Goal: Information Seeking & Learning: Learn about a topic

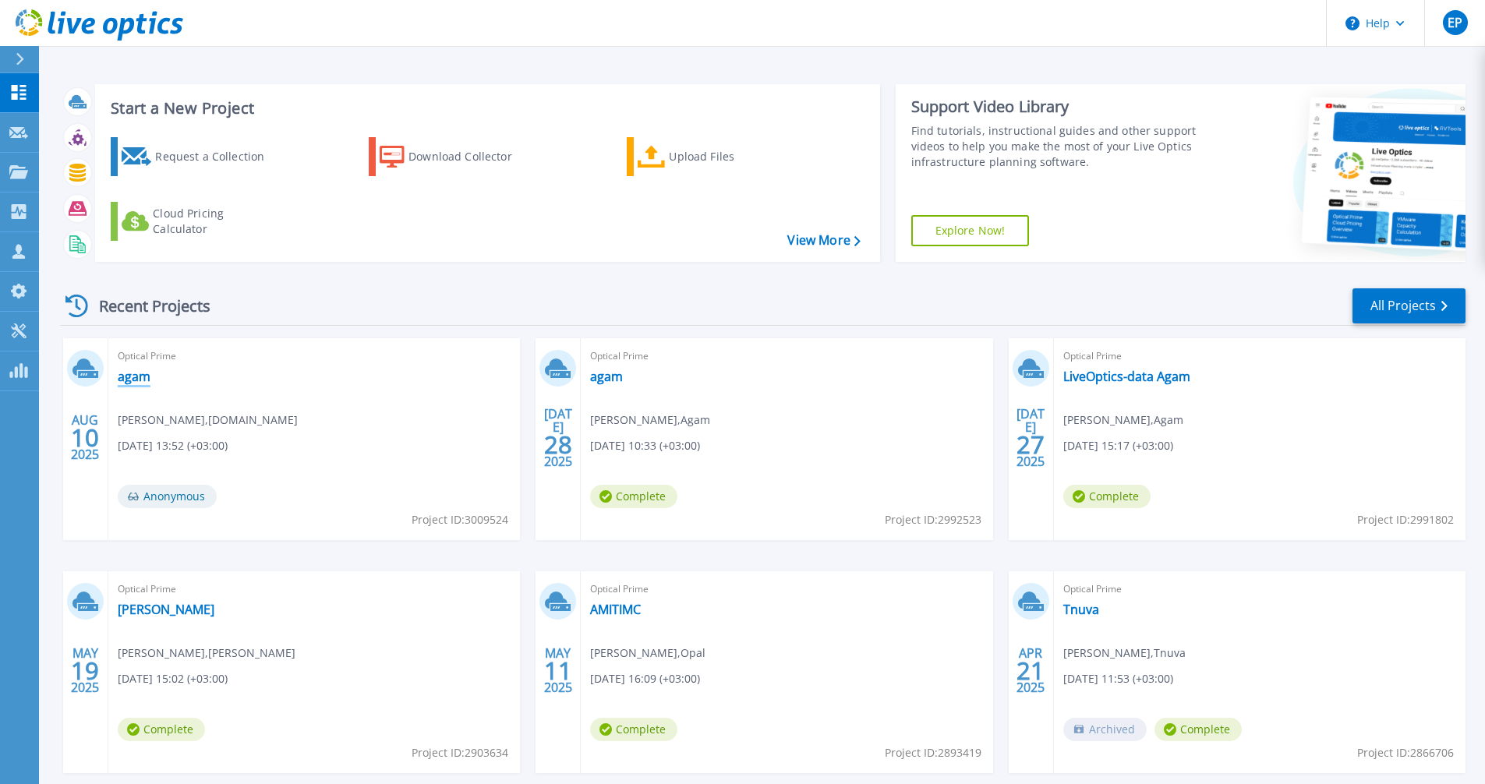
click at [139, 373] on link "agam" at bounding box center [134, 377] width 33 height 16
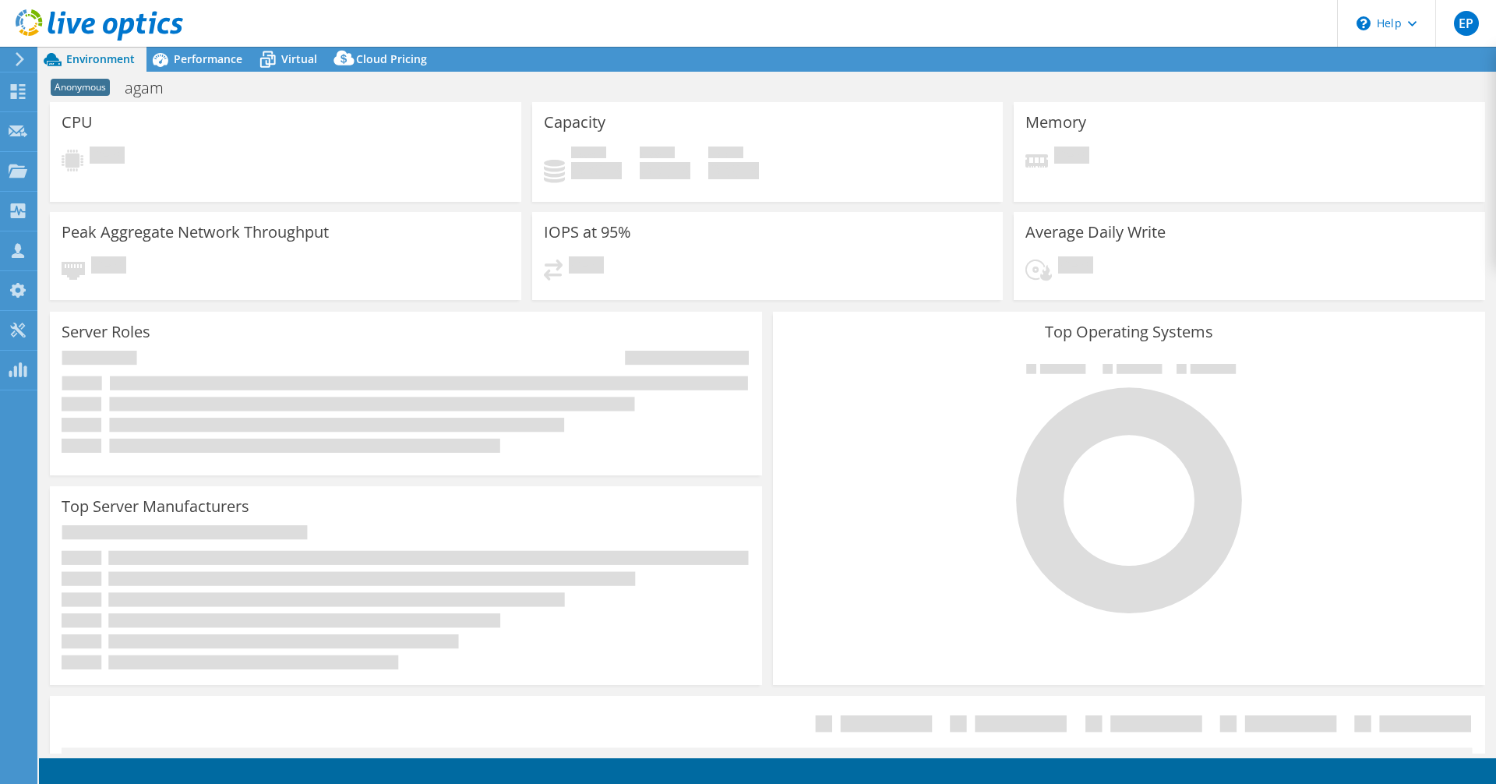
select select "USD"
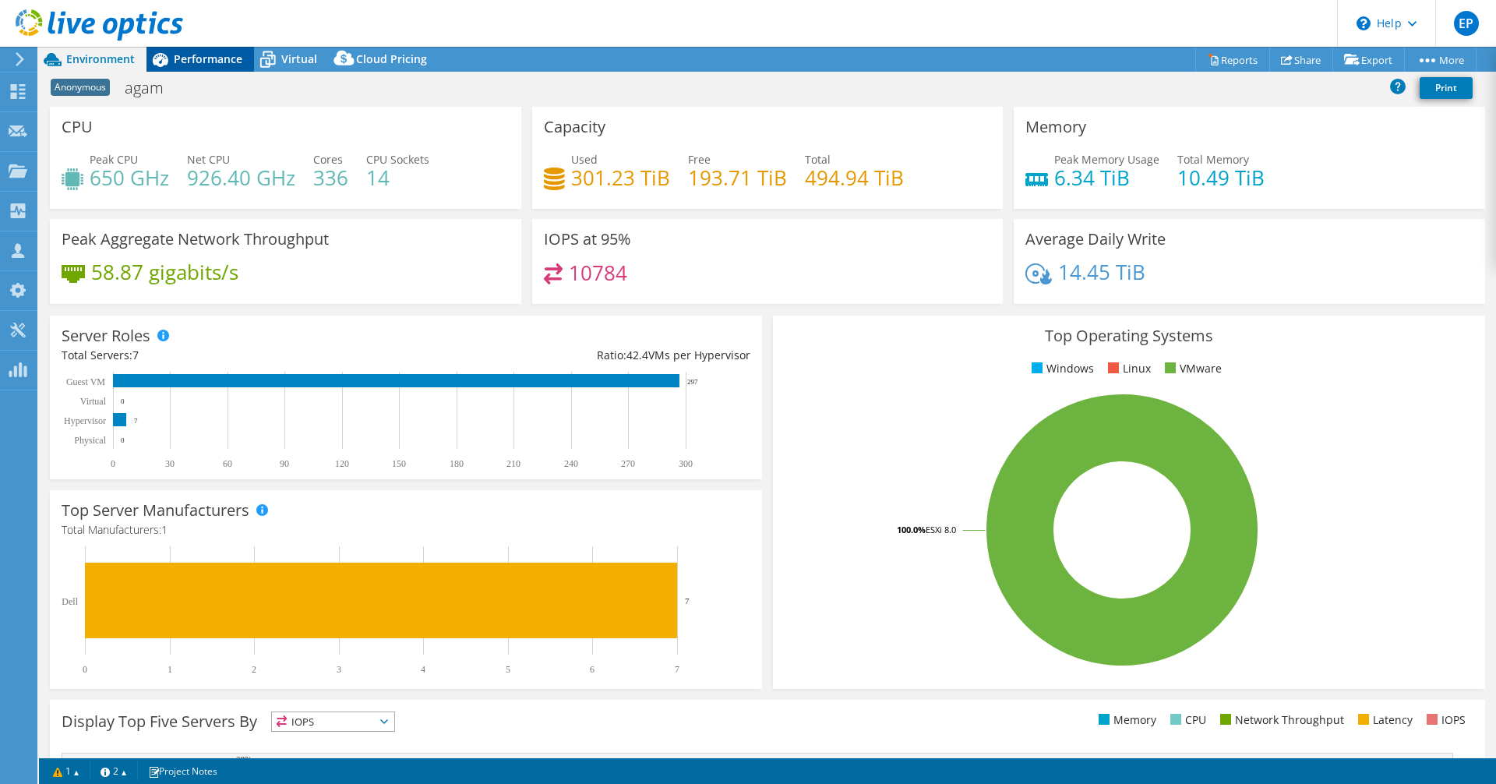
click at [186, 54] on span "Performance" at bounding box center [208, 58] width 69 height 15
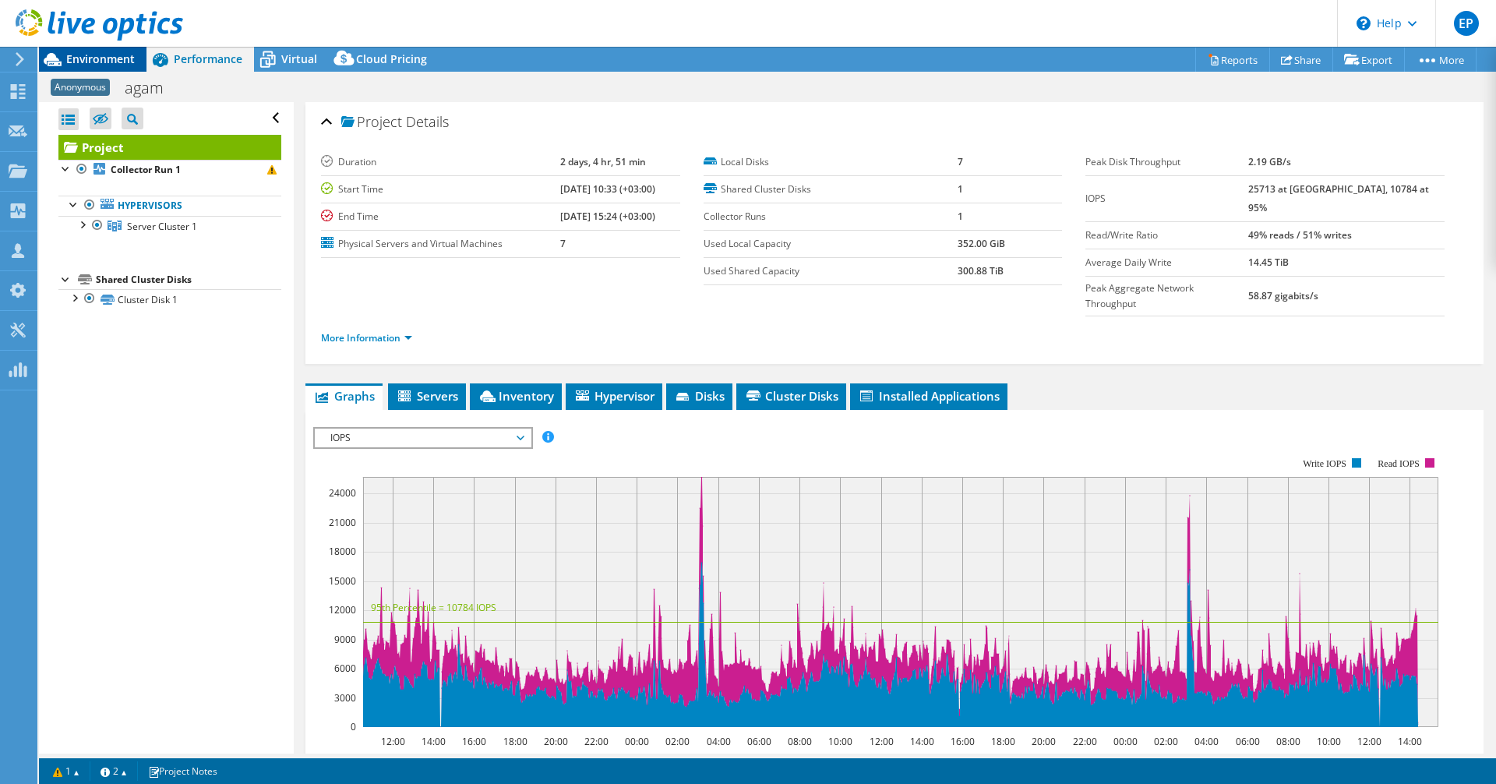
click at [86, 63] on span "Environment" at bounding box center [100, 58] width 69 height 15
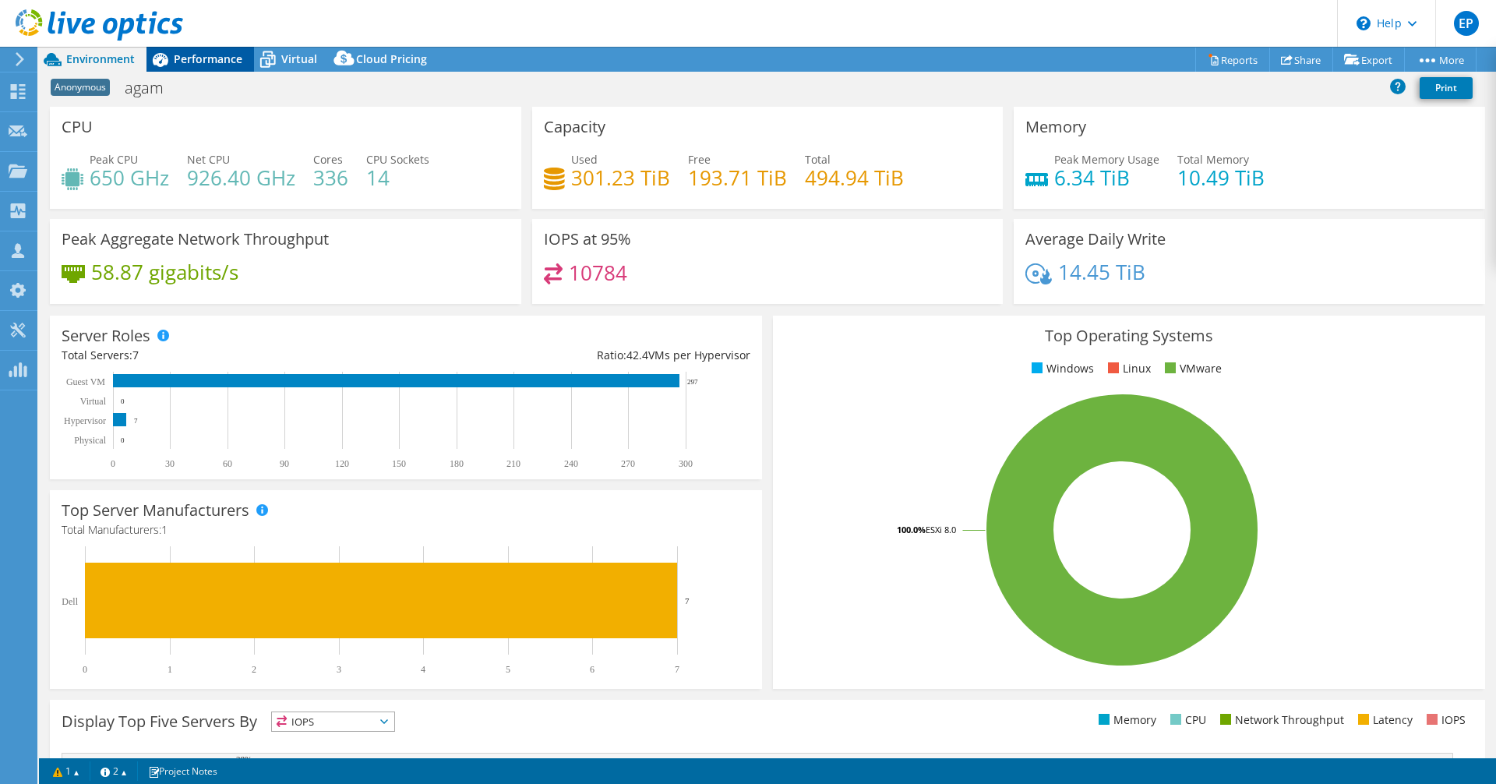
click at [208, 67] on div "Performance" at bounding box center [201, 59] width 108 height 25
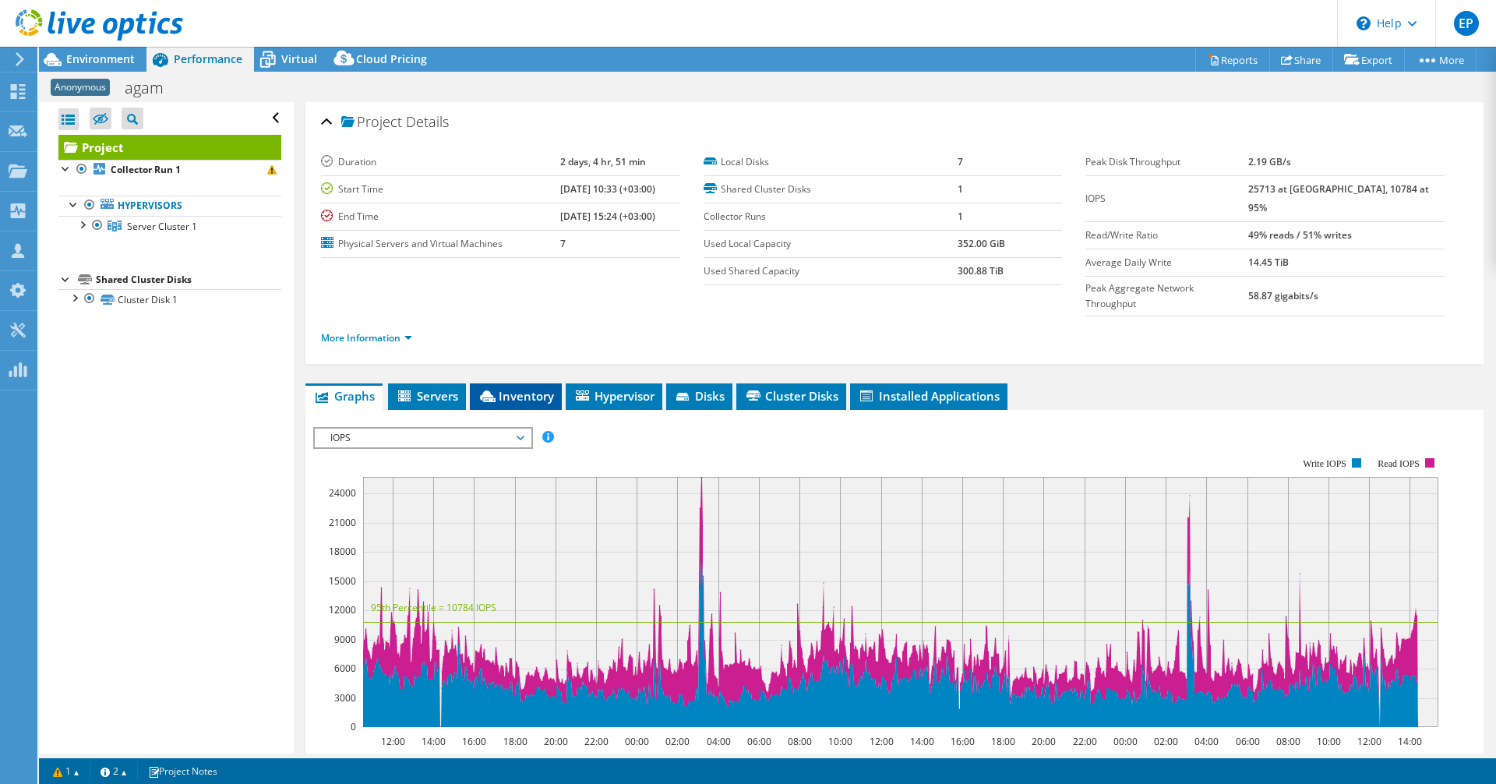
click at [563, 383] on ul "Graphs Servers Inventory Hypervisor Disks Cluster Disks Installed Applications" at bounding box center [895, 396] width 1178 height 26
click at [552, 388] on span "Inventory" at bounding box center [516, 396] width 76 height 16
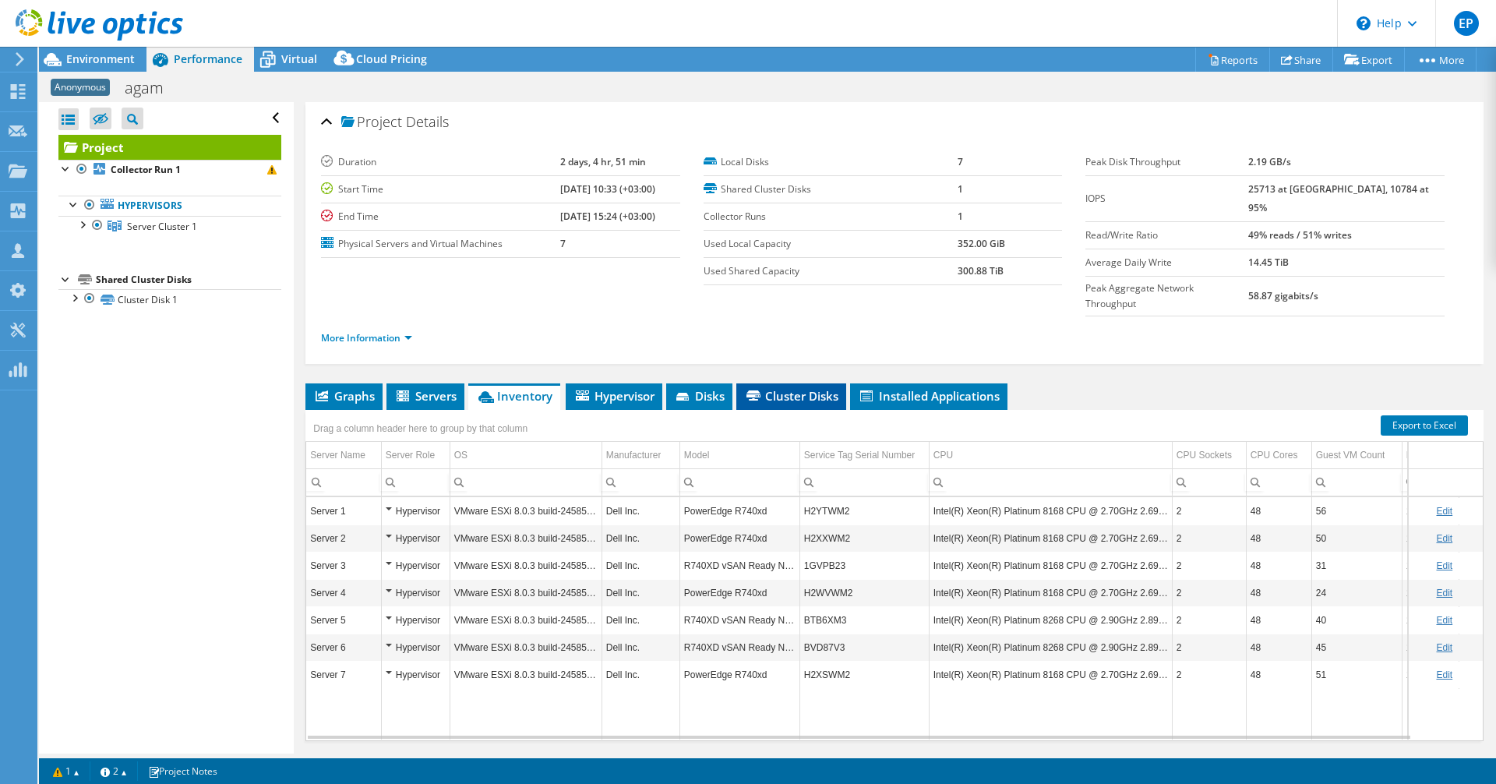
click at [805, 388] on span "Cluster Disks" at bounding box center [791, 396] width 94 height 16
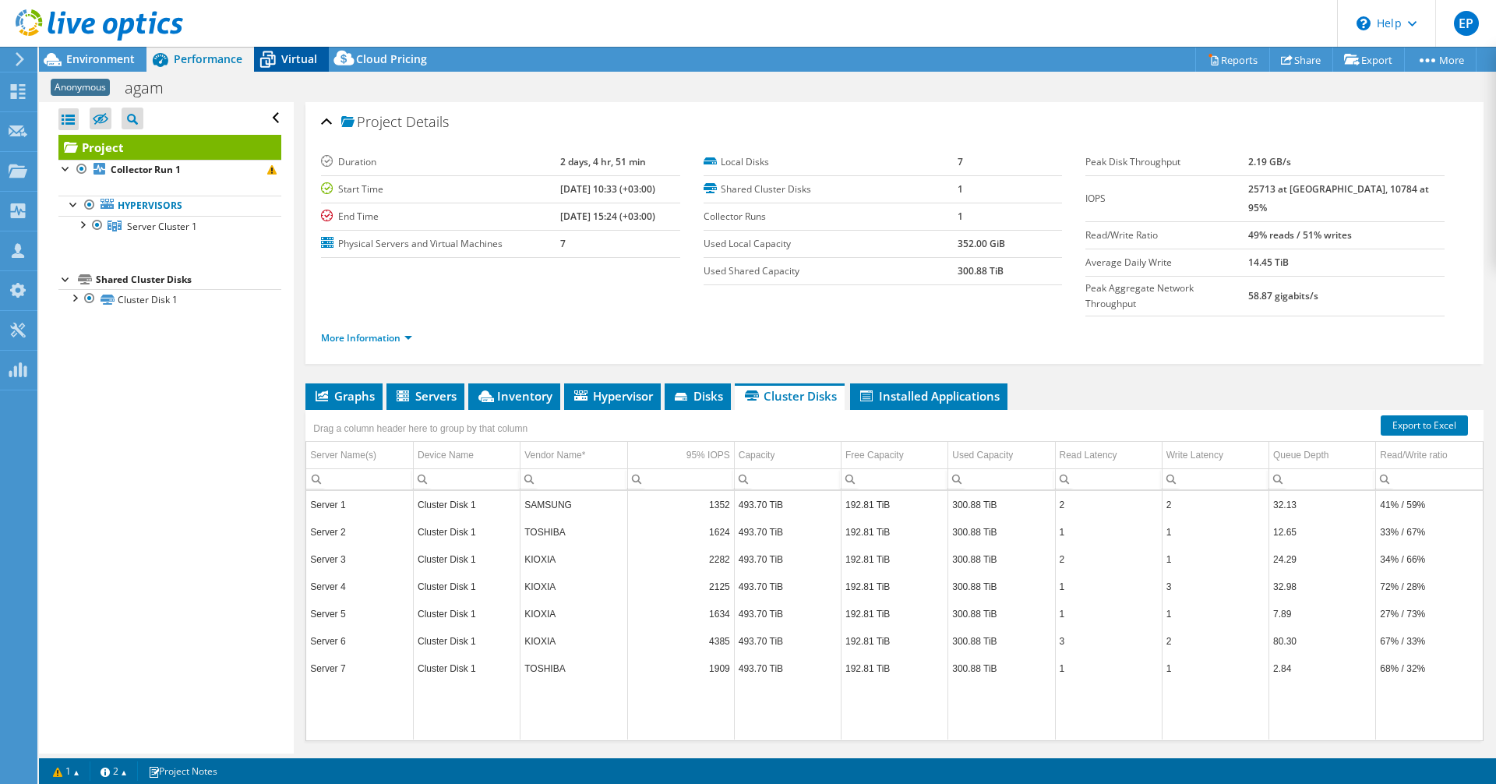
click at [310, 62] on span "Virtual" at bounding box center [299, 58] width 36 height 15
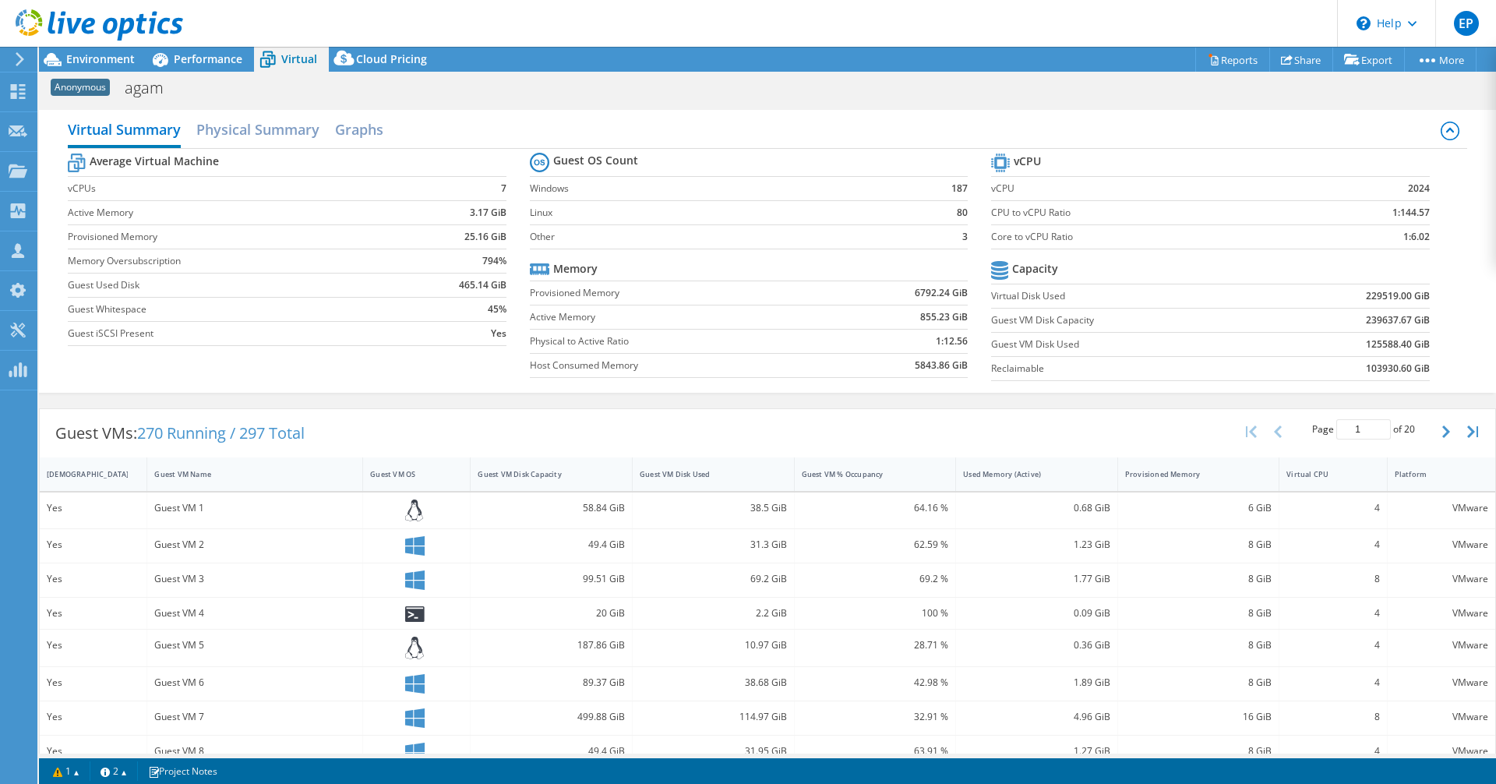
click at [94, 21] on use at bounding box center [100, 24] width 168 height 31
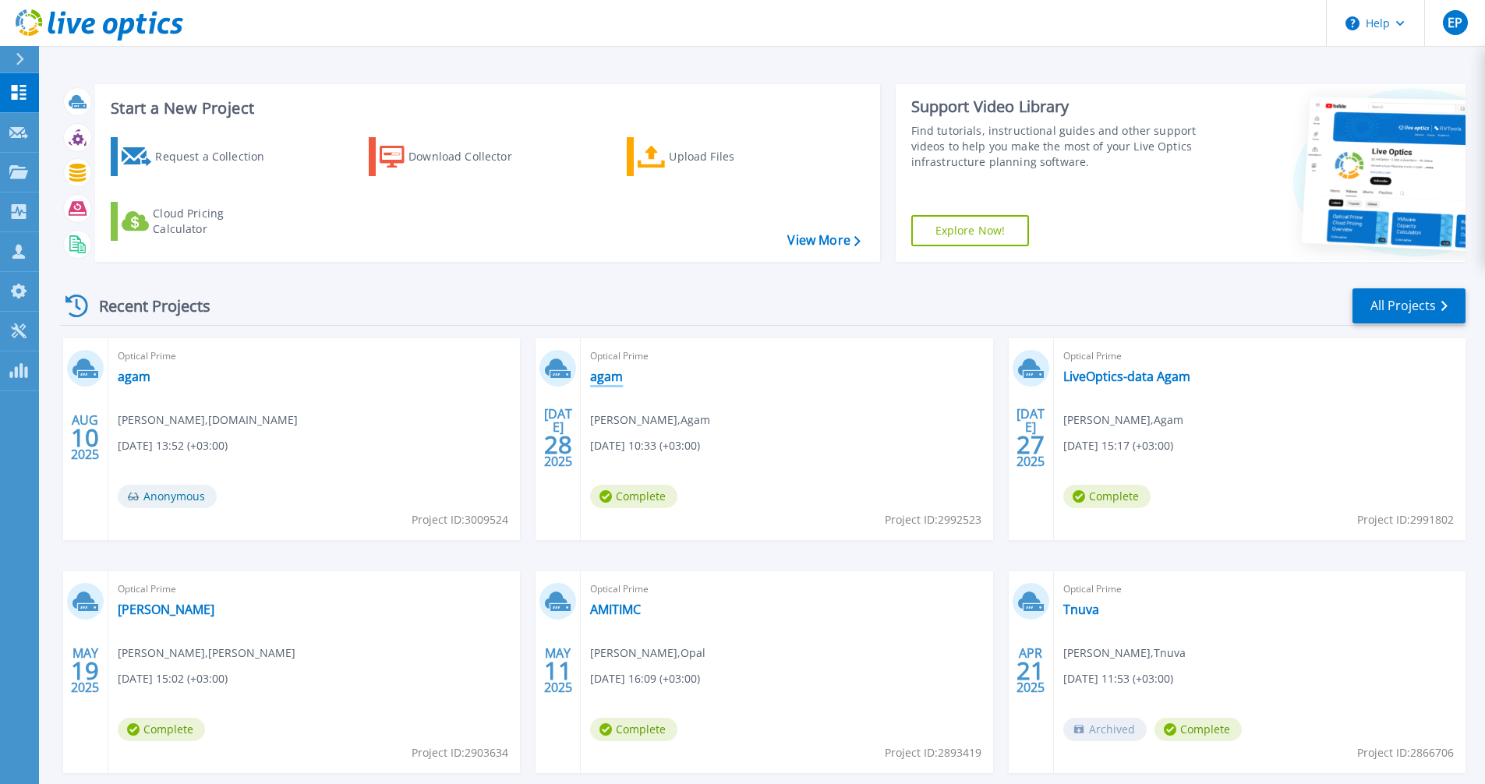
click at [607, 378] on link "agam" at bounding box center [606, 377] width 33 height 16
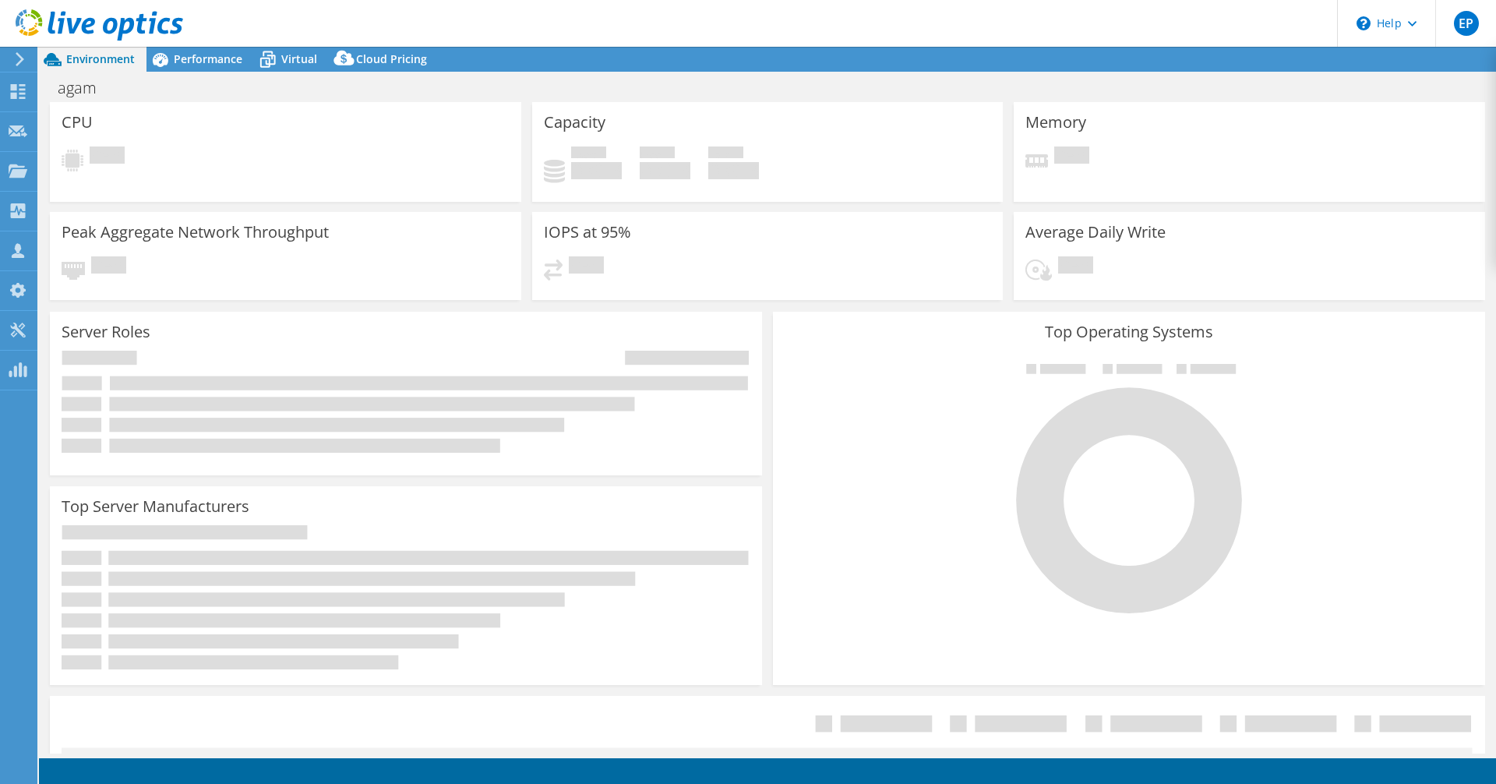
select select "USD"
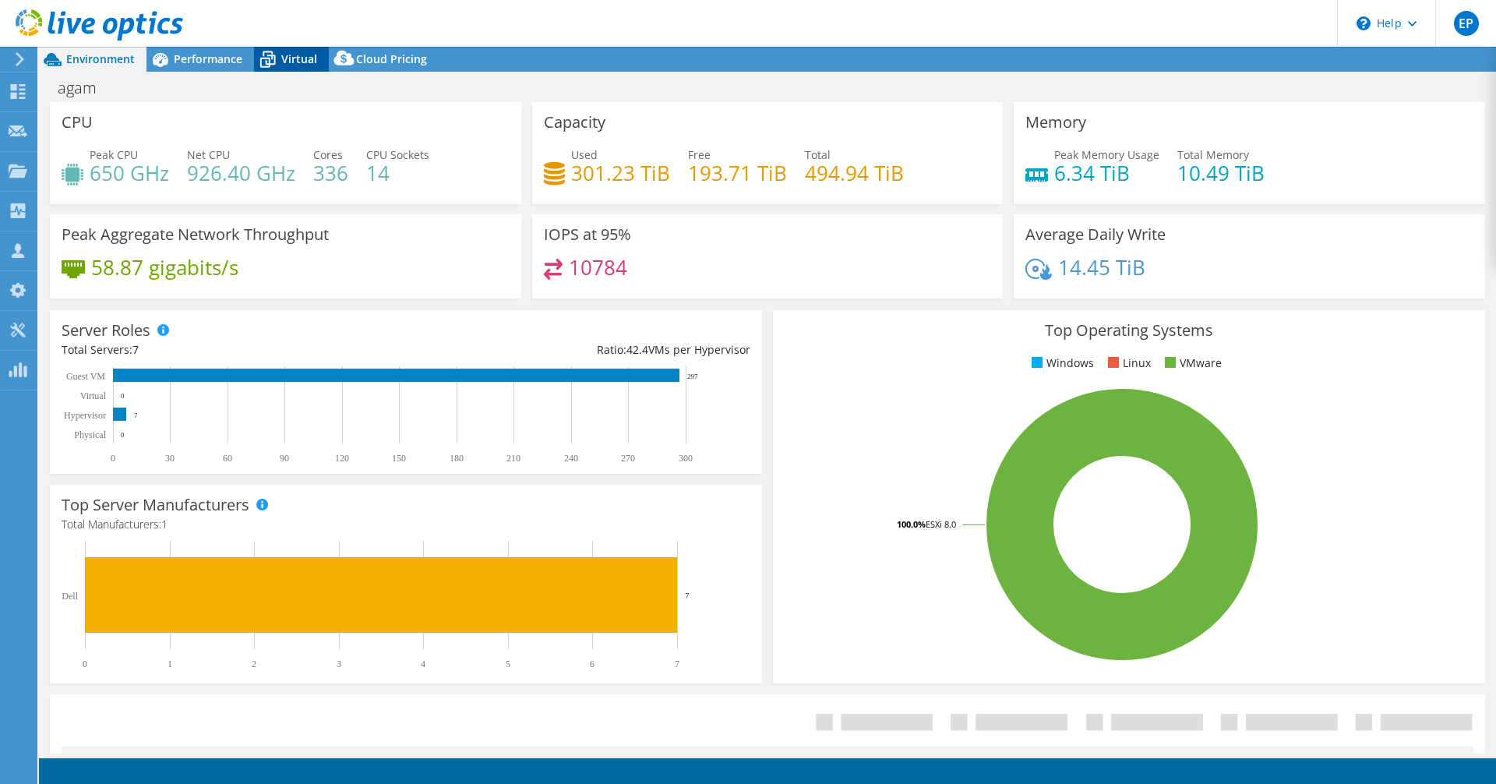
click at [298, 53] on span "Virtual" at bounding box center [299, 58] width 36 height 15
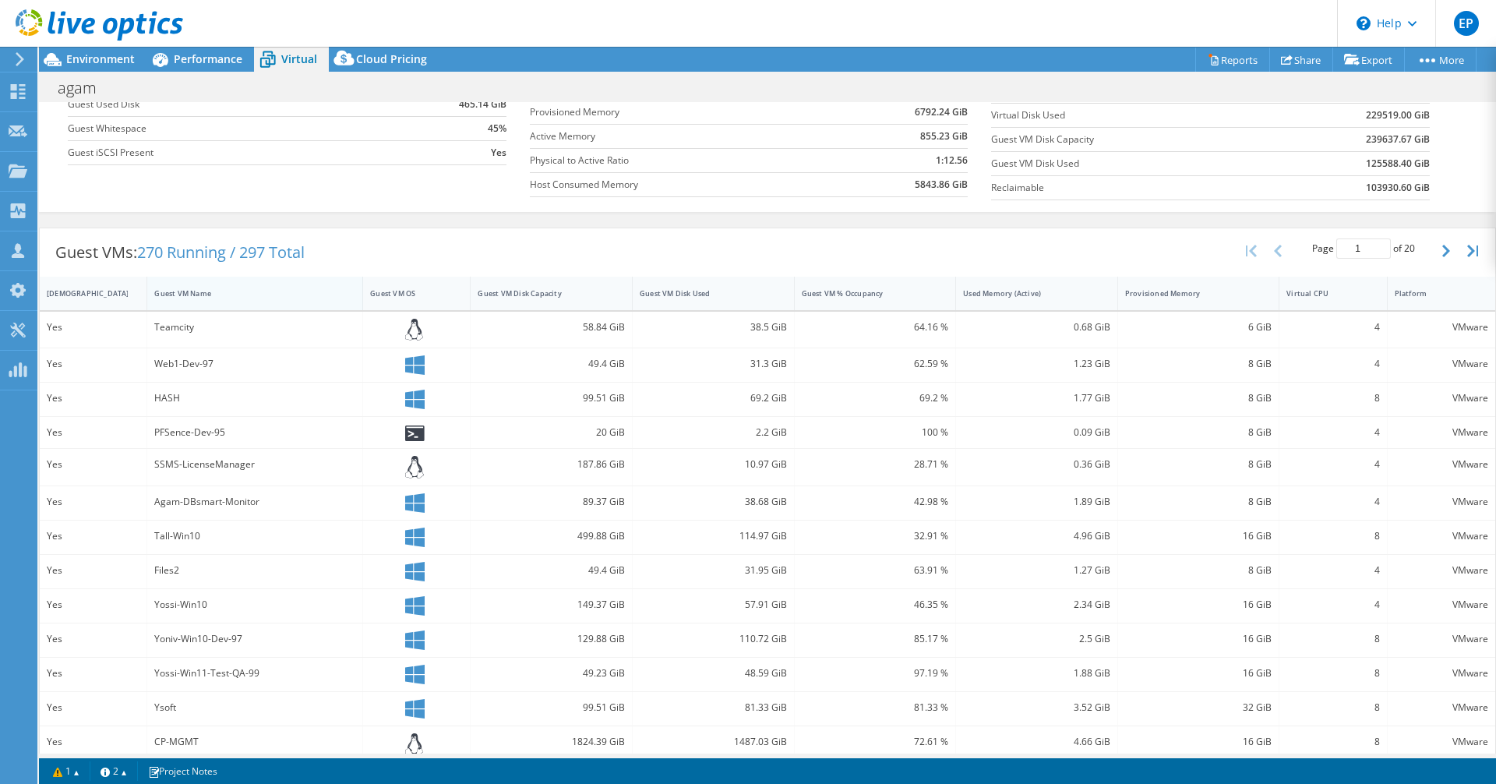
scroll to position [114, 0]
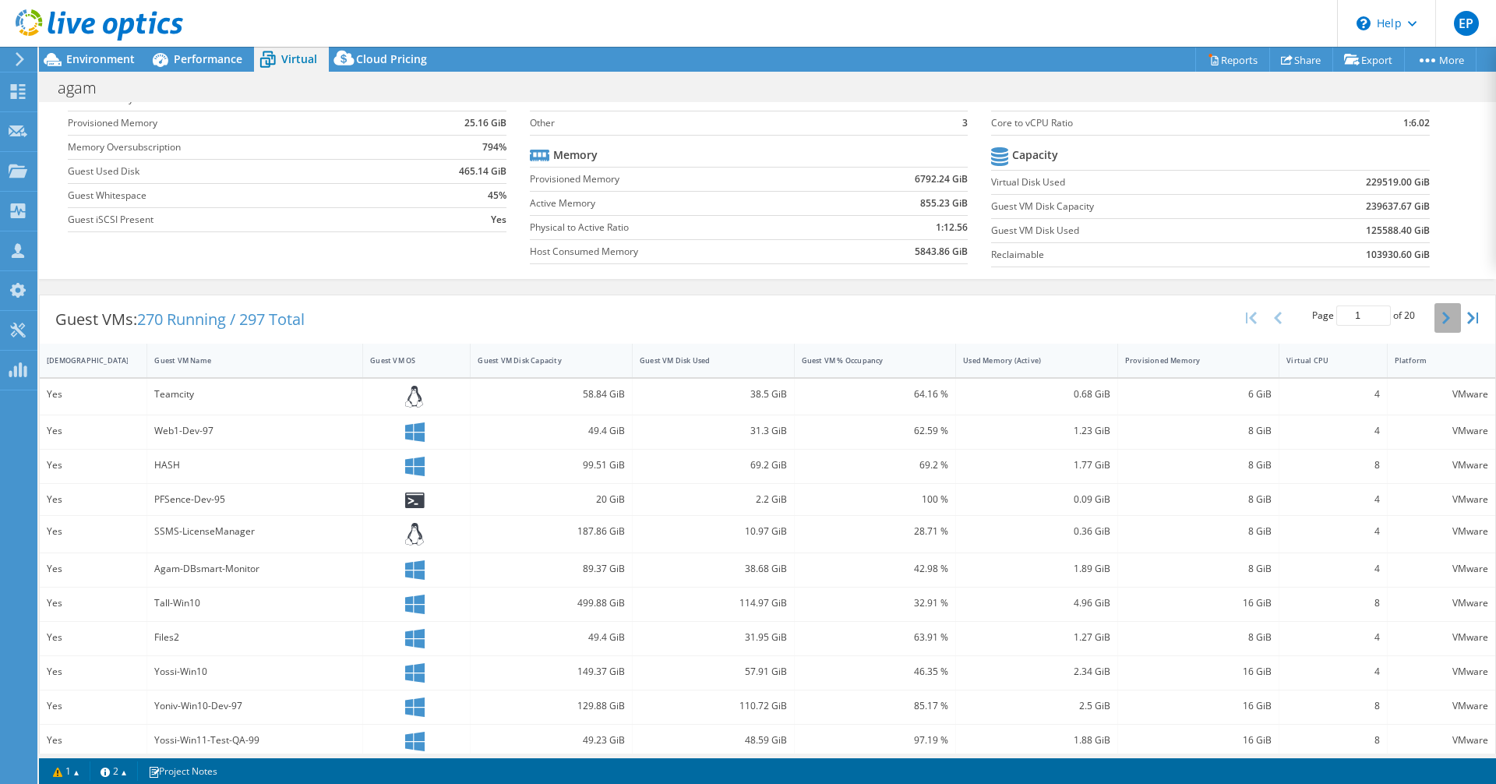
click at [1435, 319] on button "button" at bounding box center [1448, 318] width 26 height 30
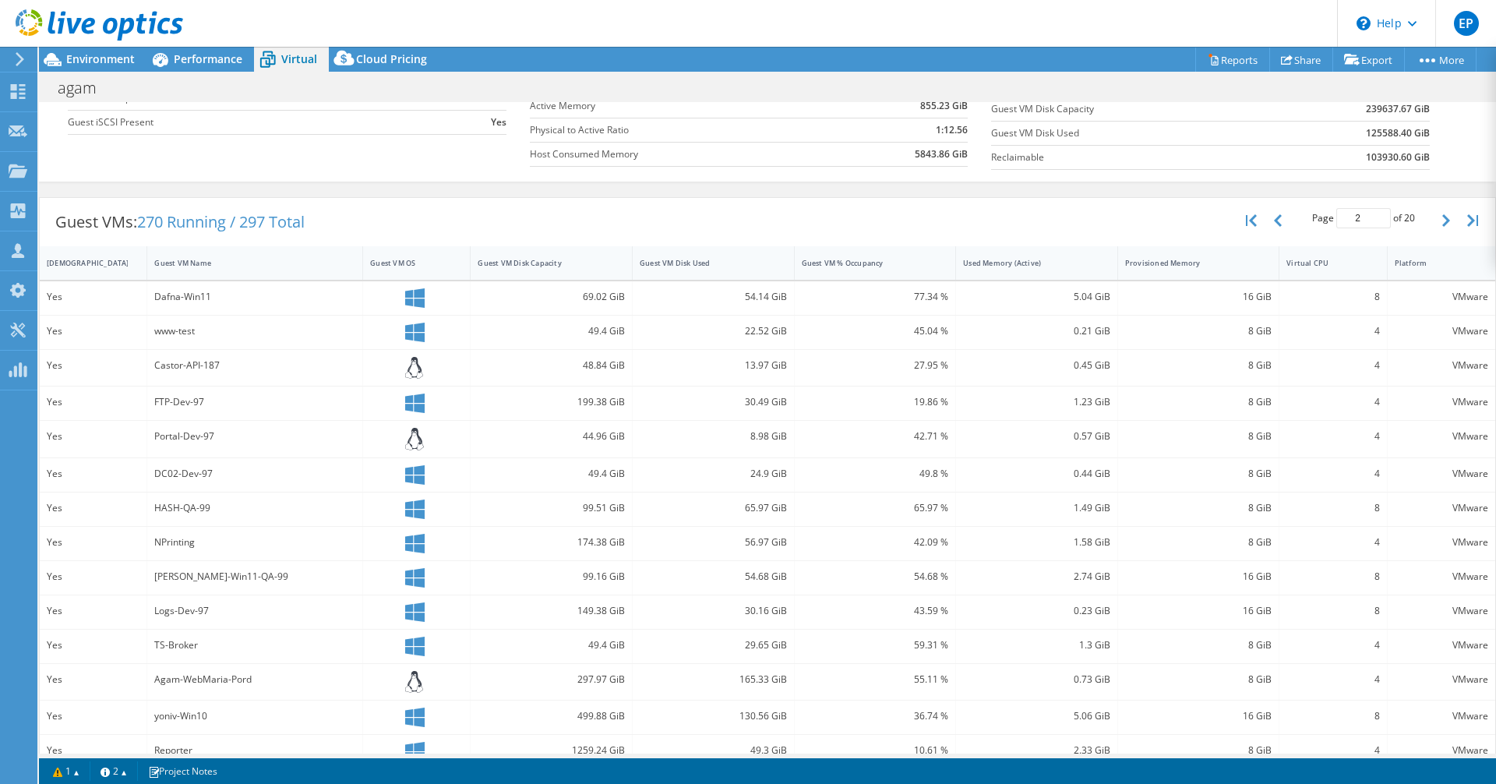
scroll to position [269, 0]
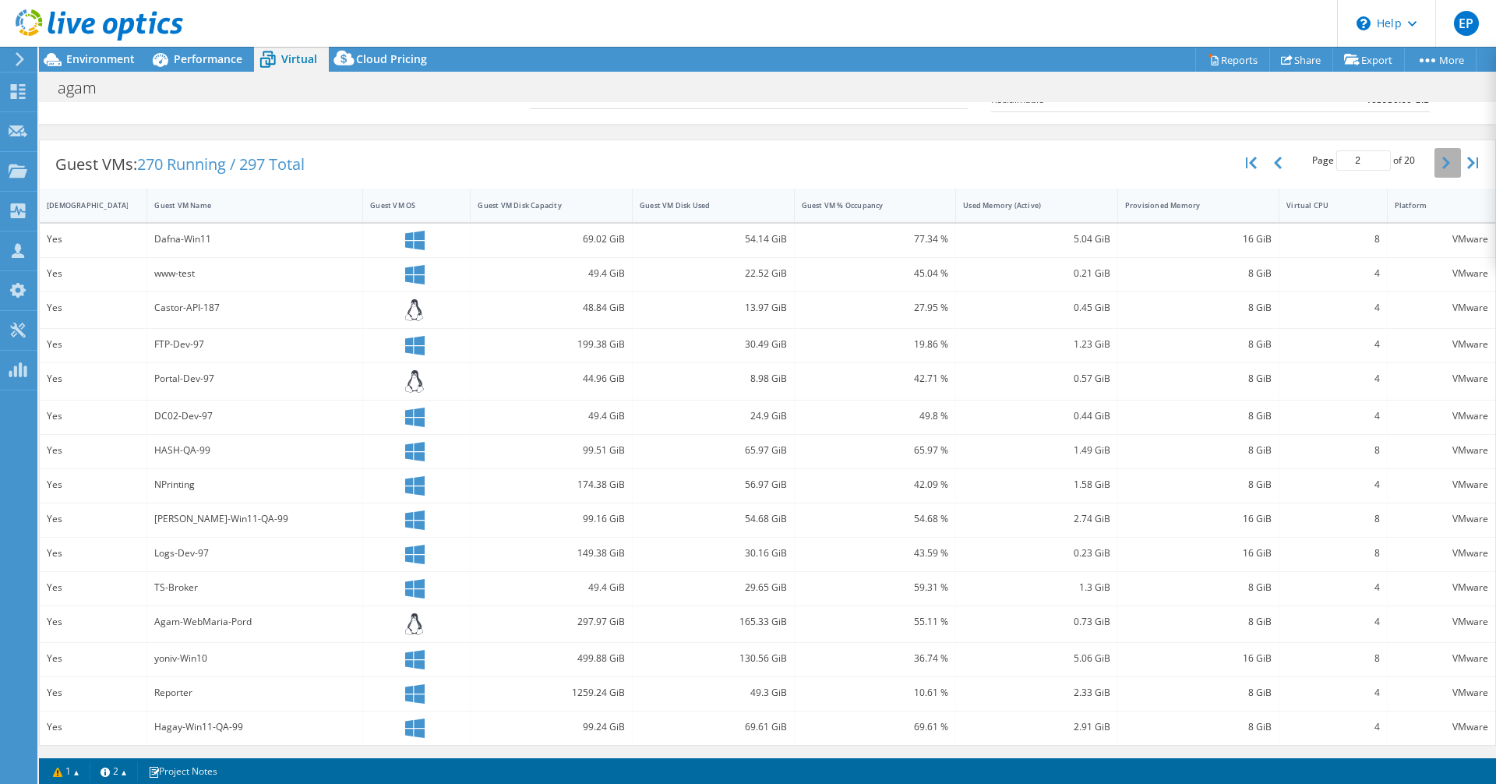
click at [1435, 170] on button "button" at bounding box center [1448, 163] width 26 height 30
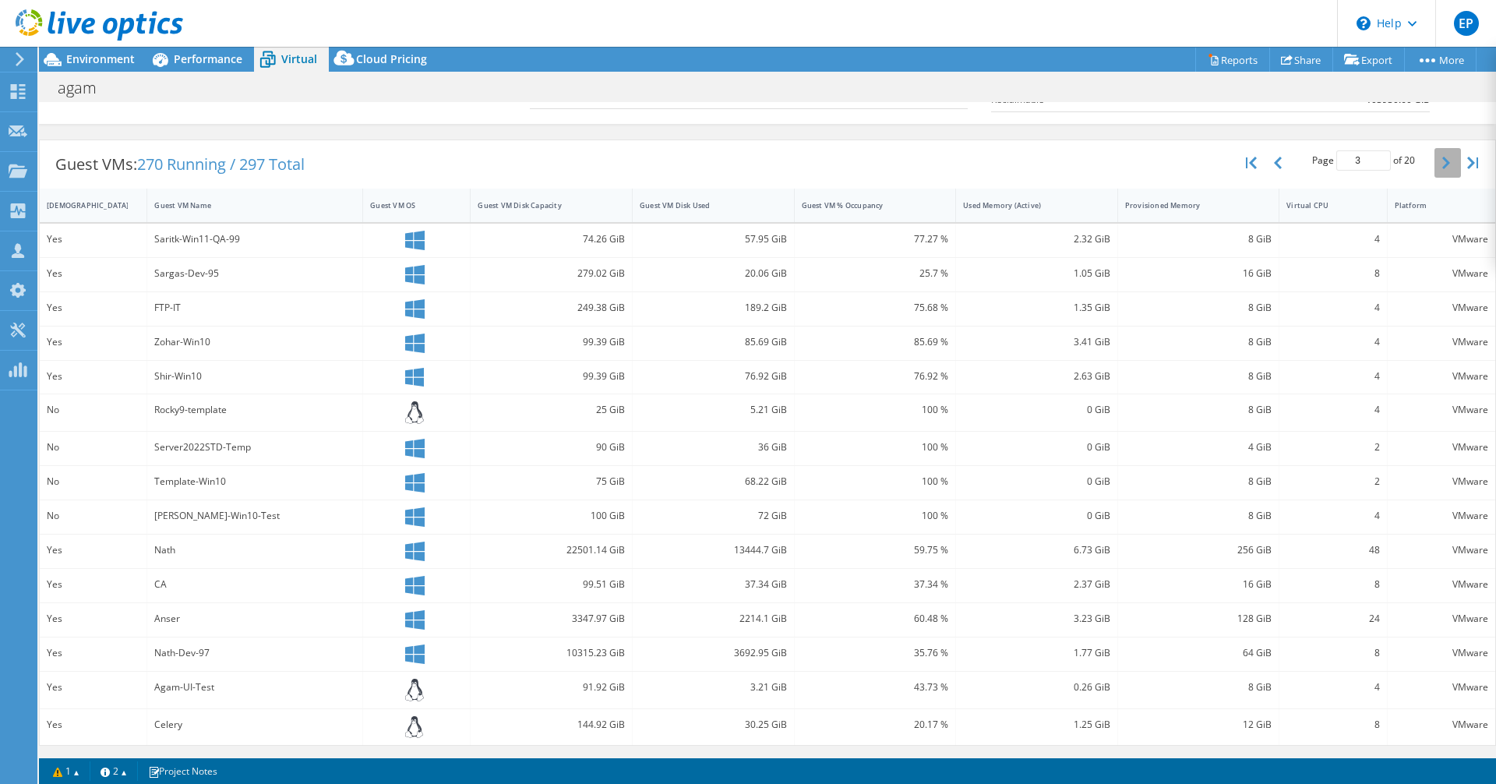
click at [1443, 171] on button "button" at bounding box center [1448, 163] width 26 height 30
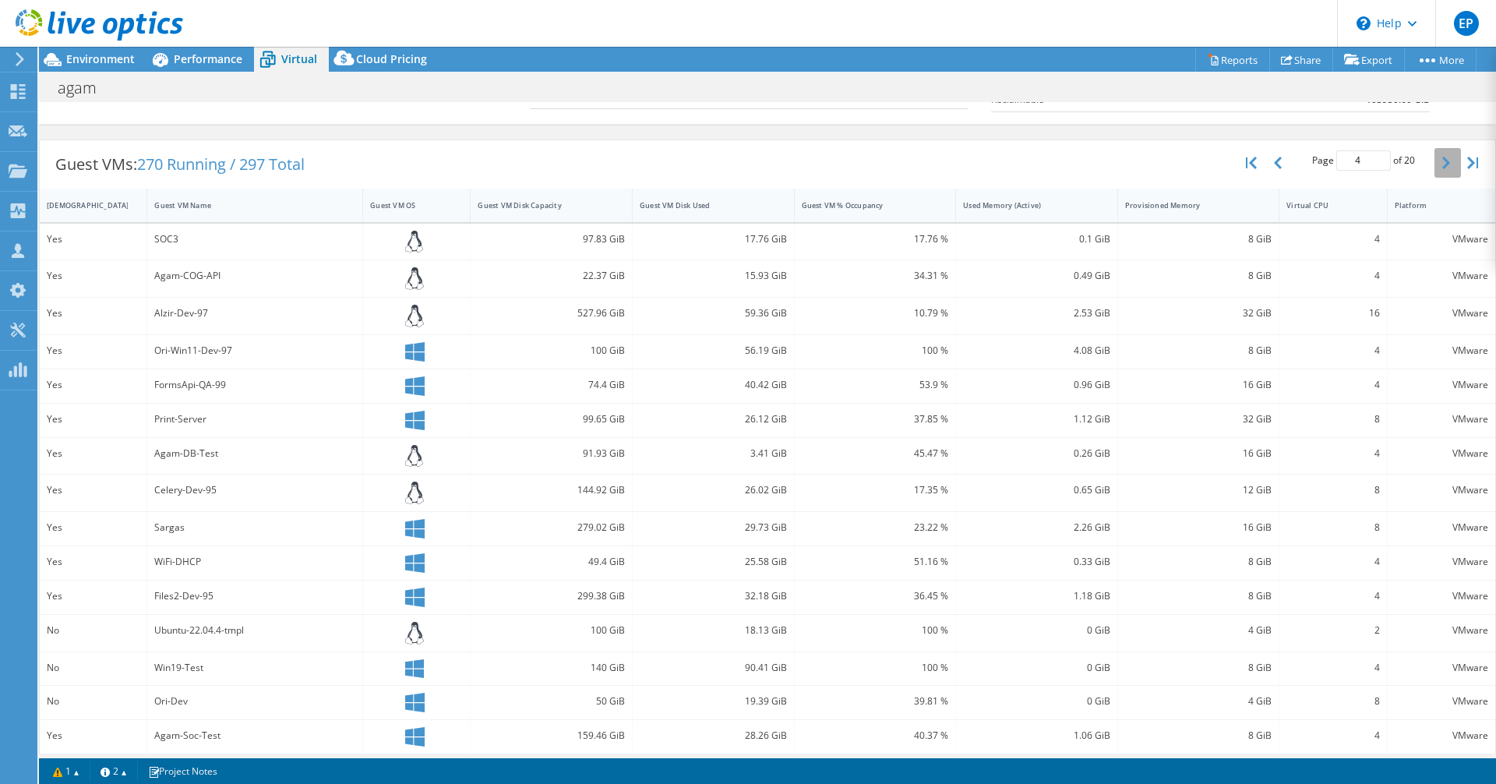
click at [1443, 171] on button "button" at bounding box center [1448, 163] width 26 height 30
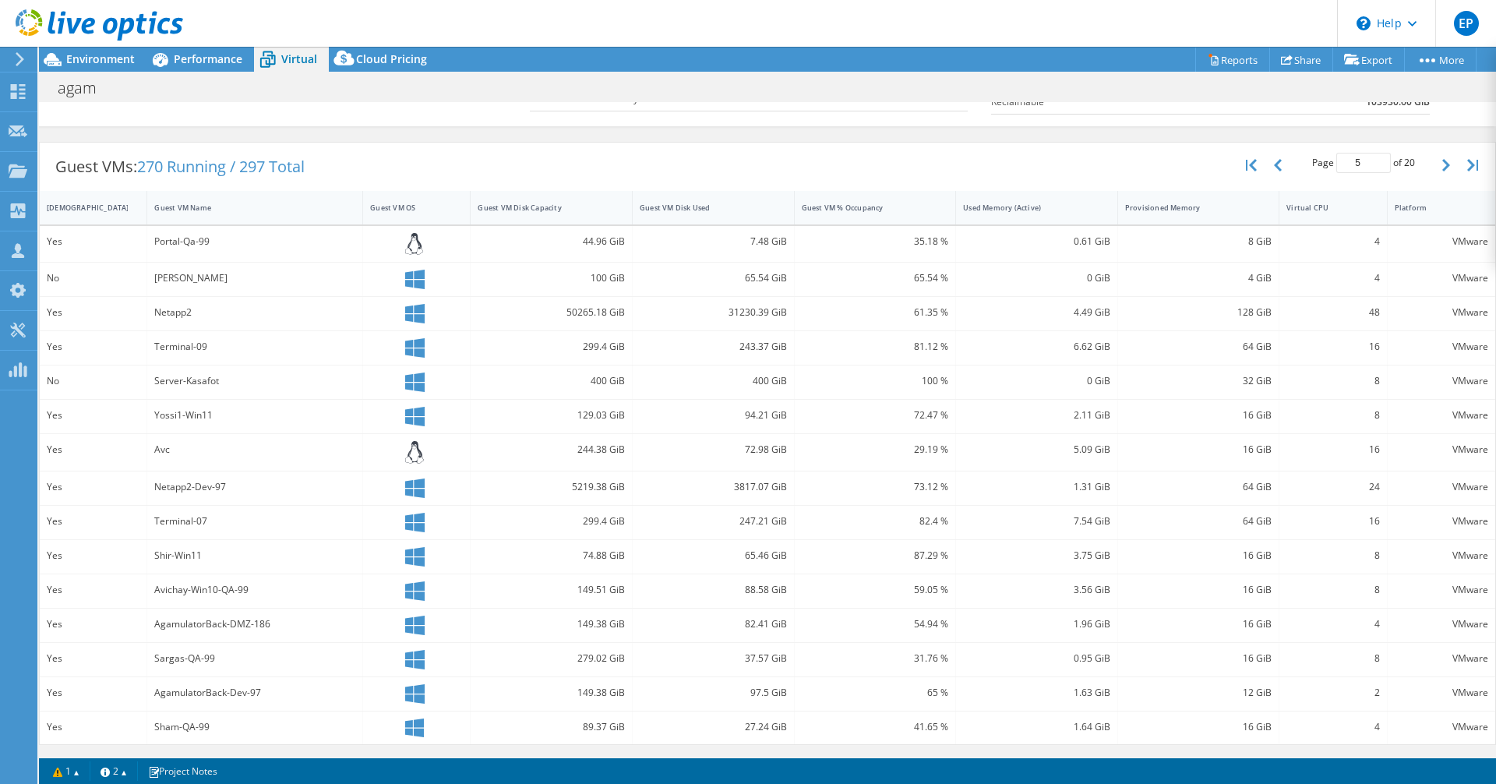
scroll to position [266, 0]
click at [1435, 174] on button "button" at bounding box center [1448, 166] width 26 height 30
drag, startPoint x: 1427, startPoint y: 158, endPoint x: 1386, endPoint y: 165, distance: 41.9
click at [1435, 158] on button "button" at bounding box center [1448, 166] width 26 height 30
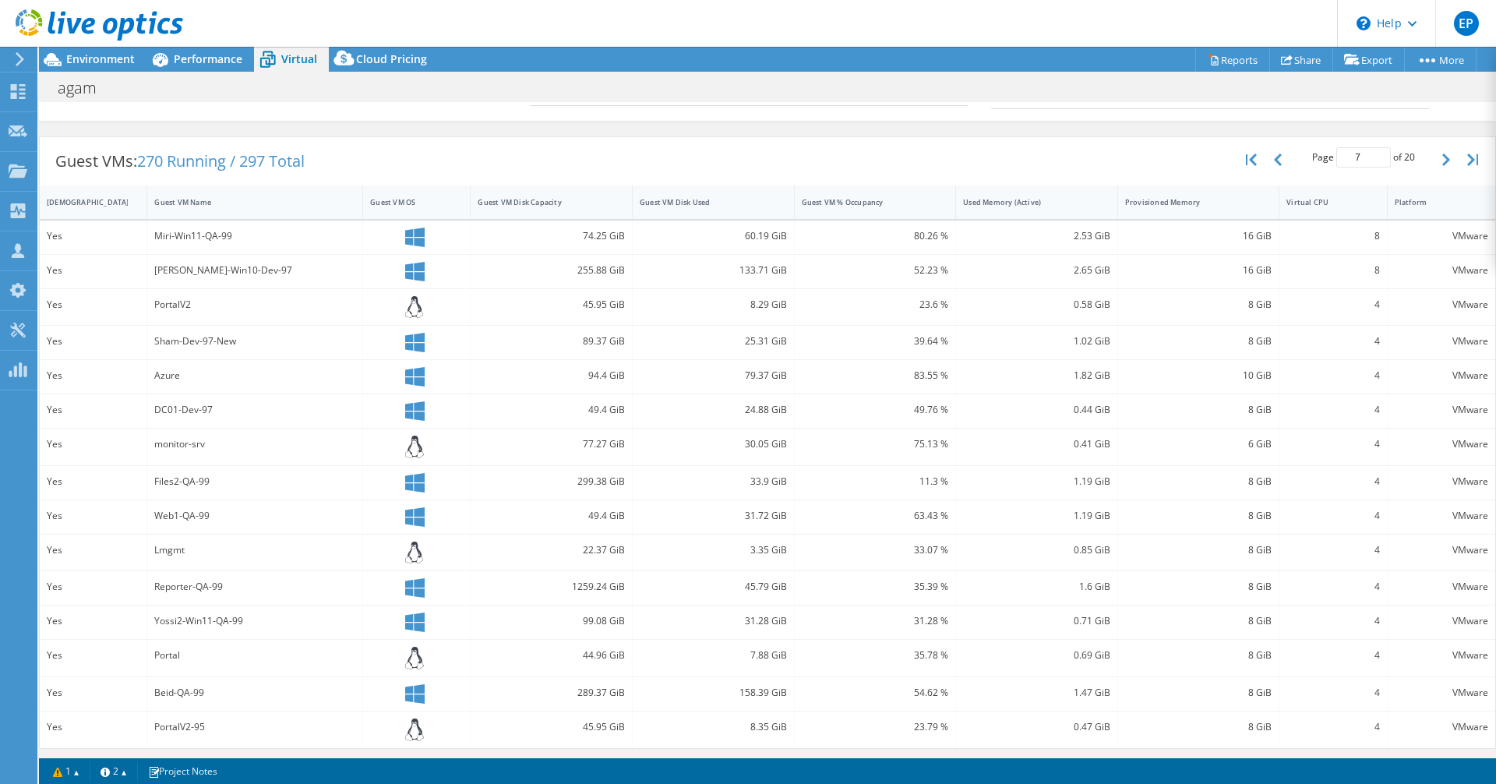
scroll to position [275, 0]
click at [1443, 154] on icon "button" at bounding box center [1447, 156] width 8 height 12
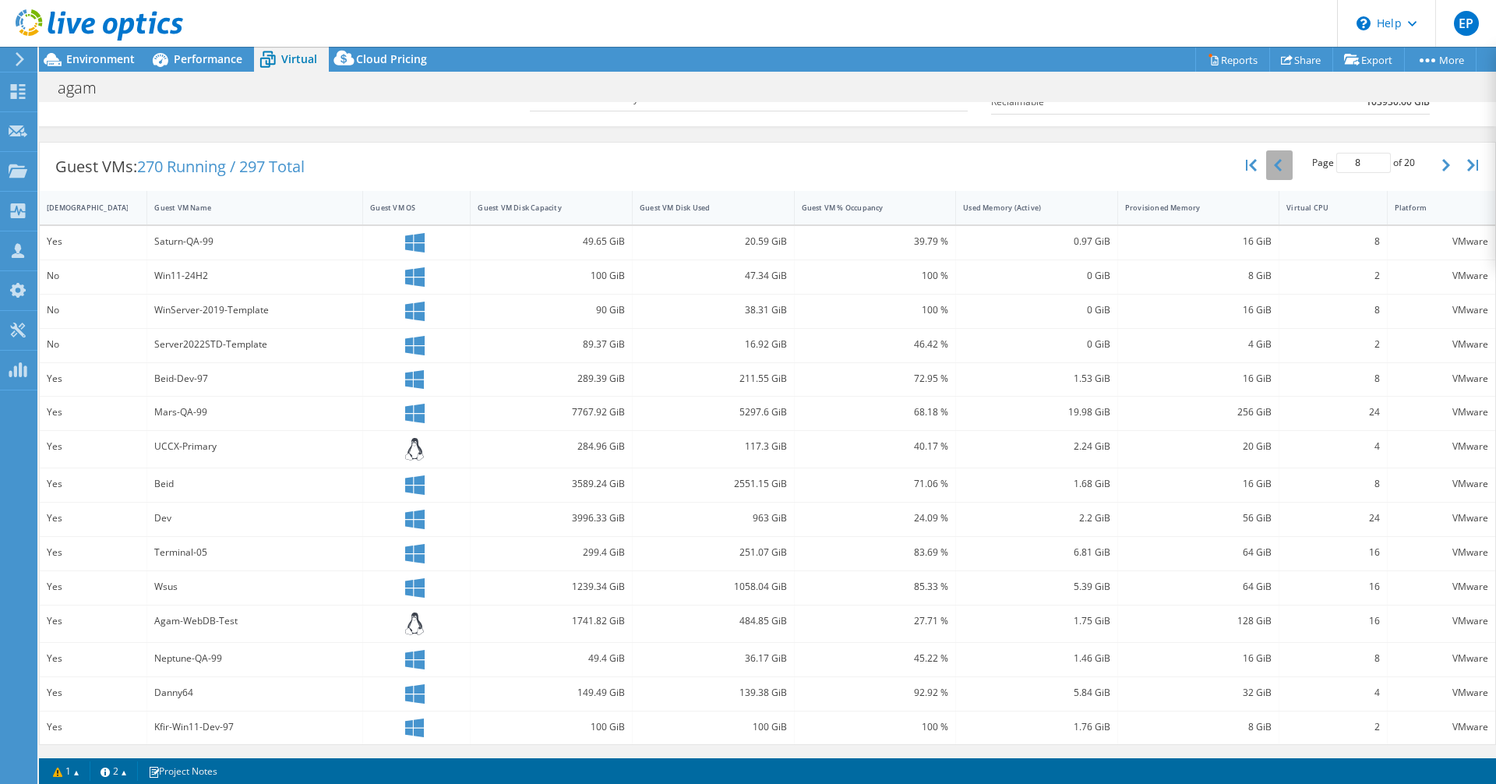
click at [1266, 170] on button "button" at bounding box center [1279, 165] width 26 height 30
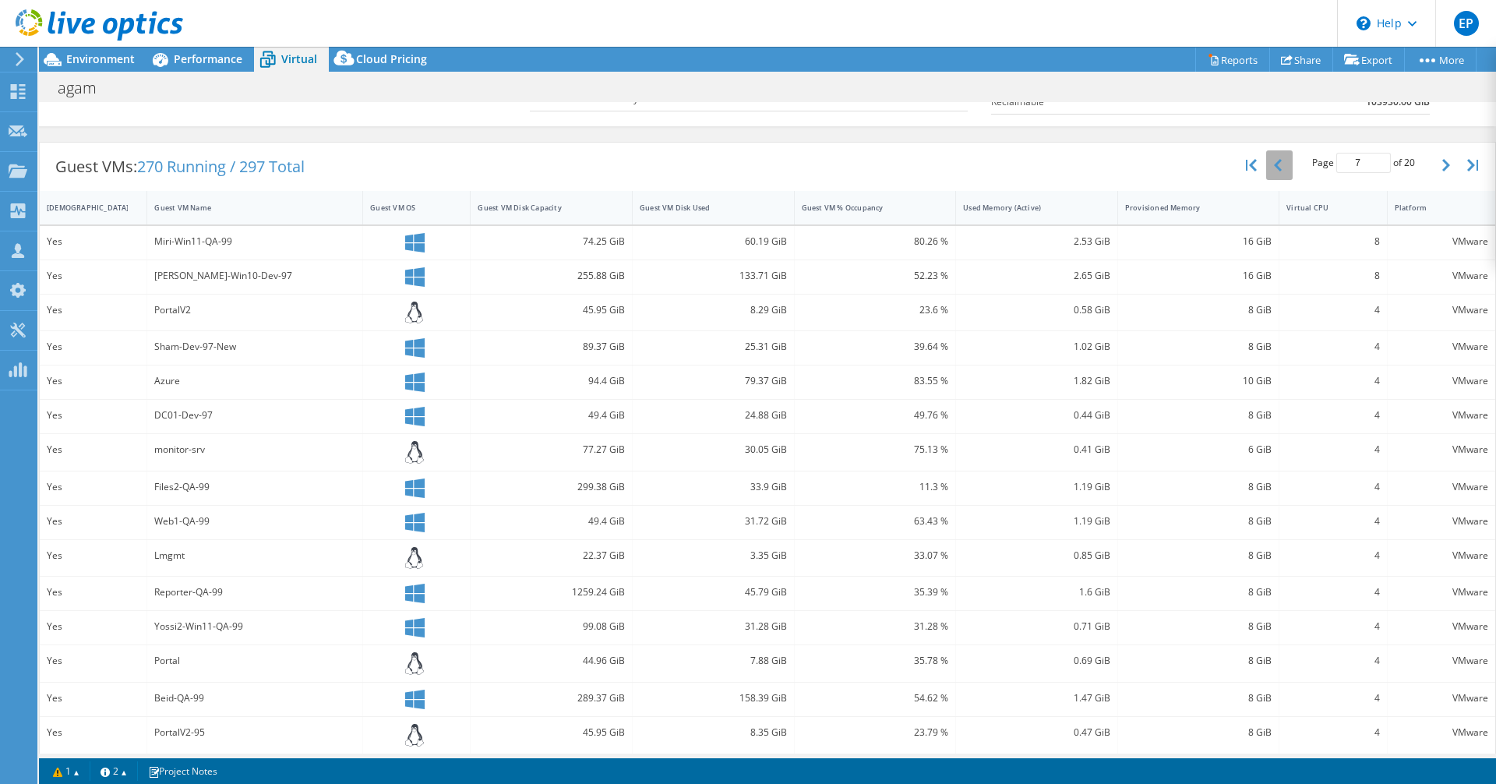
click at [1274, 170] on icon "button" at bounding box center [1278, 165] width 8 height 12
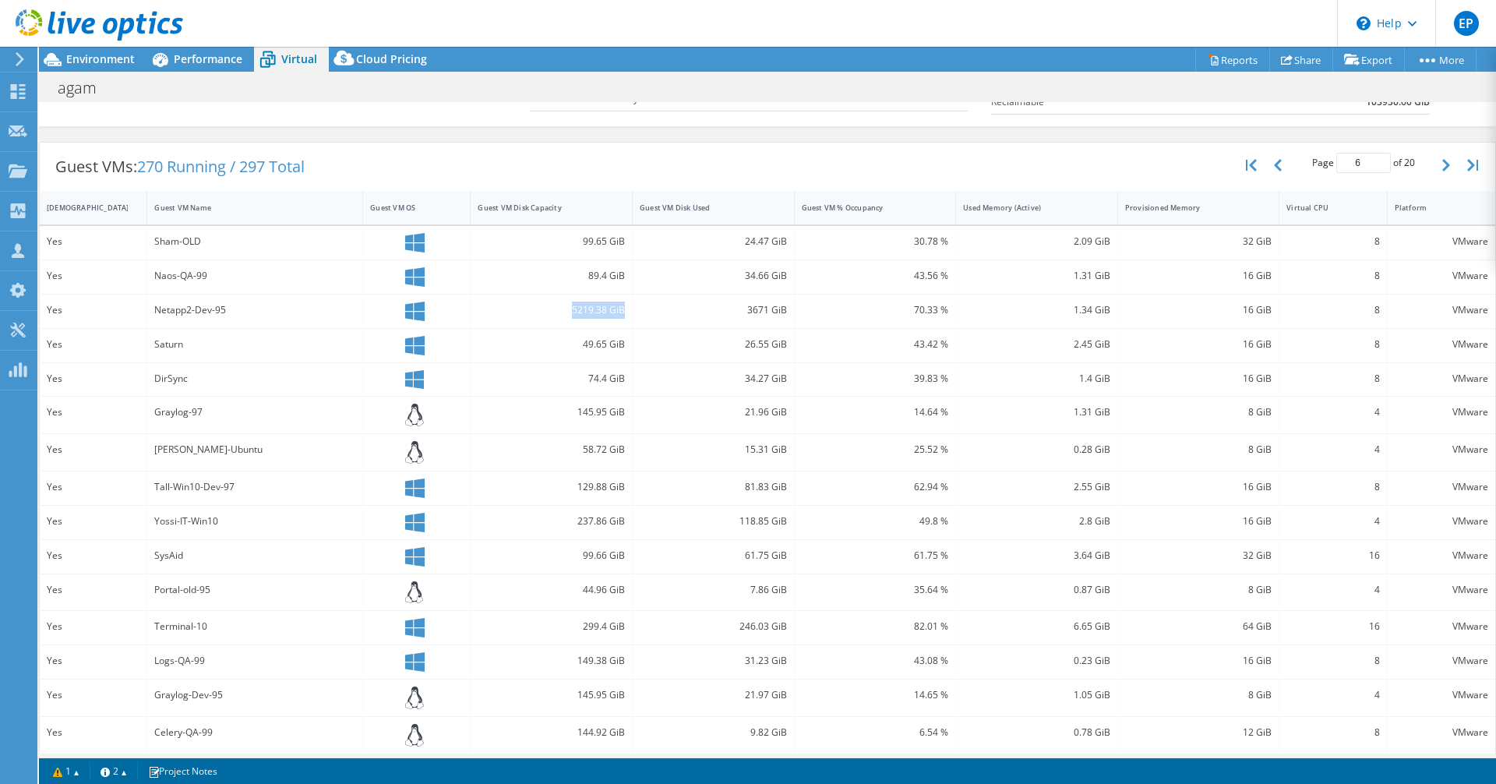
drag, startPoint x: 567, startPoint y: 310, endPoint x: 622, endPoint y: 313, distance: 54.6
click at [622, 313] on div "5219.38 GiB" at bounding box center [552, 312] width 162 height 34
click at [1271, 161] on button "button" at bounding box center [1279, 165] width 26 height 30
click at [564, 315] on div "50265.18 GiB" at bounding box center [551, 312] width 147 height 17
drag, startPoint x: 557, startPoint y: 309, endPoint x: 623, endPoint y: 313, distance: 66.4
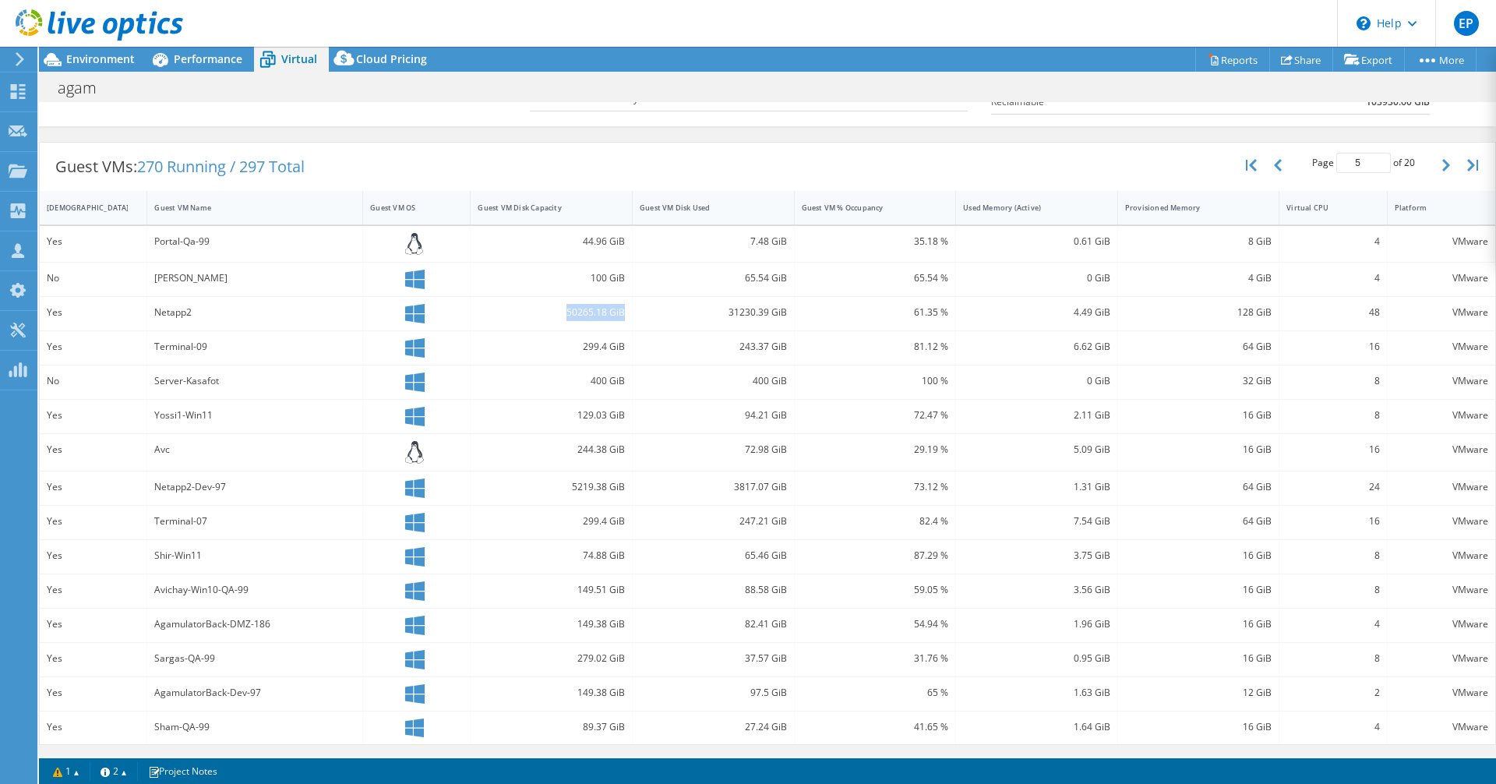
click at [623, 313] on div "50265.18 GiB" at bounding box center [552, 314] width 162 height 34
click at [226, 67] on div "Performance" at bounding box center [201, 59] width 108 height 25
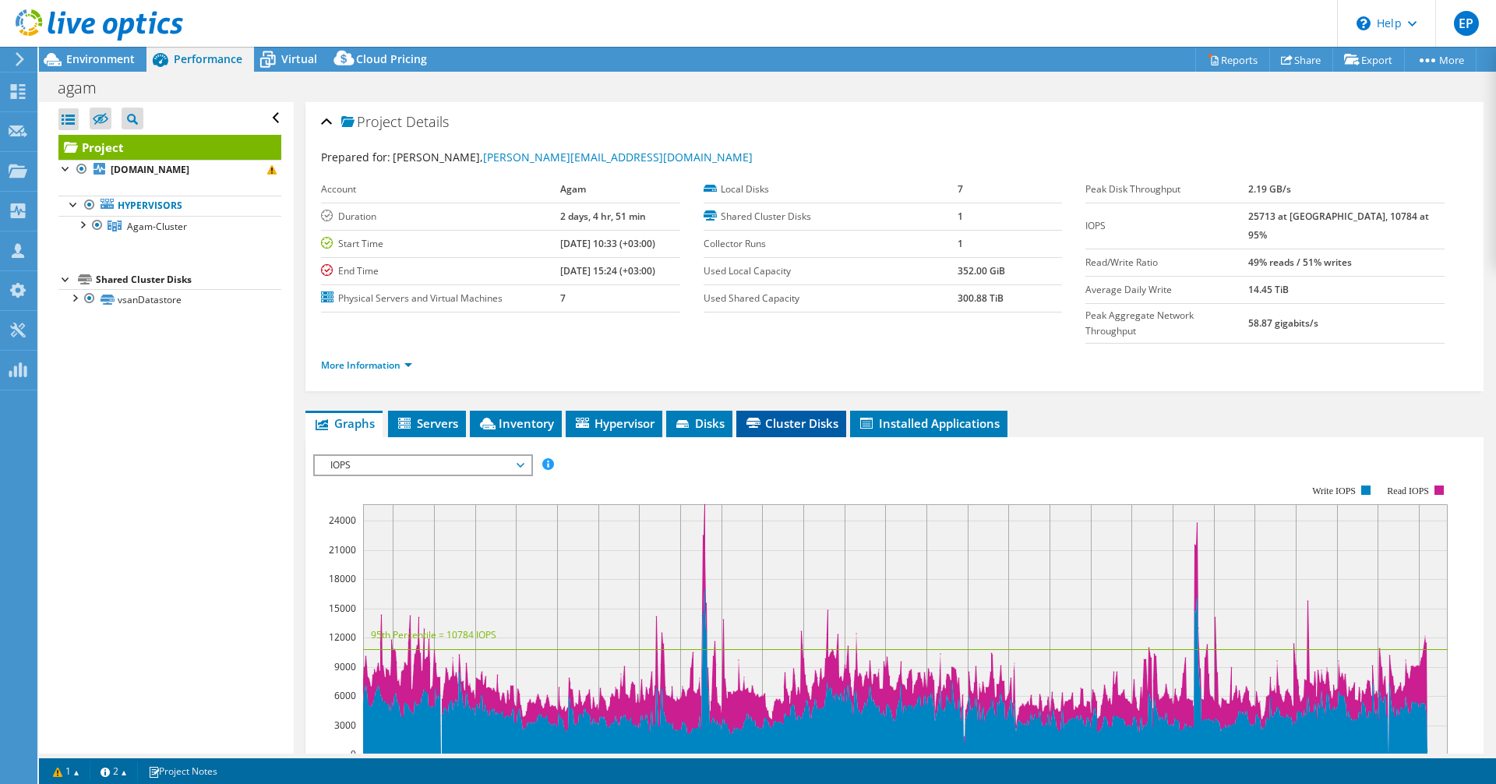
click at [798, 415] on span "Cluster Disks" at bounding box center [791, 423] width 94 height 16
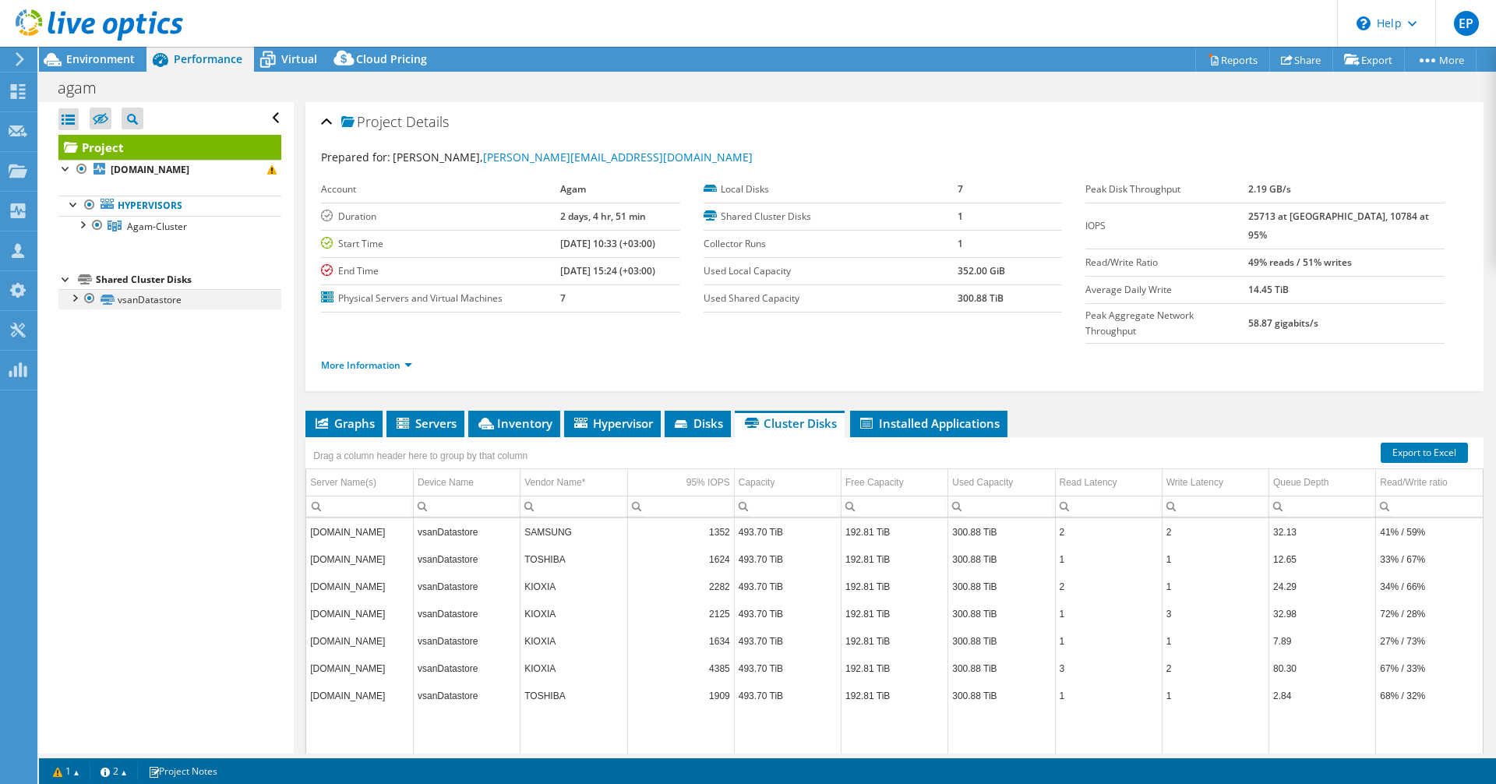
click at [72, 295] on div at bounding box center [74, 297] width 16 height 16
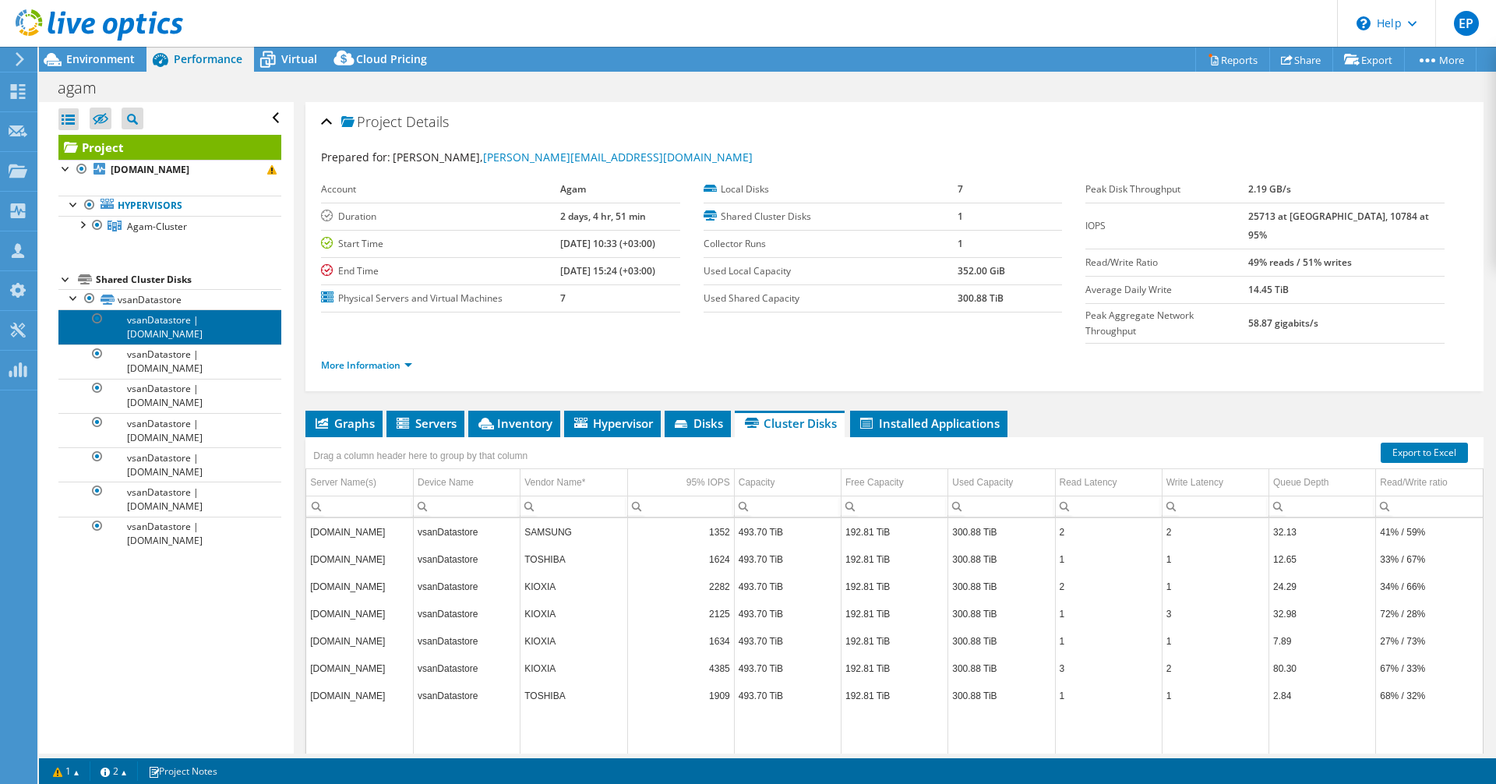
click at [204, 321] on link "vsanDatastore | [DOMAIN_NAME]" at bounding box center [169, 326] width 223 height 34
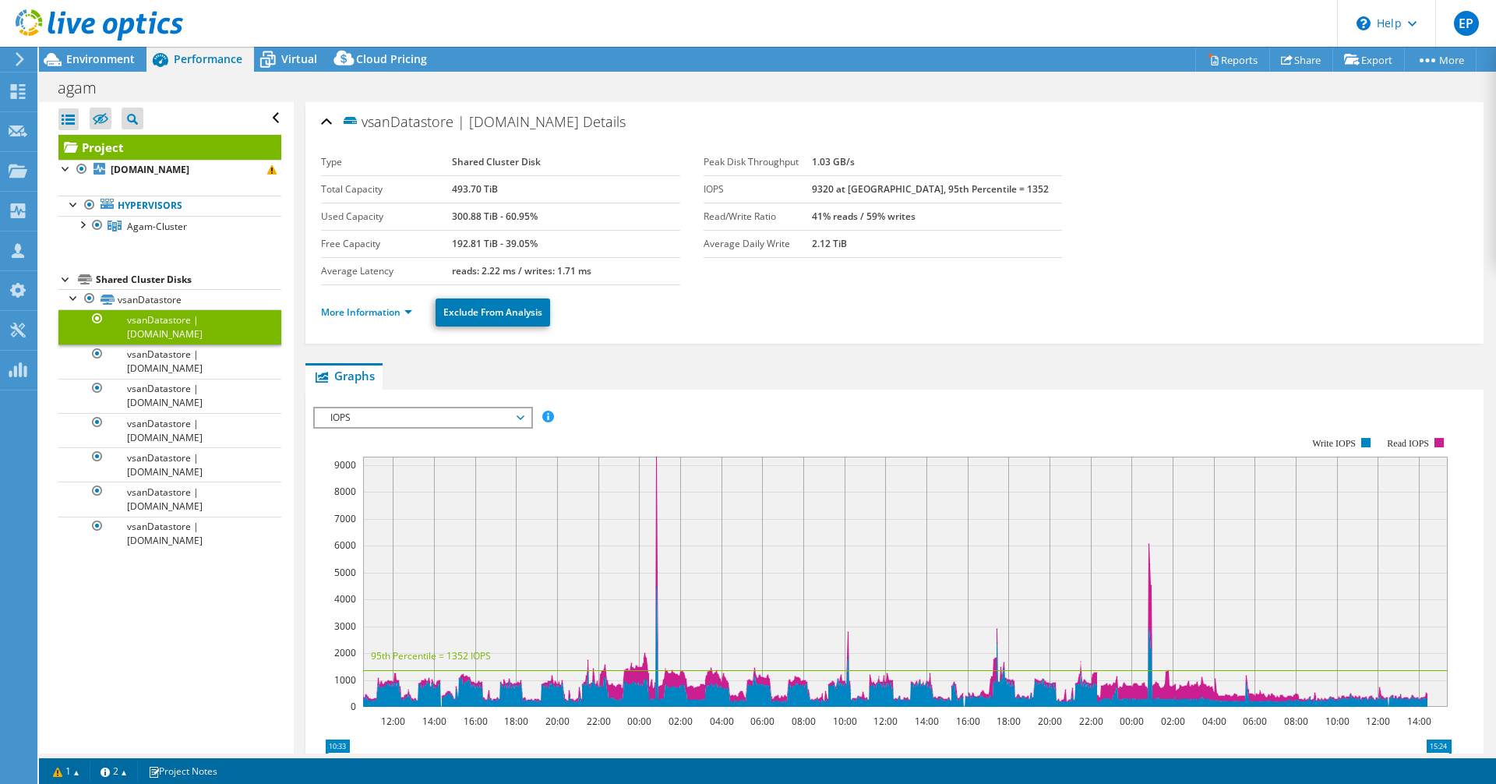
click at [385, 319] on li "More Information" at bounding box center [371, 312] width 101 height 17
click at [390, 310] on link "More Information" at bounding box center [366, 312] width 91 height 13
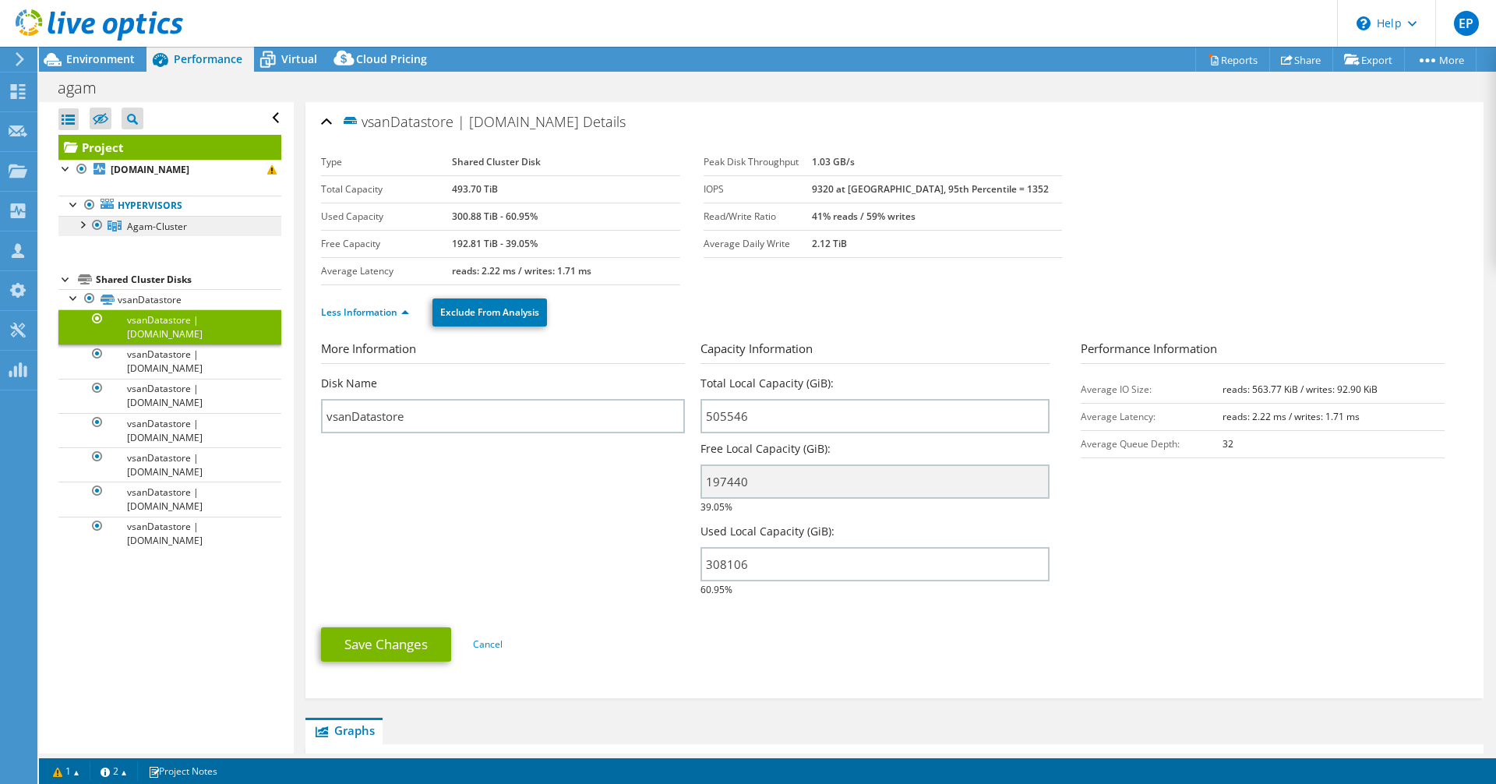
click at [177, 228] on span "Agam-Cluster" at bounding box center [157, 226] width 60 height 13
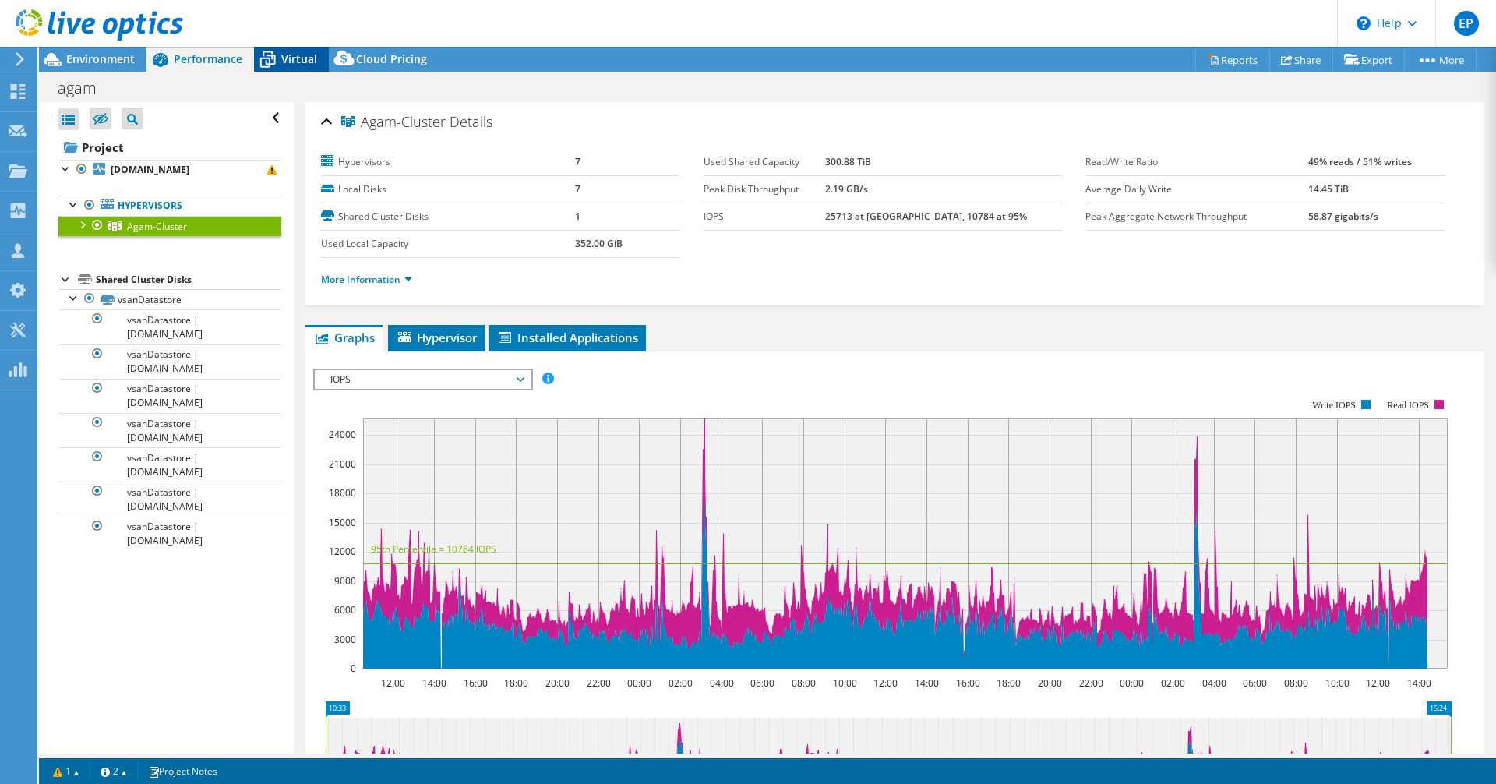
click at [305, 58] on span "Virtual" at bounding box center [299, 58] width 36 height 15
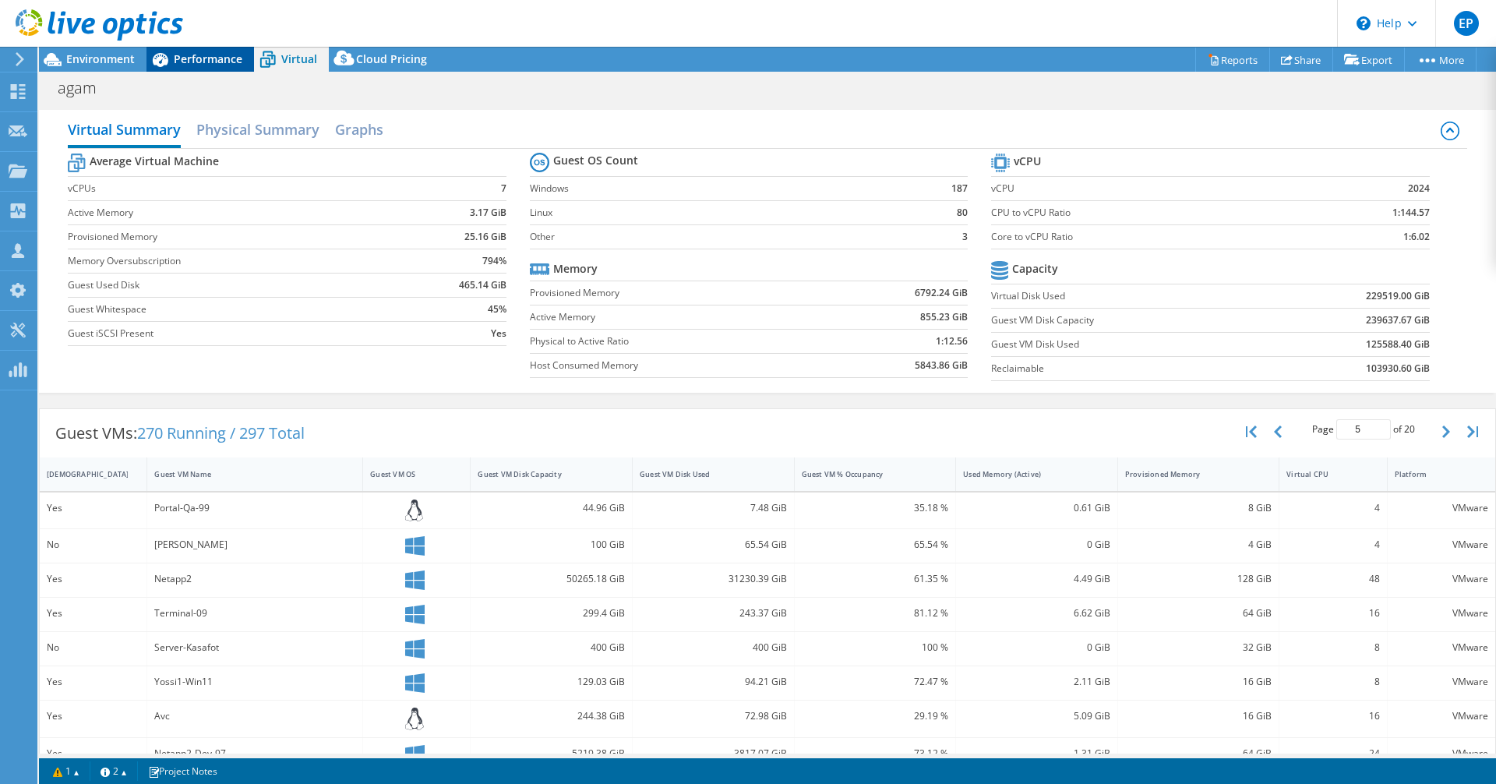
click at [202, 70] on div "Performance" at bounding box center [201, 59] width 108 height 25
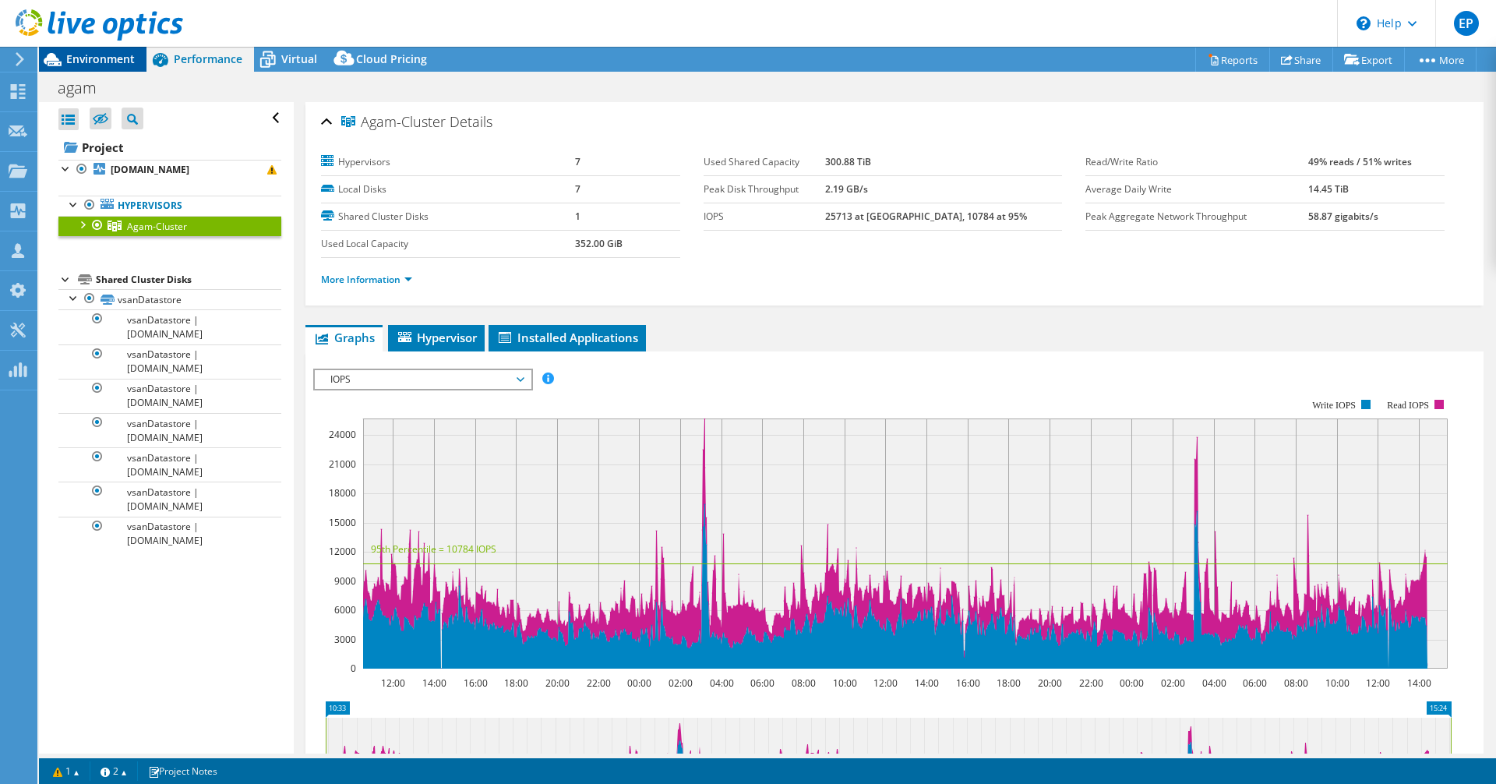
click at [57, 69] on icon at bounding box center [52, 59] width 27 height 27
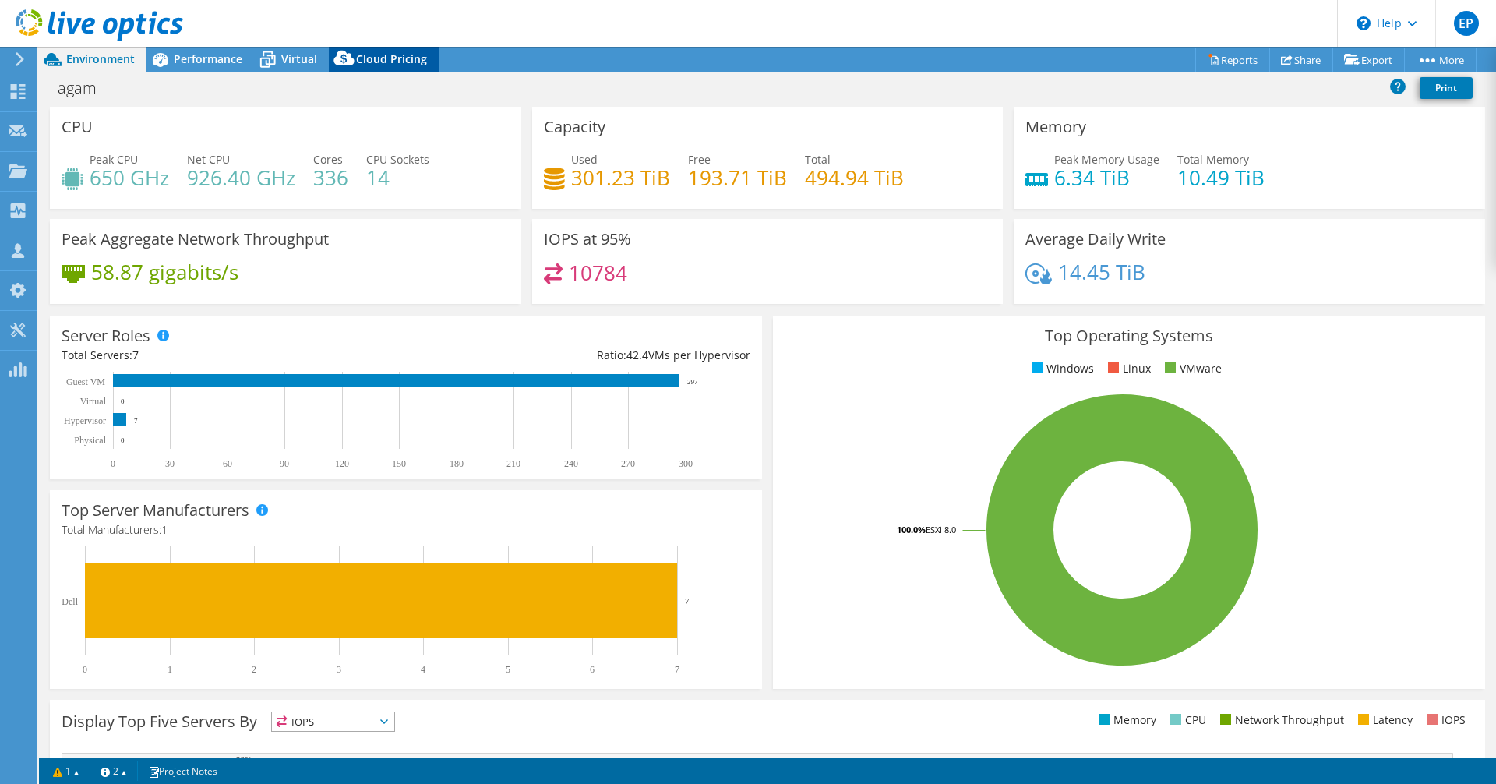
click at [330, 72] on icon at bounding box center [344, 61] width 31 height 31
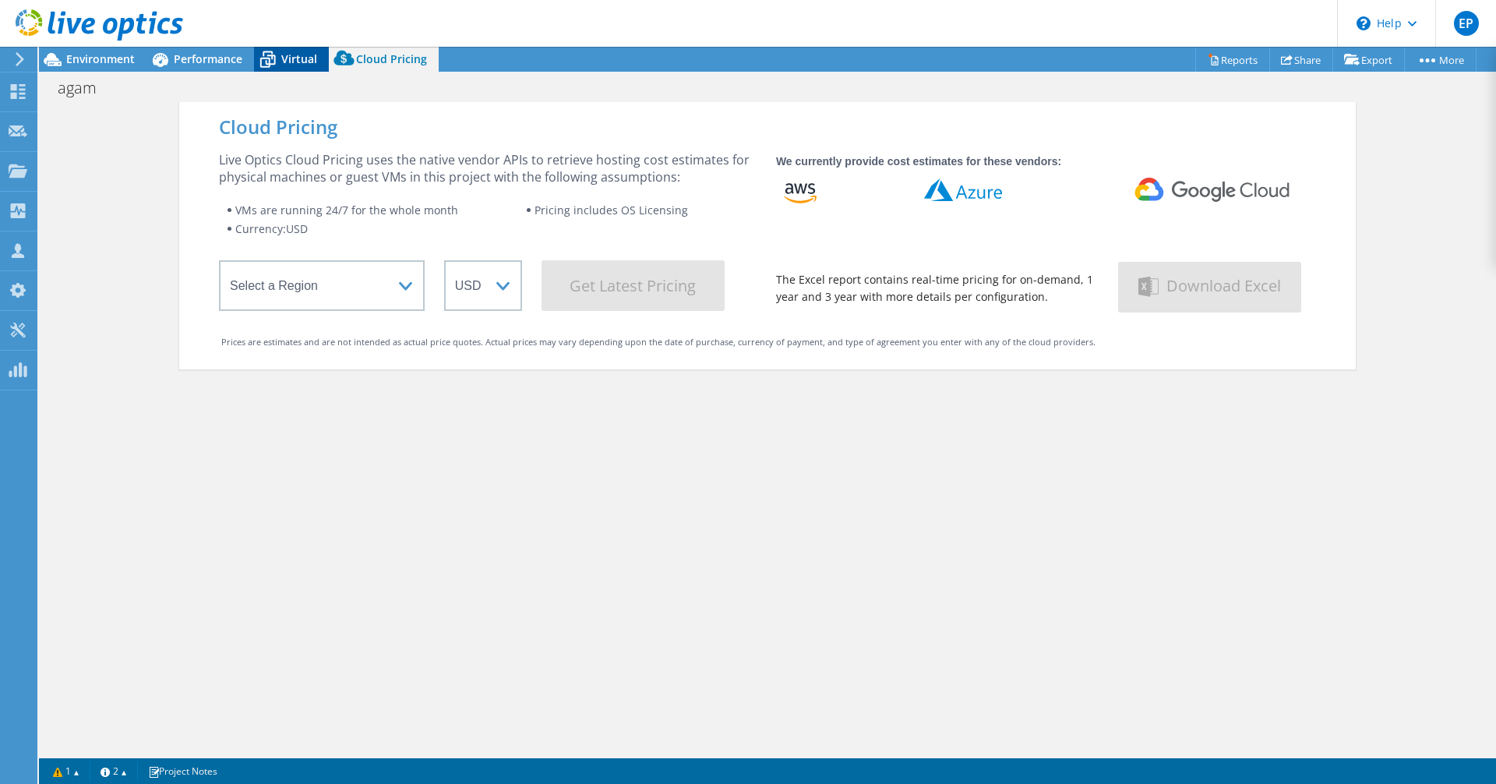
click at [303, 68] on div "Virtual" at bounding box center [291, 59] width 75 height 25
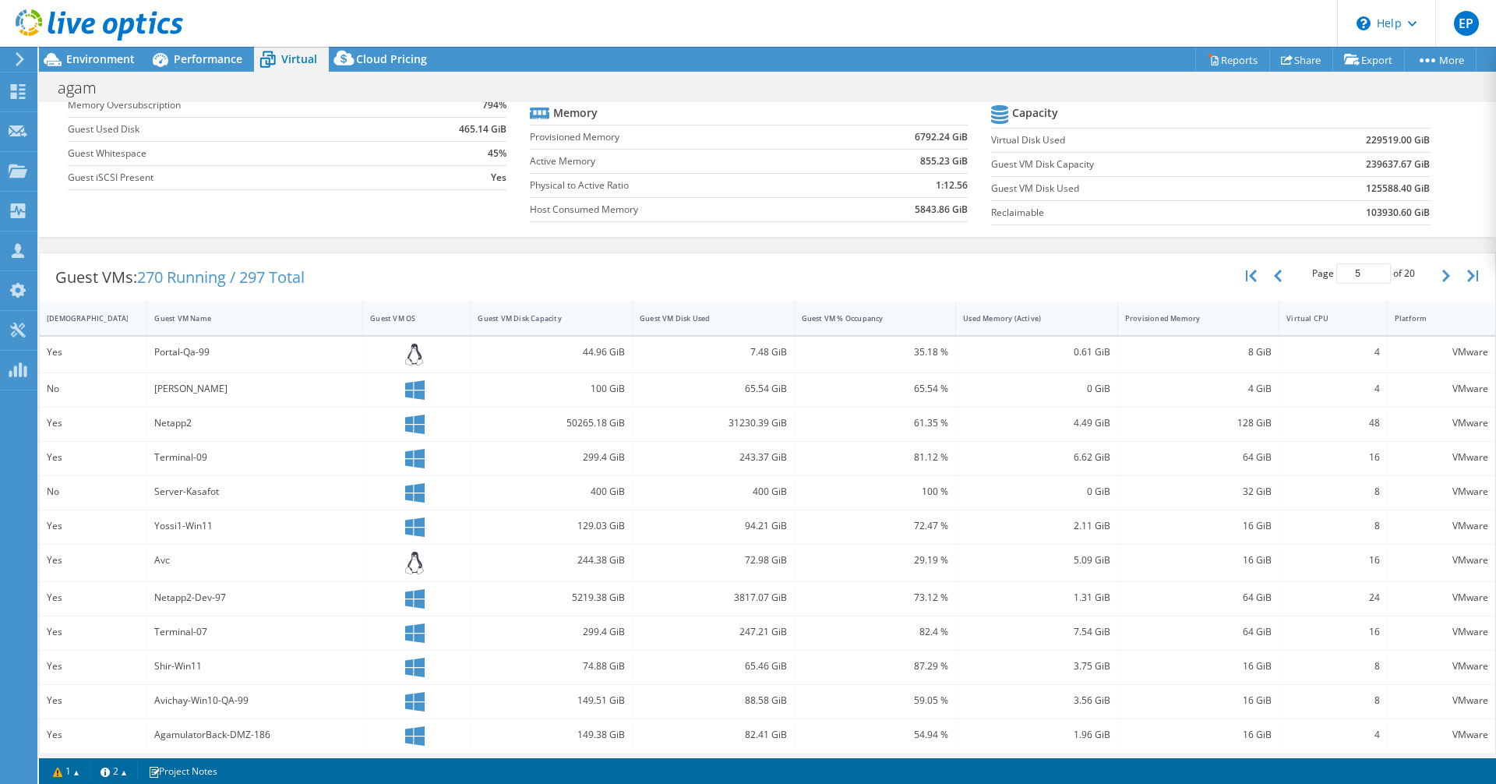
scroll to position [266, 0]
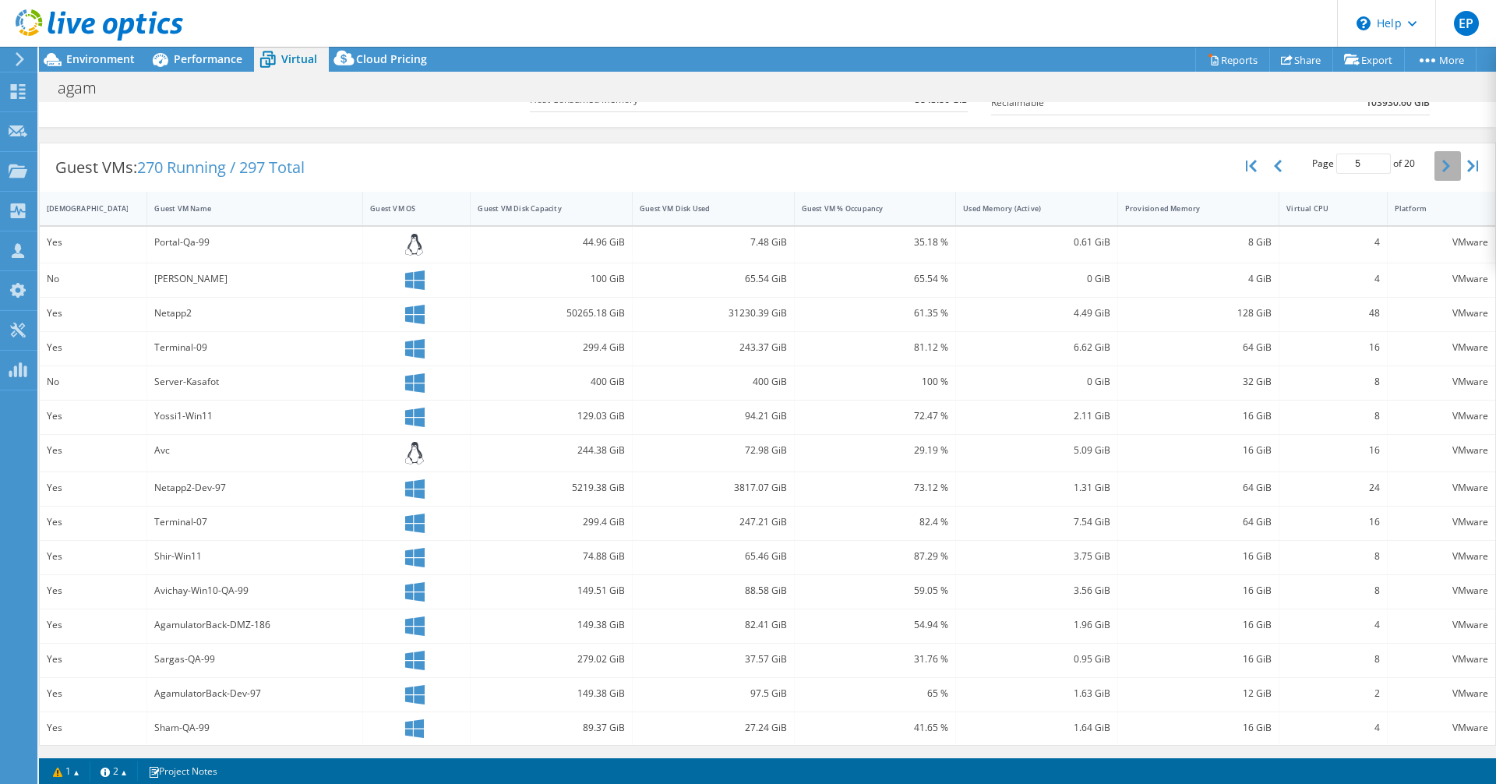
click at [1440, 162] on button "button" at bounding box center [1448, 166] width 26 height 30
click at [1443, 165] on icon "button" at bounding box center [1447, 166] width 8 height 12
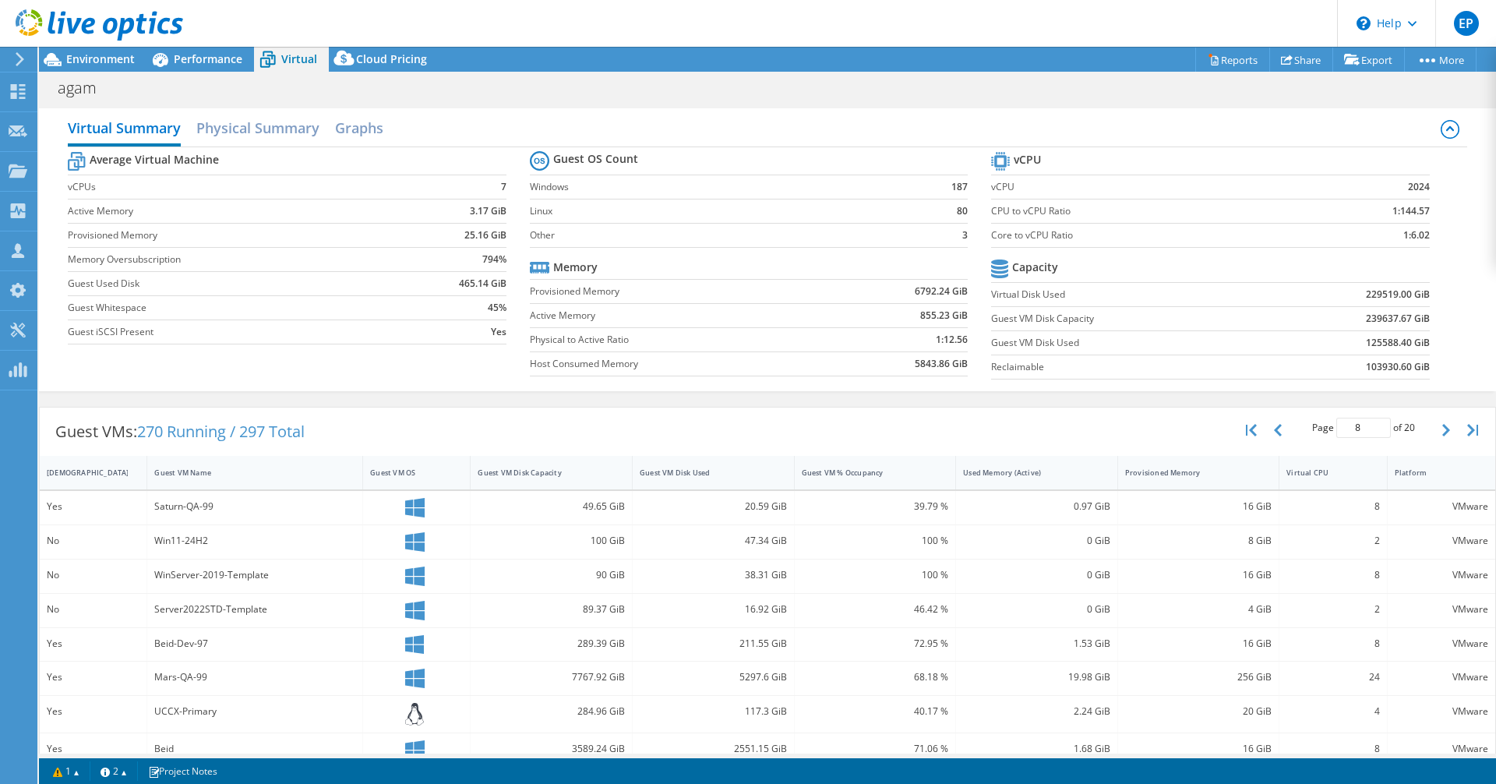
scroll to position [0, 0]
click at [1443, 433] on icon "button" at bounding box center [1447, 432] width 8 height 12
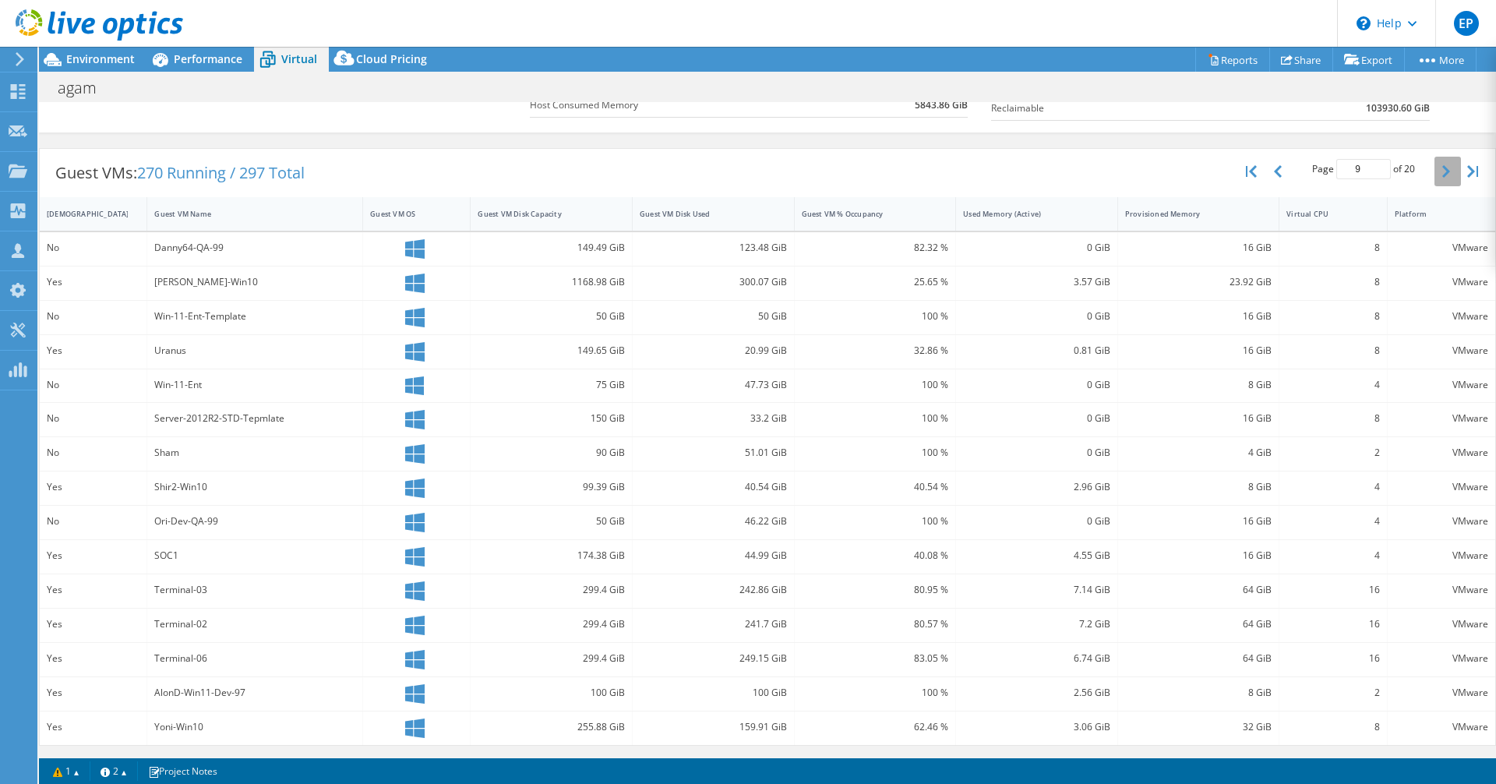
click at [1439, 175] on button "button" at bounding box center [1448, 172] width 26 height 30
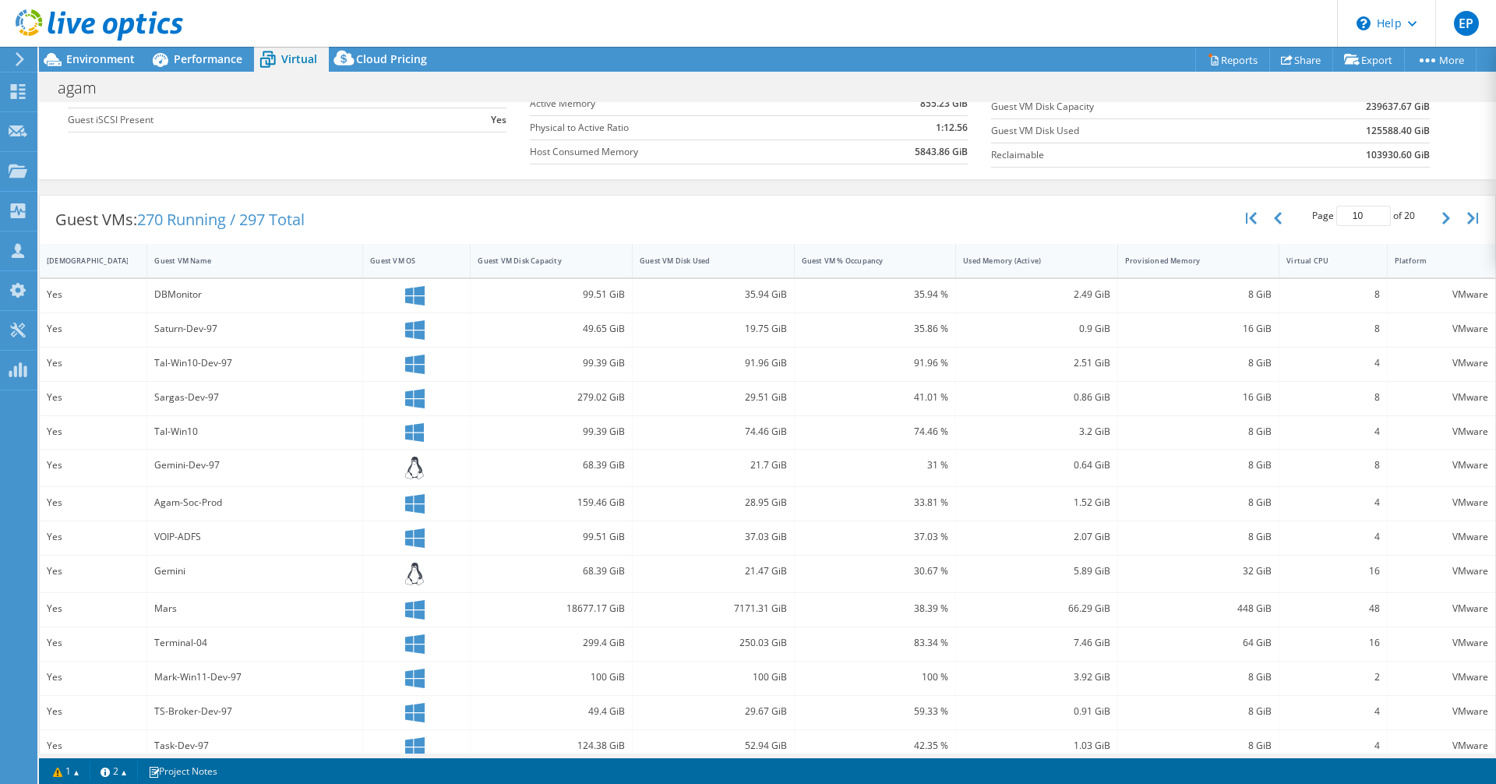
scroll to position [188, 0]
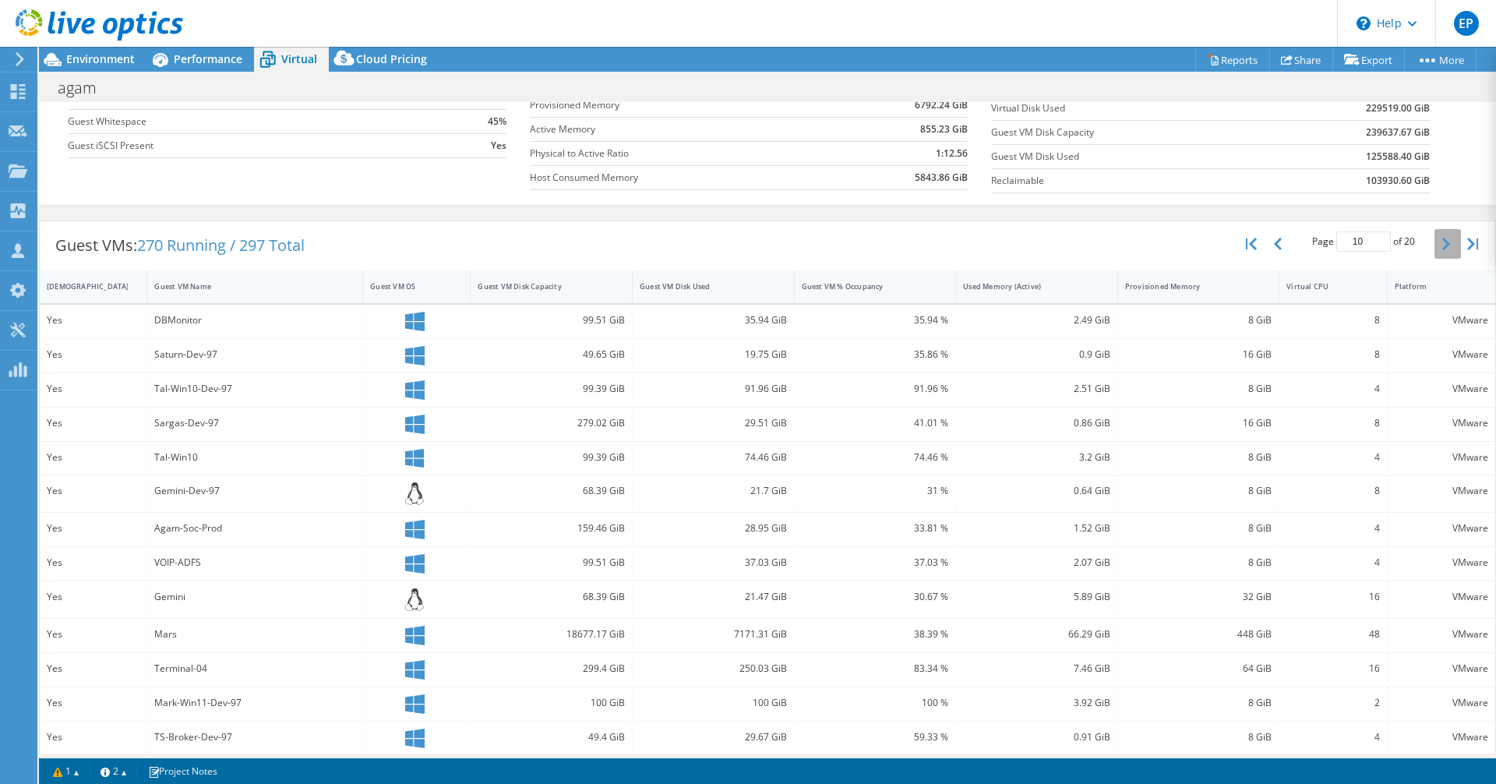
click at [1436, 235] on button "button" at bounding box center [1448, 244] width 26 height 30
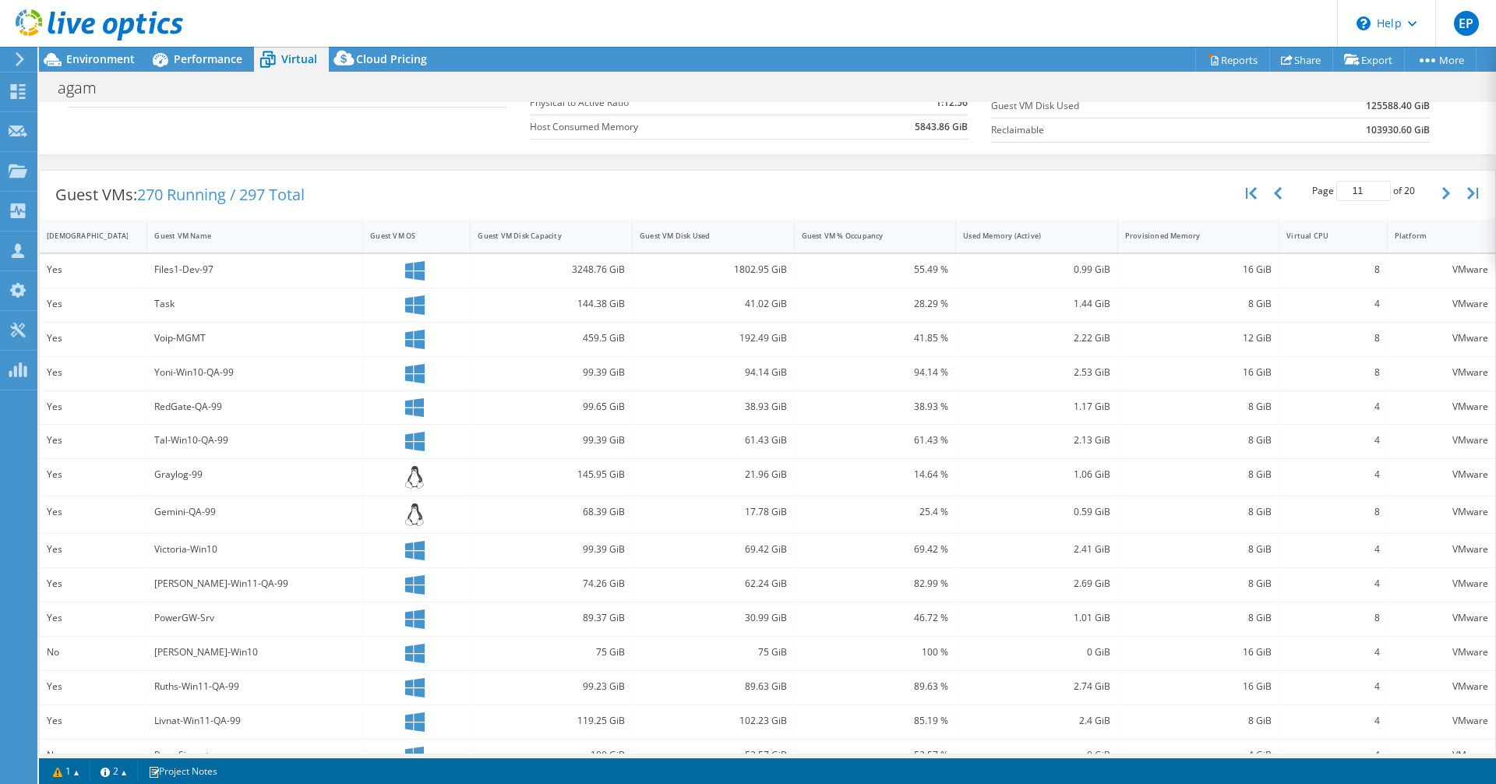
scroll to position [266, 0]
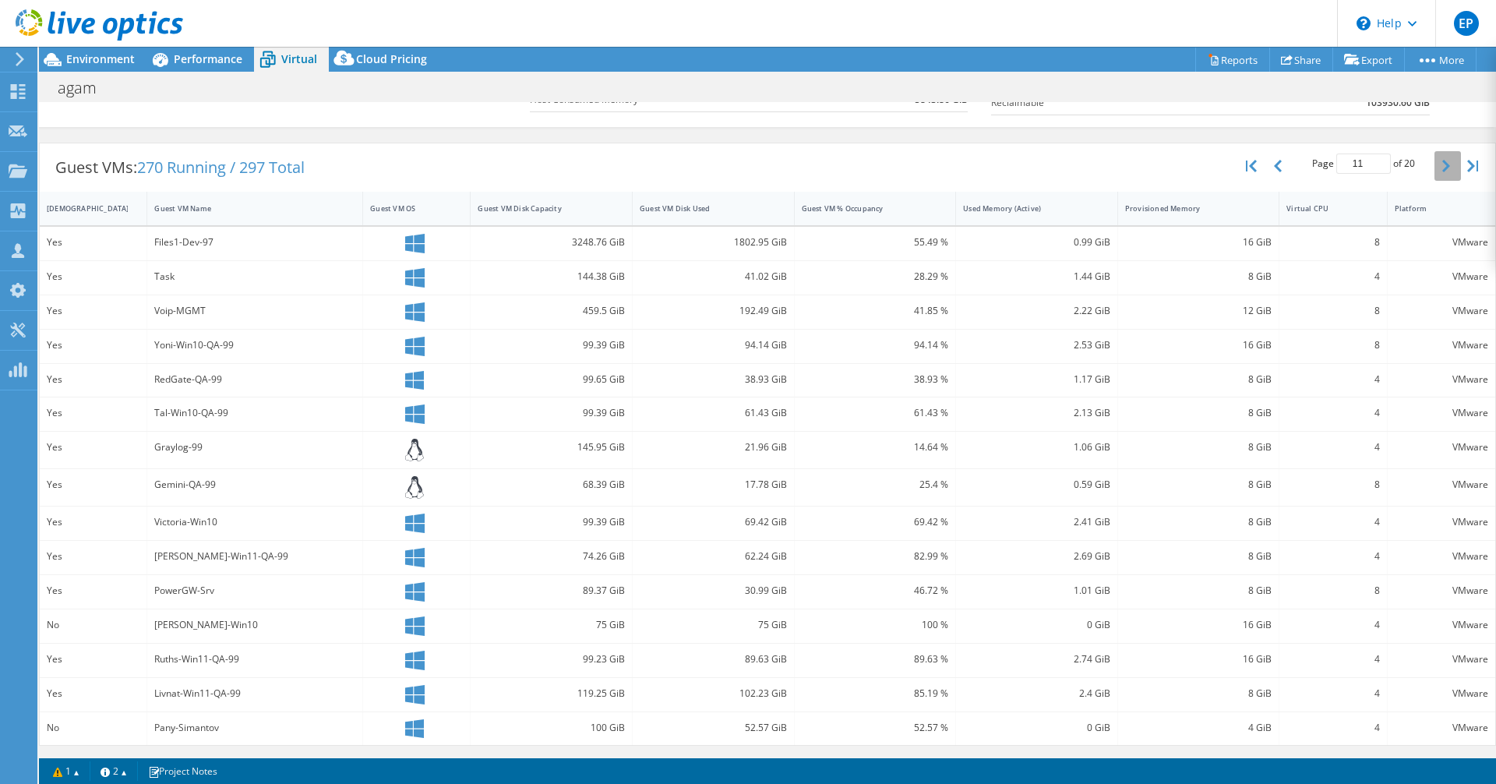
click at [1443, 164] on icon "button" at bounding box center [1447, 166] width 8 height 12
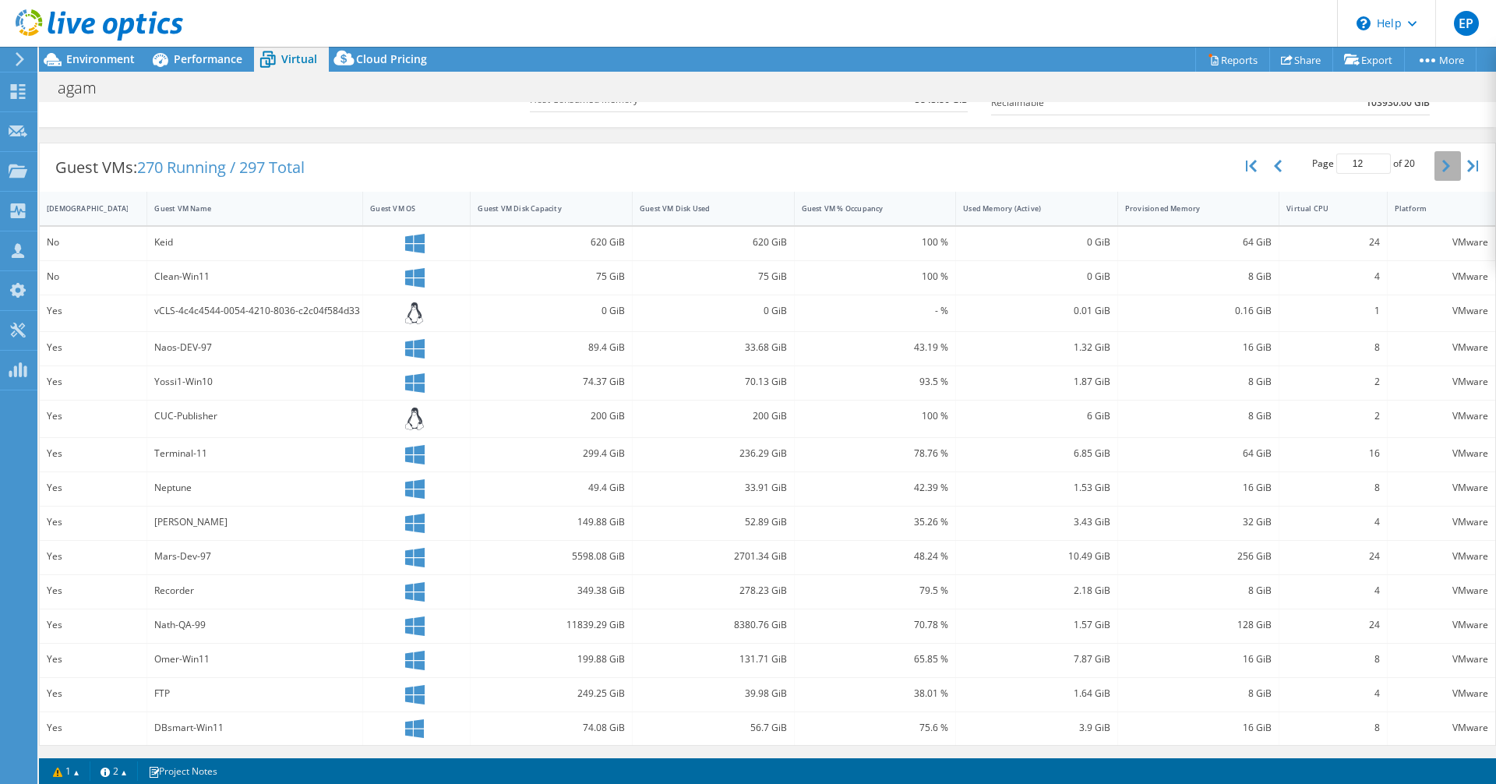
click at [1435, 173] on button "button" at bounding box center [1448, 166] width 26 height 30
click at [1443, 171] on icon "button" at bounding box center [1447, 166] width 8 height 12
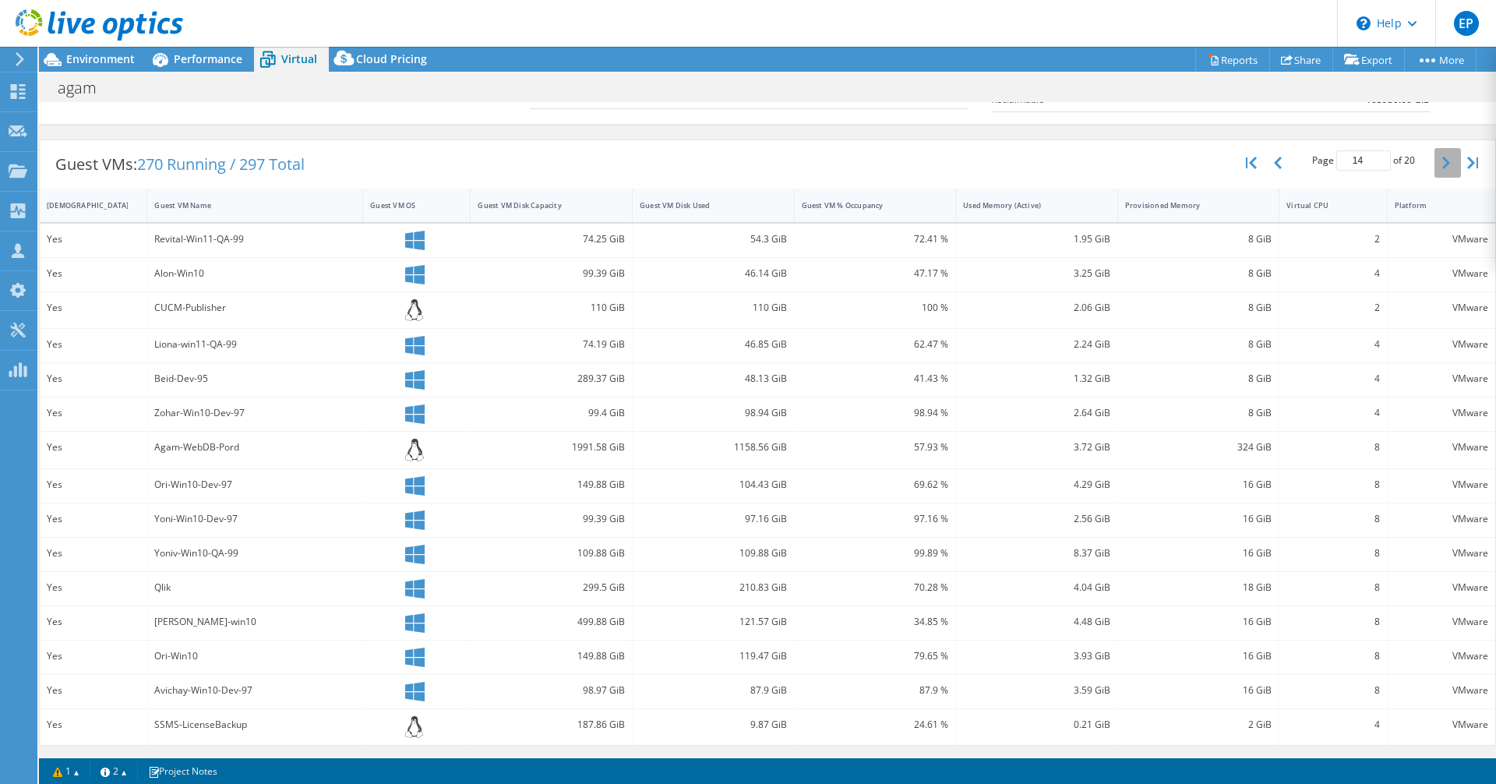
click at [1443, 161] on icon "button" at bounding box center [1447, 163] width 8 height 12
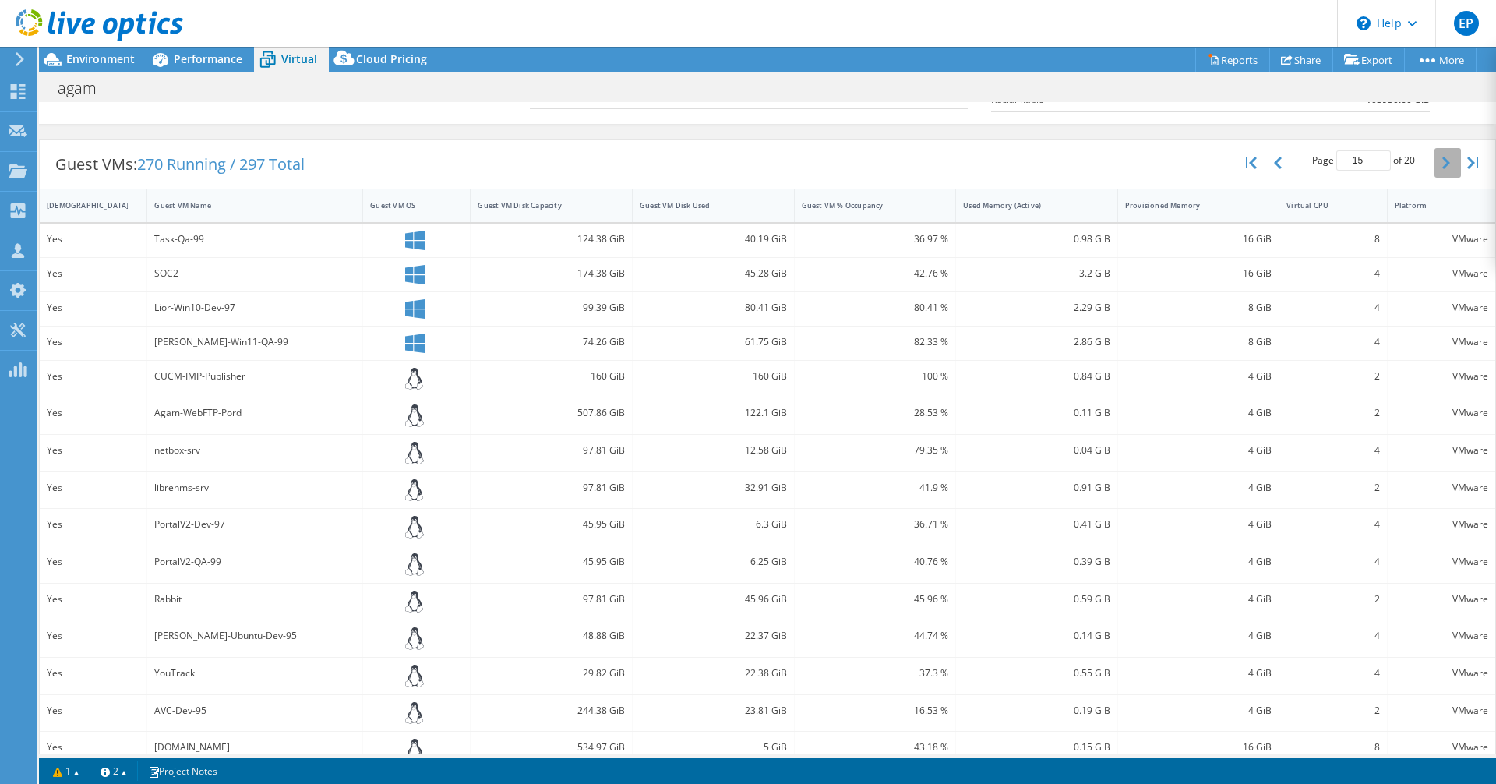
click at [1443, 161] on icon "button" at bounding box center [1447, 163] width 8 height 12
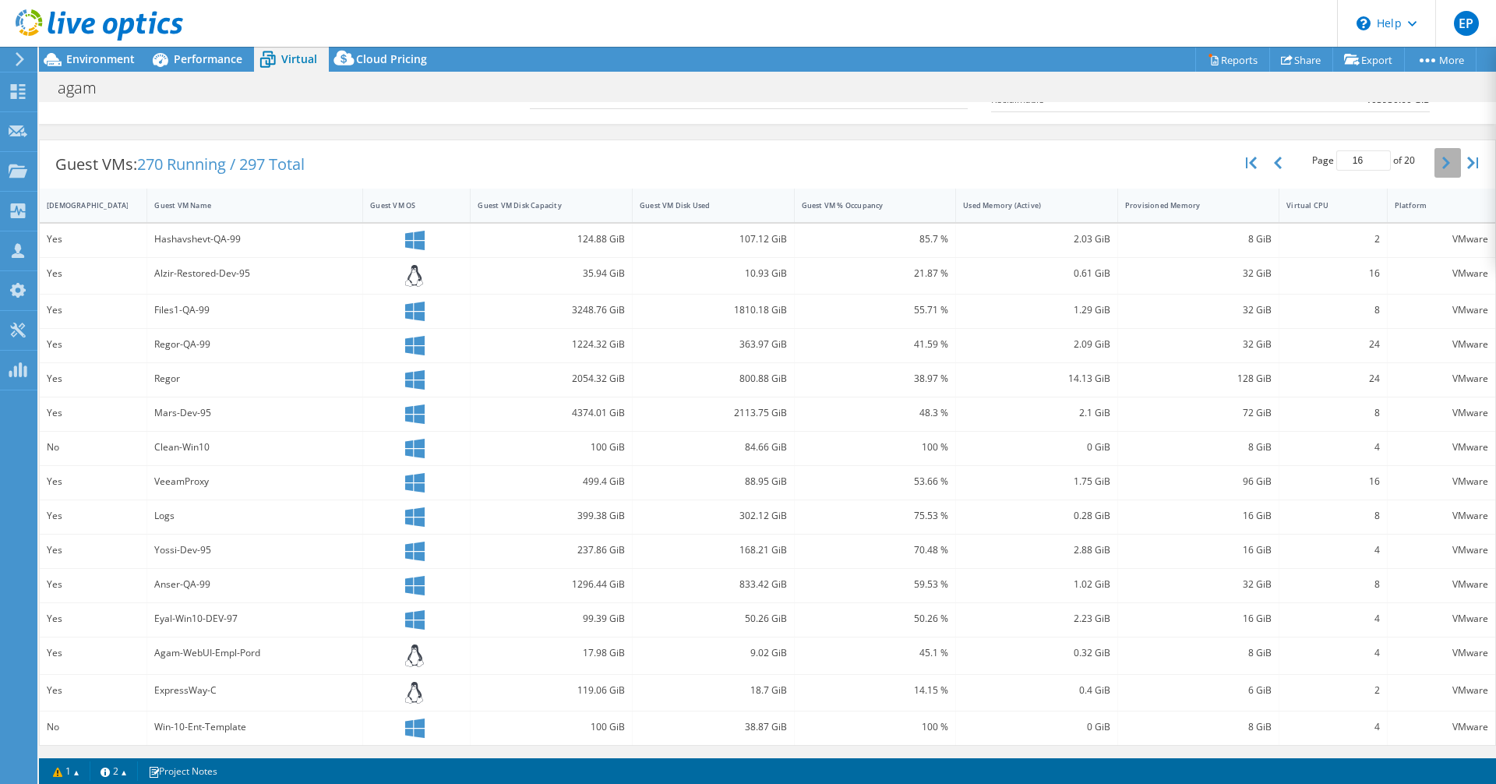
click at [1443, 161] on icon "button" at bounding box center [1447, 163] width 8 height 12
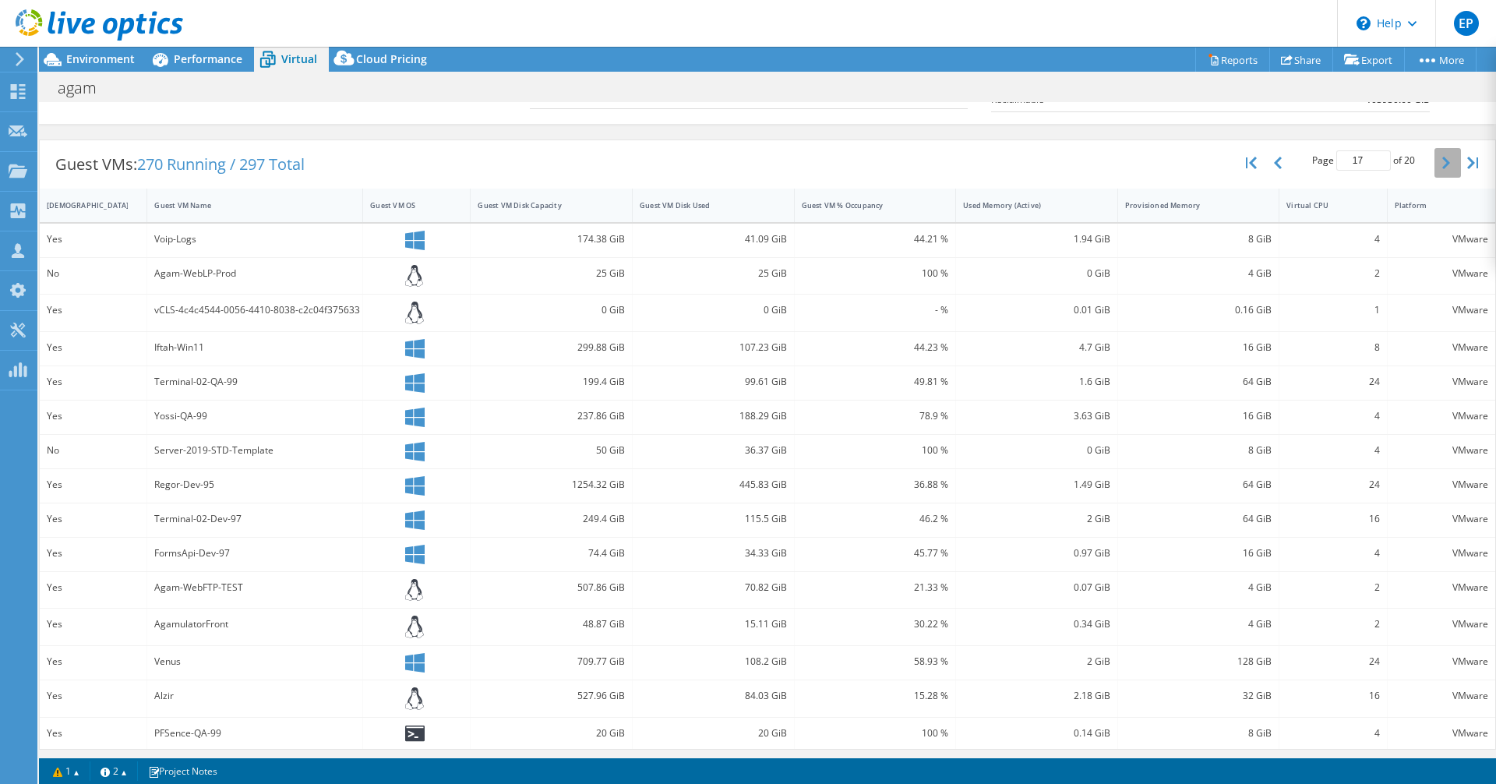
click at [1443, 161] on icon "button" at bounding box center [1447, 163] width 8 height 12
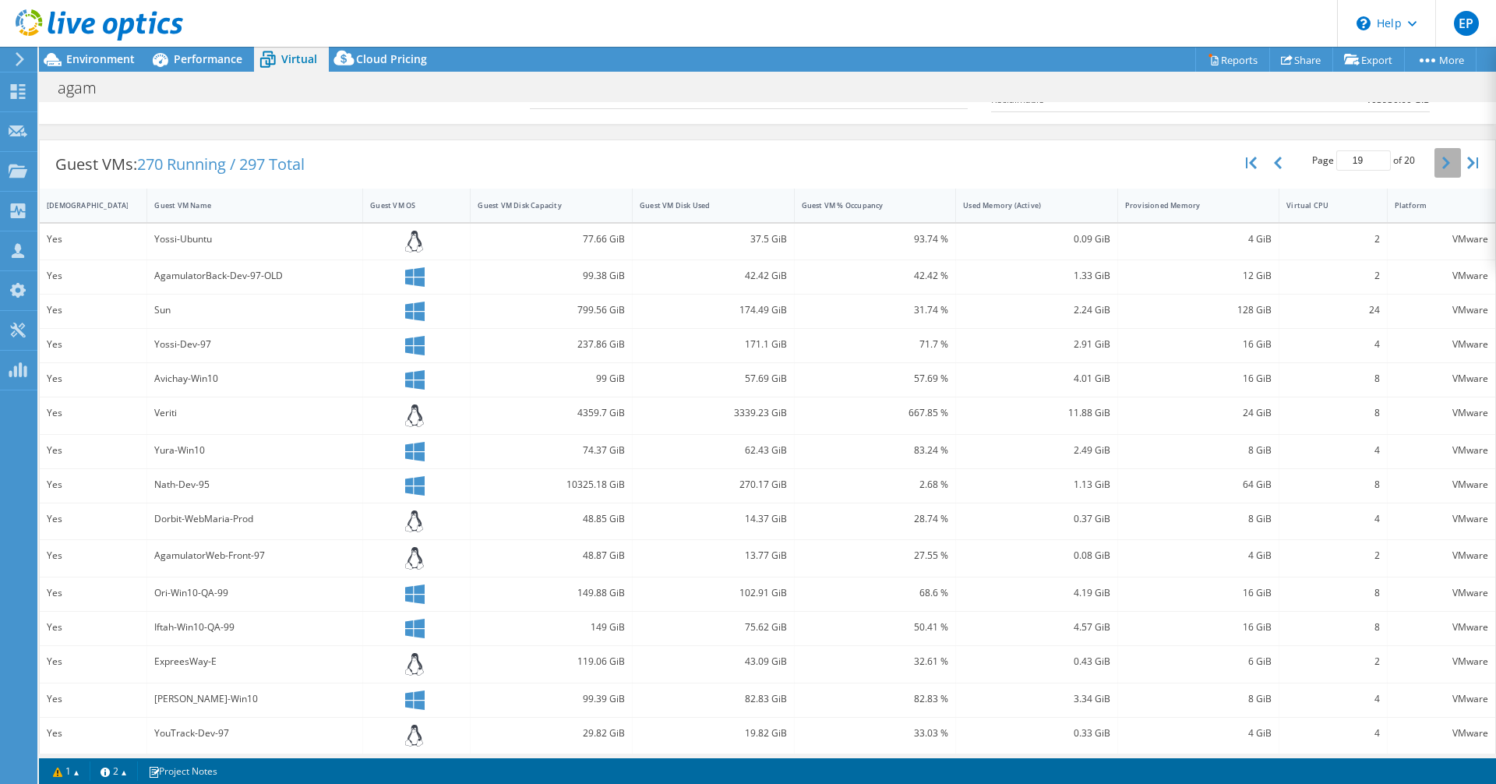
click at [1443, 161] on icon "button" at bounding box center [1447, 163] width 8 height 12
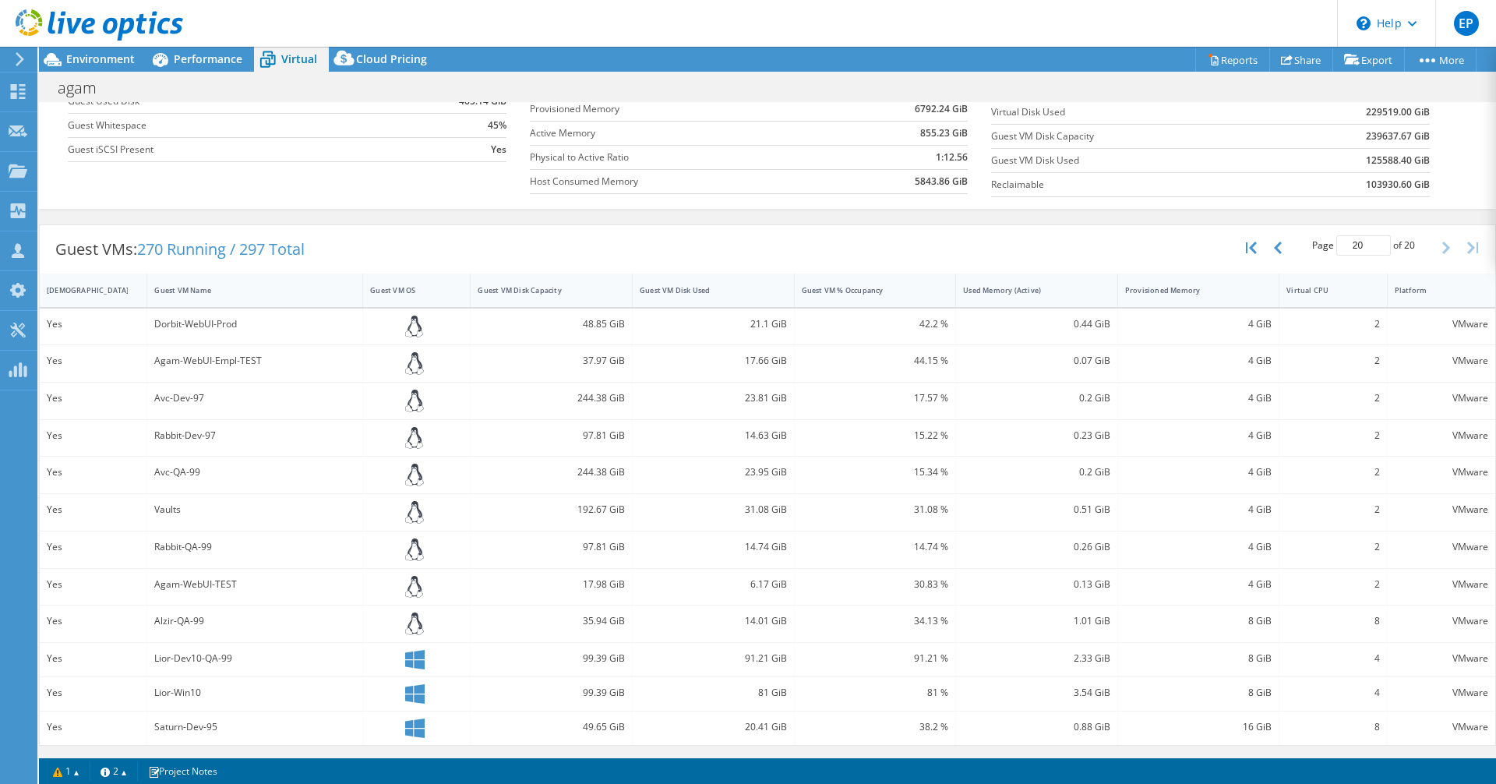
click at [1430, 161] on section "vCPU vCPU 2024 CPU to vCPU Ratio 1:144.57 Core to vCPU Ratio 1:6.02 Capacity Vi…" at bounding box center [1221, 85] width 461 height 239
click at [1268, 257] on button "button" at bounding box center [1279, 248] width 26 height 30
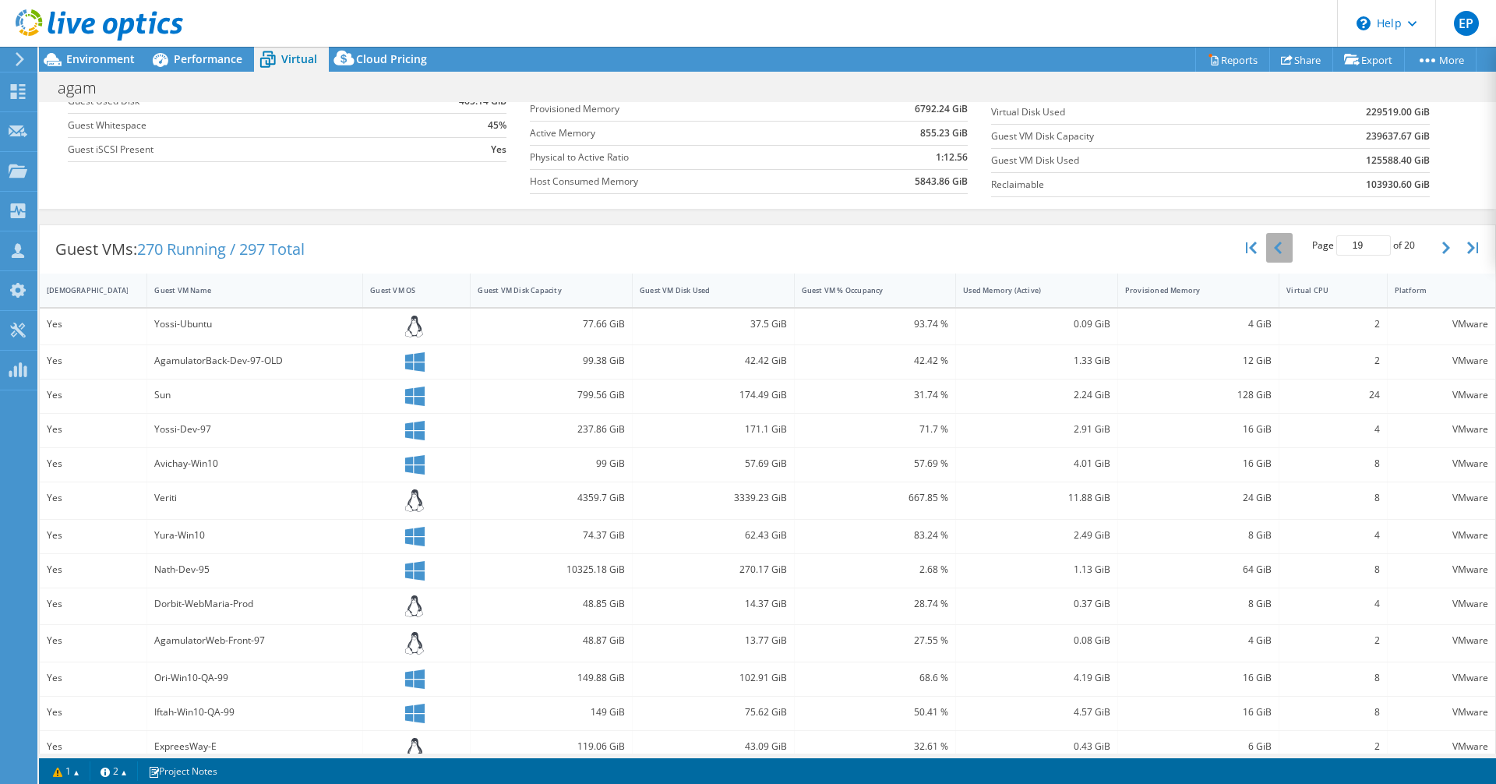
click at [1268, 257] on button "button" at bounding box center [1279, 248] width 26 height 30
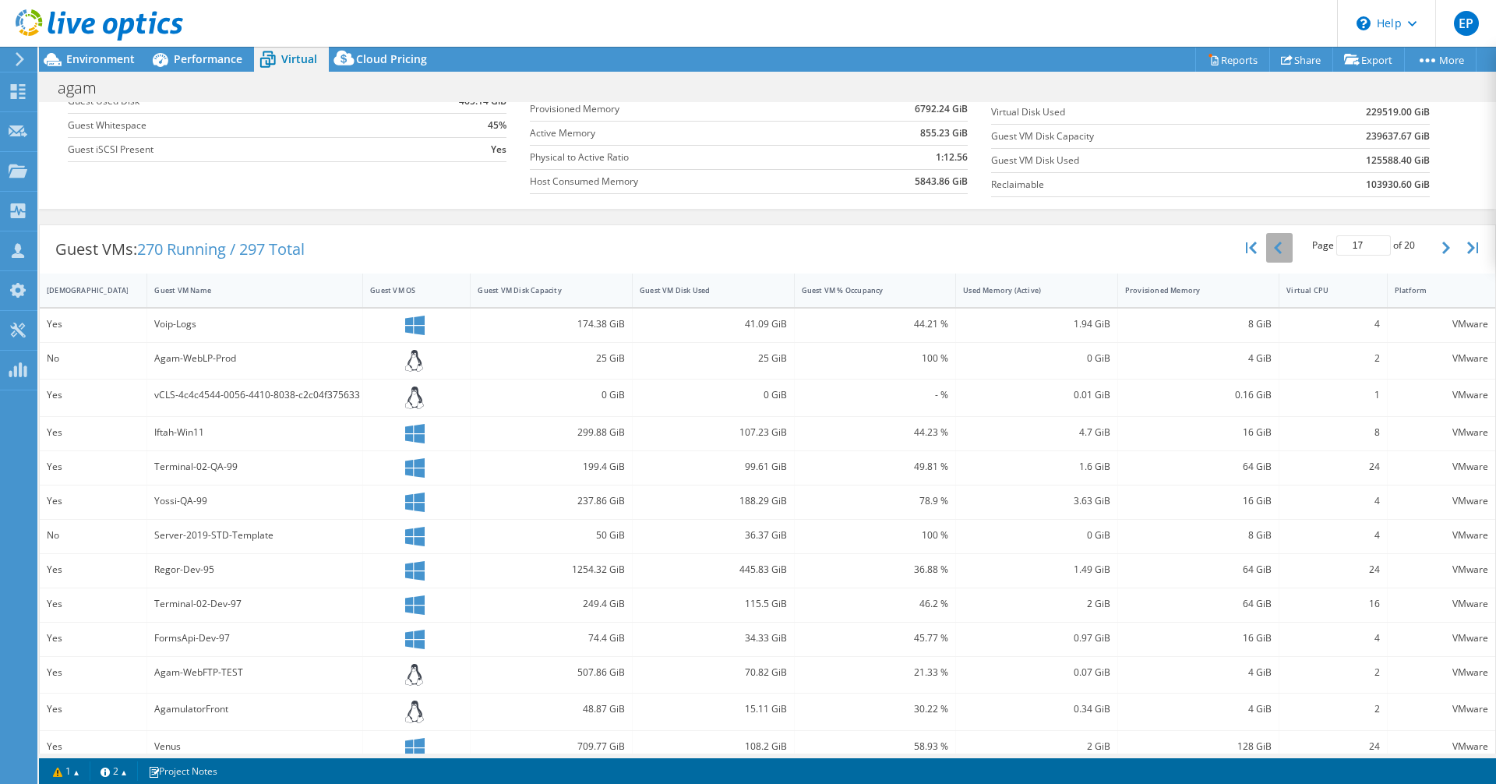
click at [1268, 257] on button "button" at bounding box center [1279, 248] width 26 height 30
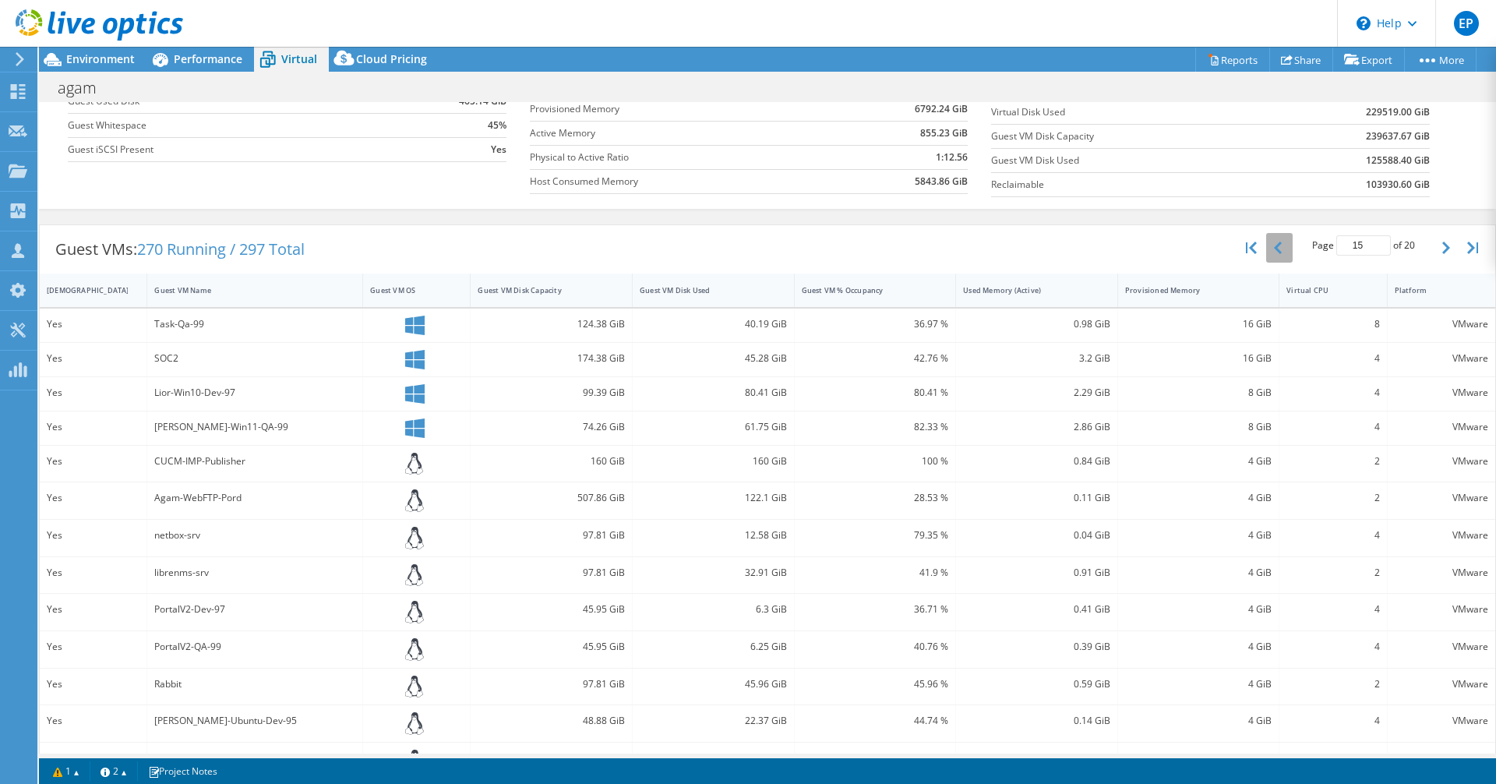
click at [1268, 257] on button "button" at bounding box center [1279, 248] width 26 height 30
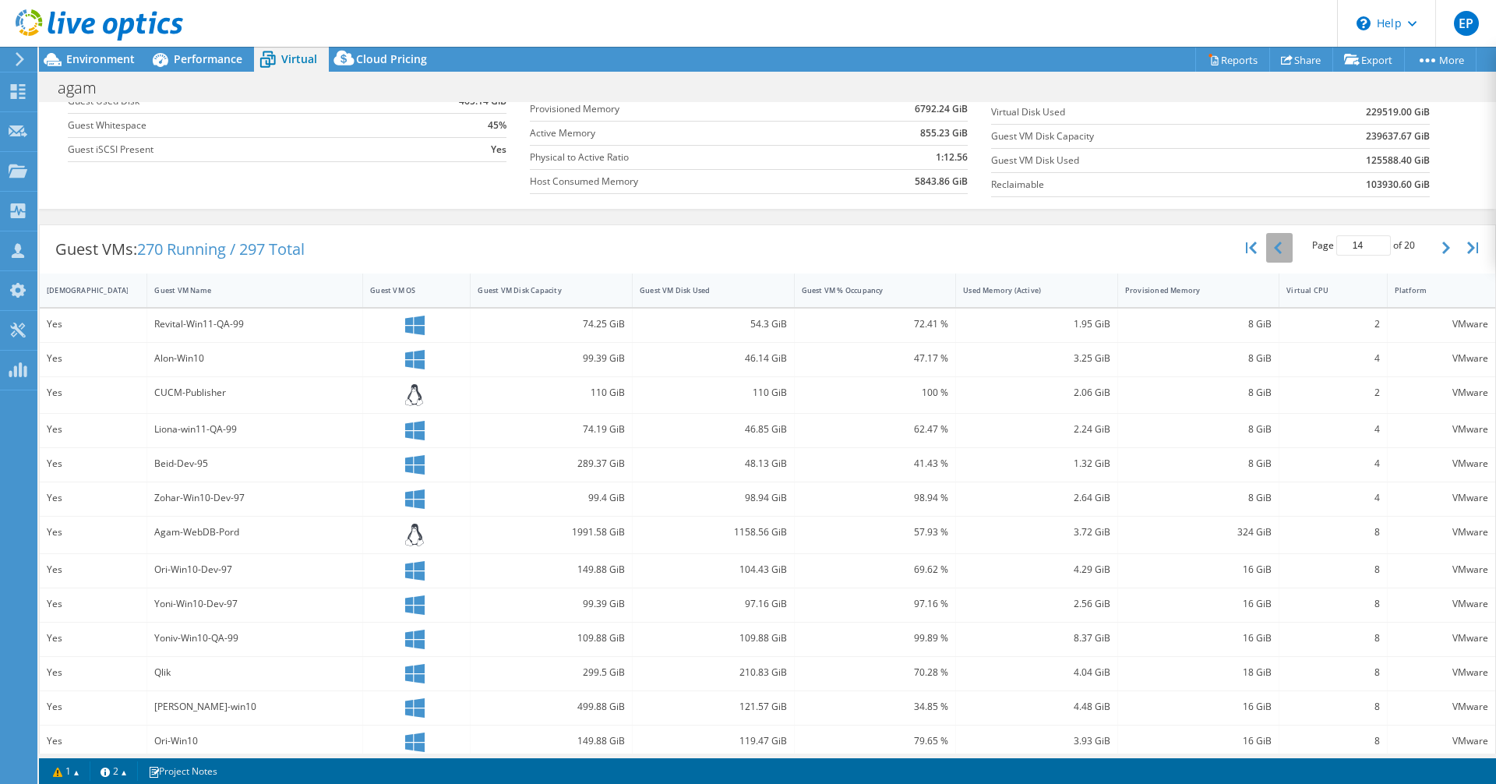
click at [1268, 257] on button "button" at bounding box center [1279, 248] width 26 height 30
click at [1271, 243] on button "button" at bounding box center [1279, 248] width 26 height 30
click at [1275, 249] on button "button" at bounding box center [1279, 248] width 26 height 30
click at [1274, 253] on icon "button" at bounding box center [1278, 248] width 8 height 12
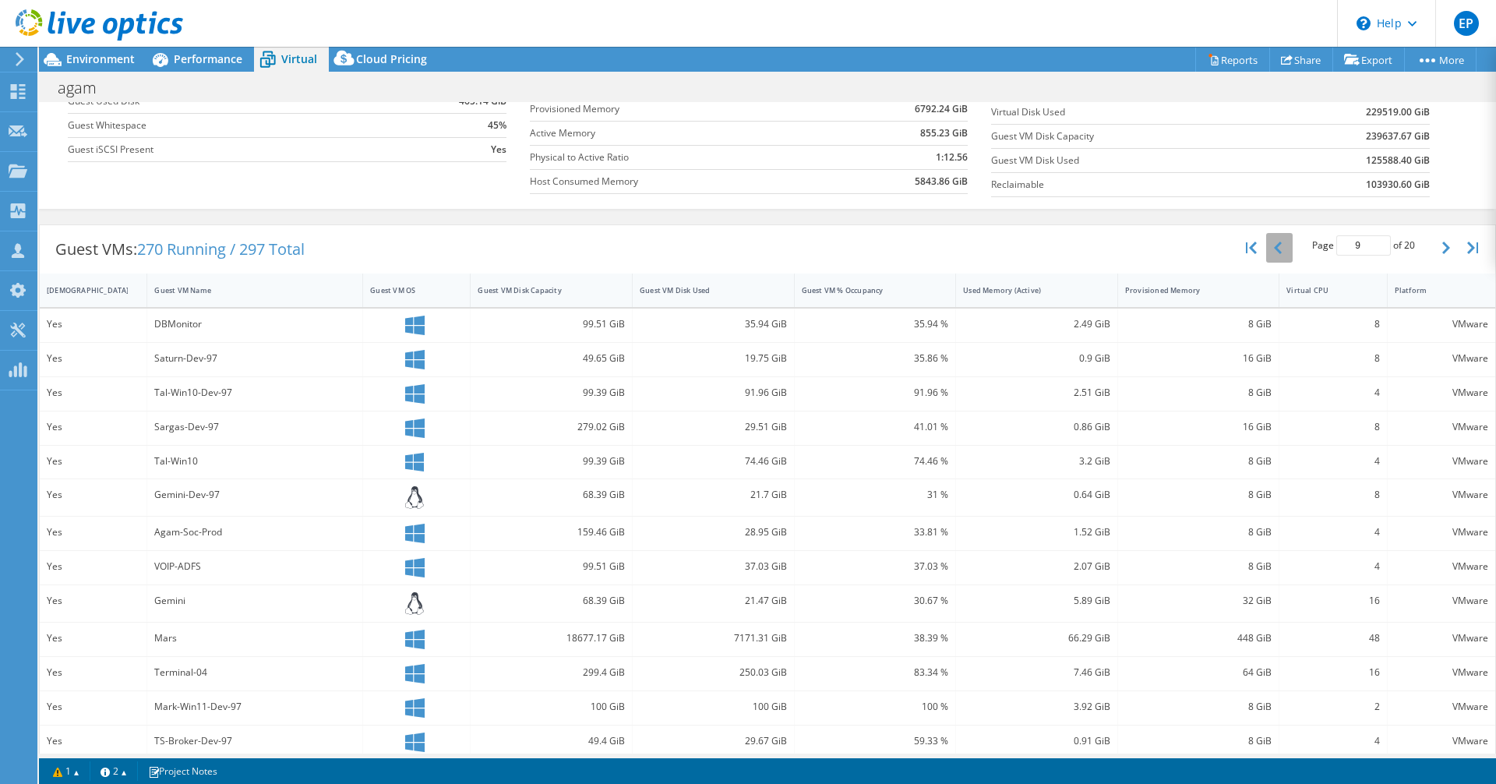
click at [1274, 253] on icon "button" at bounding box center [1278, 248] width 8 height 12
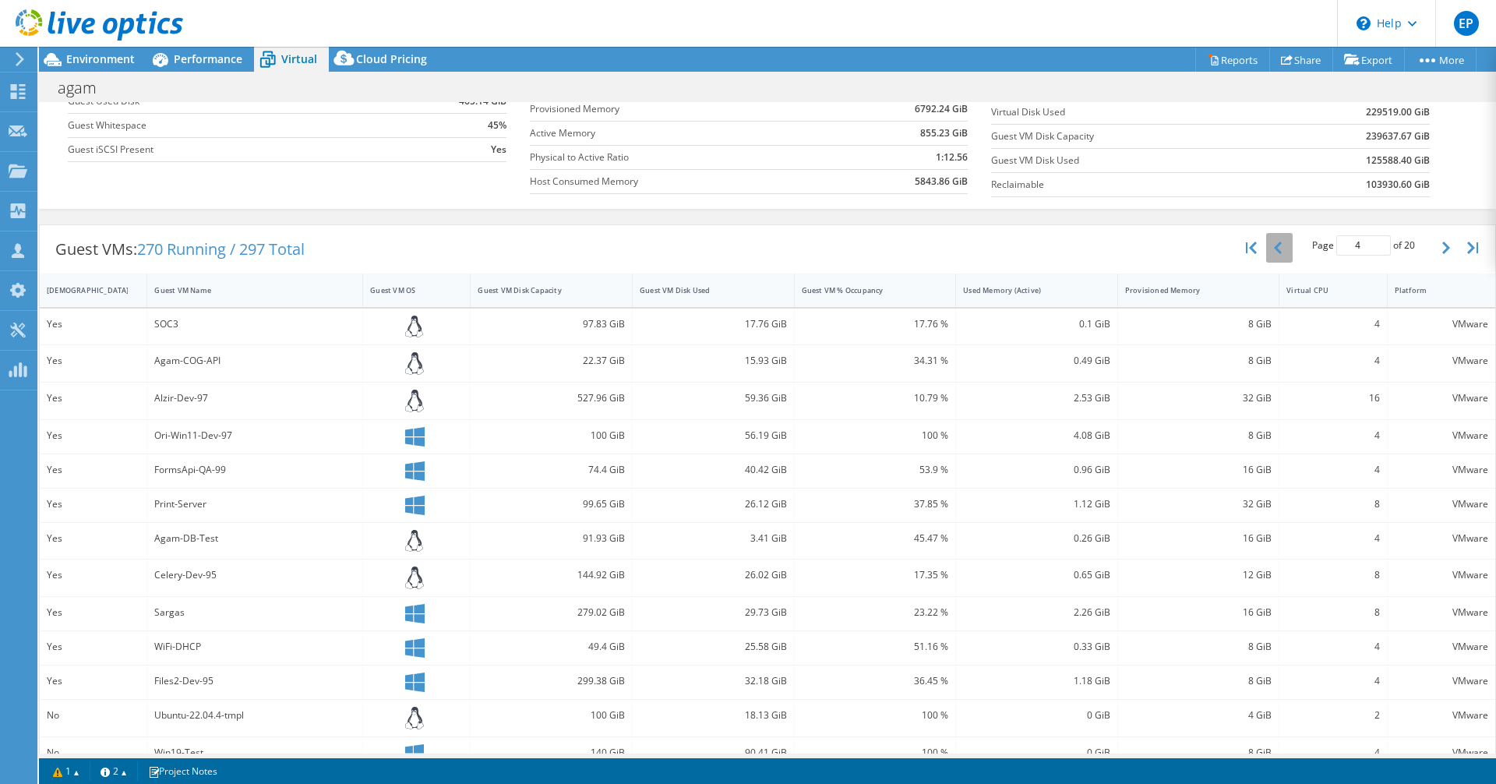
click at [1274, 253] on icon "button" at bounding box center [1278, 248] width 8 height 12
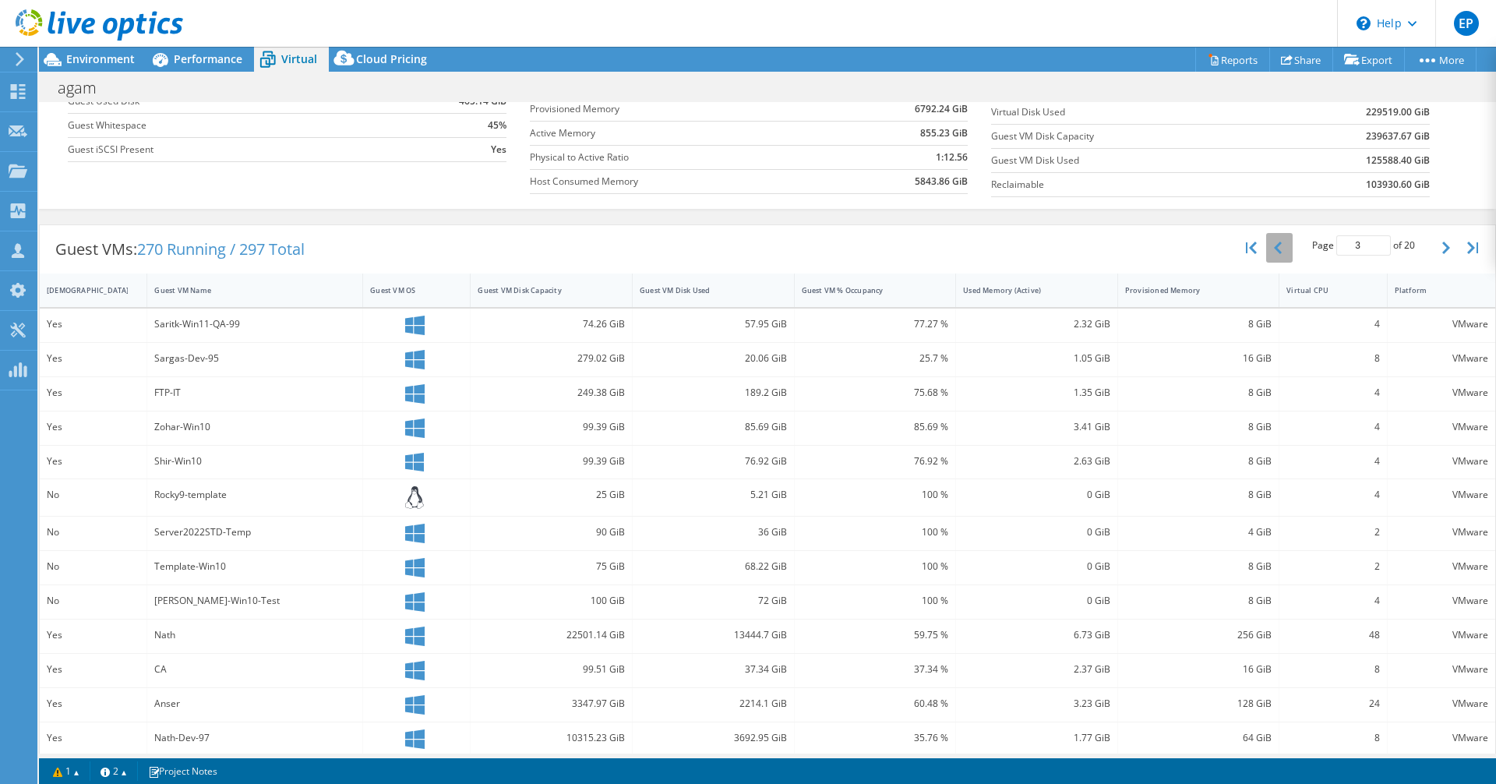
click at [1274, 253] on icon "button" at bounding box center [1278, 248] width 8 height 12
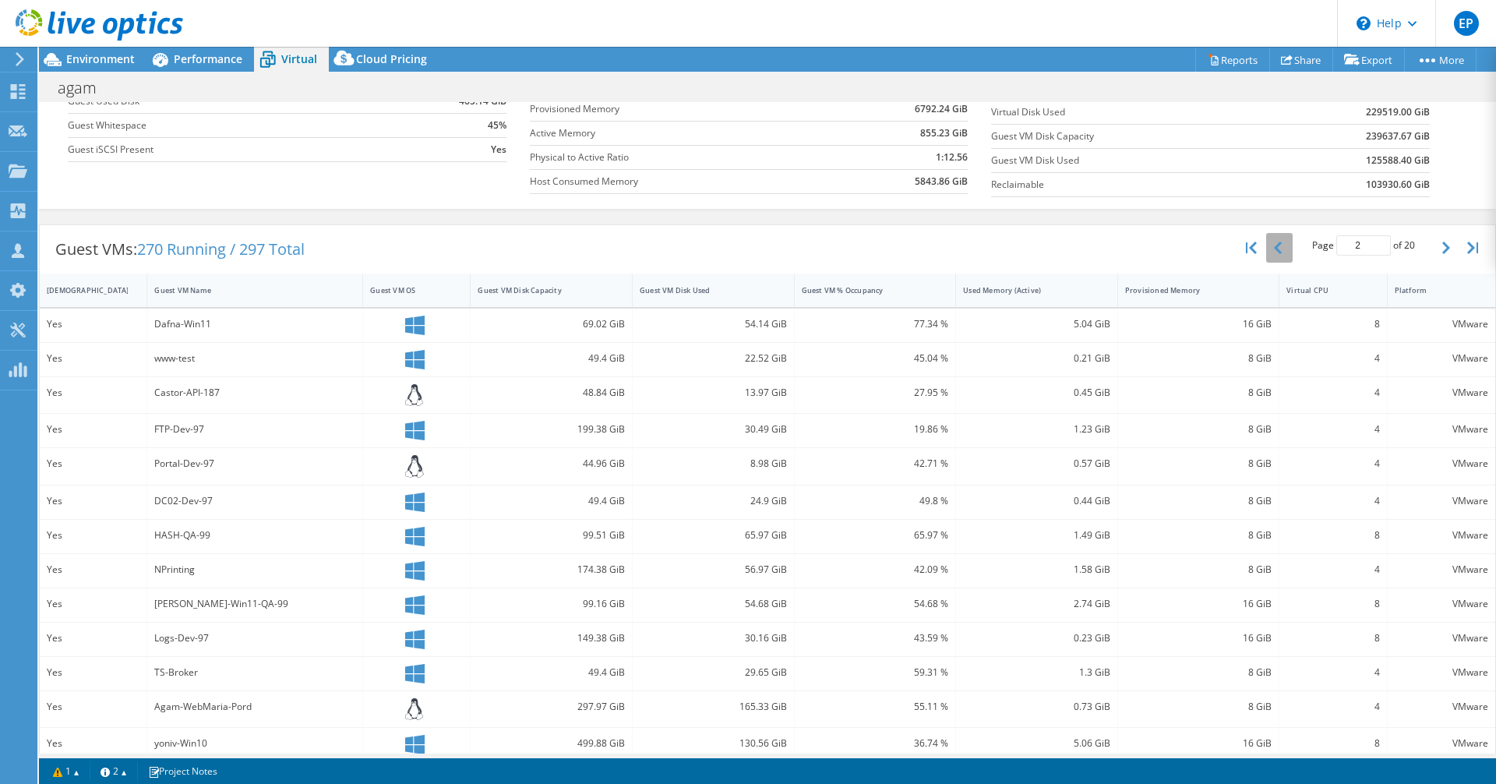
click at [1274, 253] on icon "button" at bounding box center [1278, 248] width 8 height 12
type input "1"
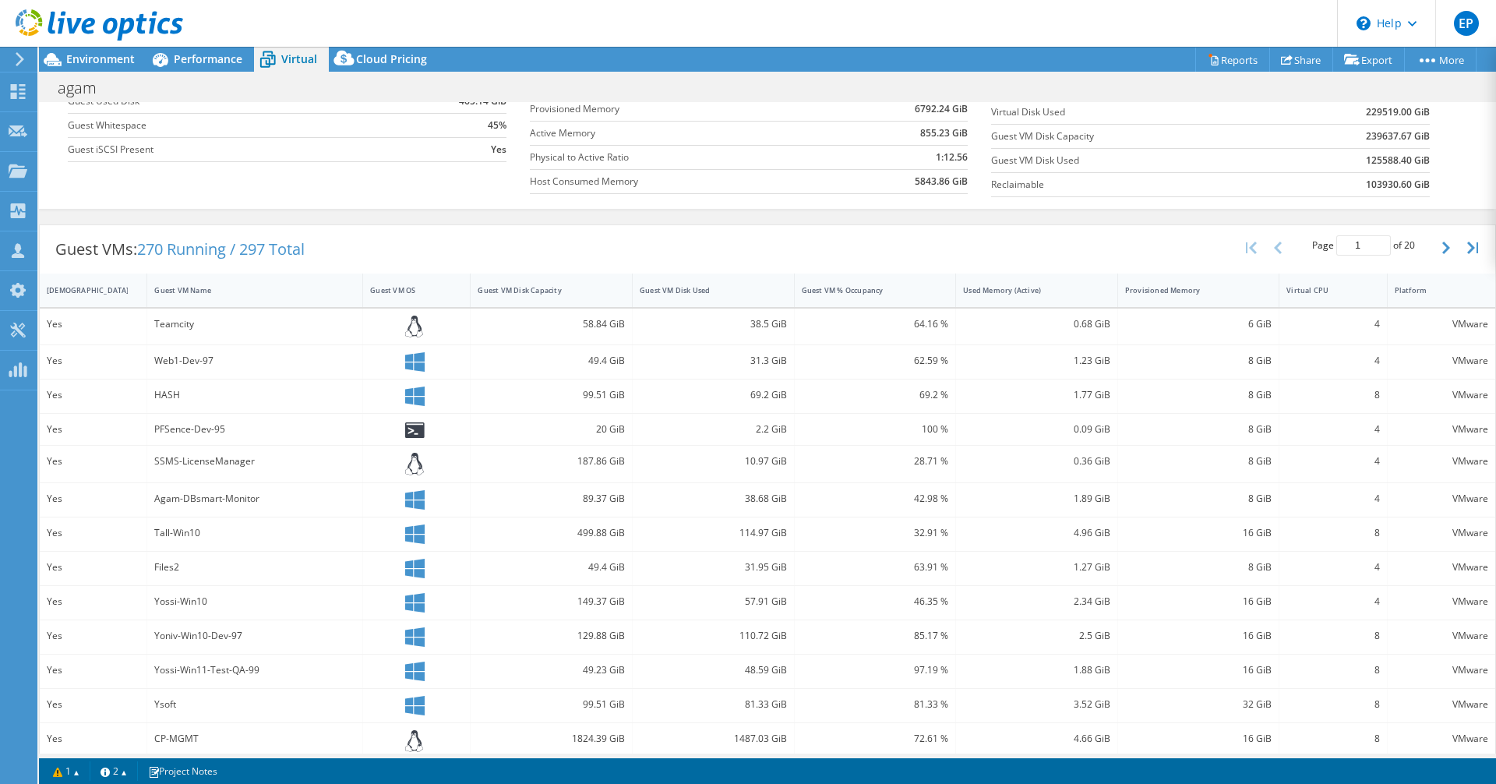
scroll to position [0, 0]
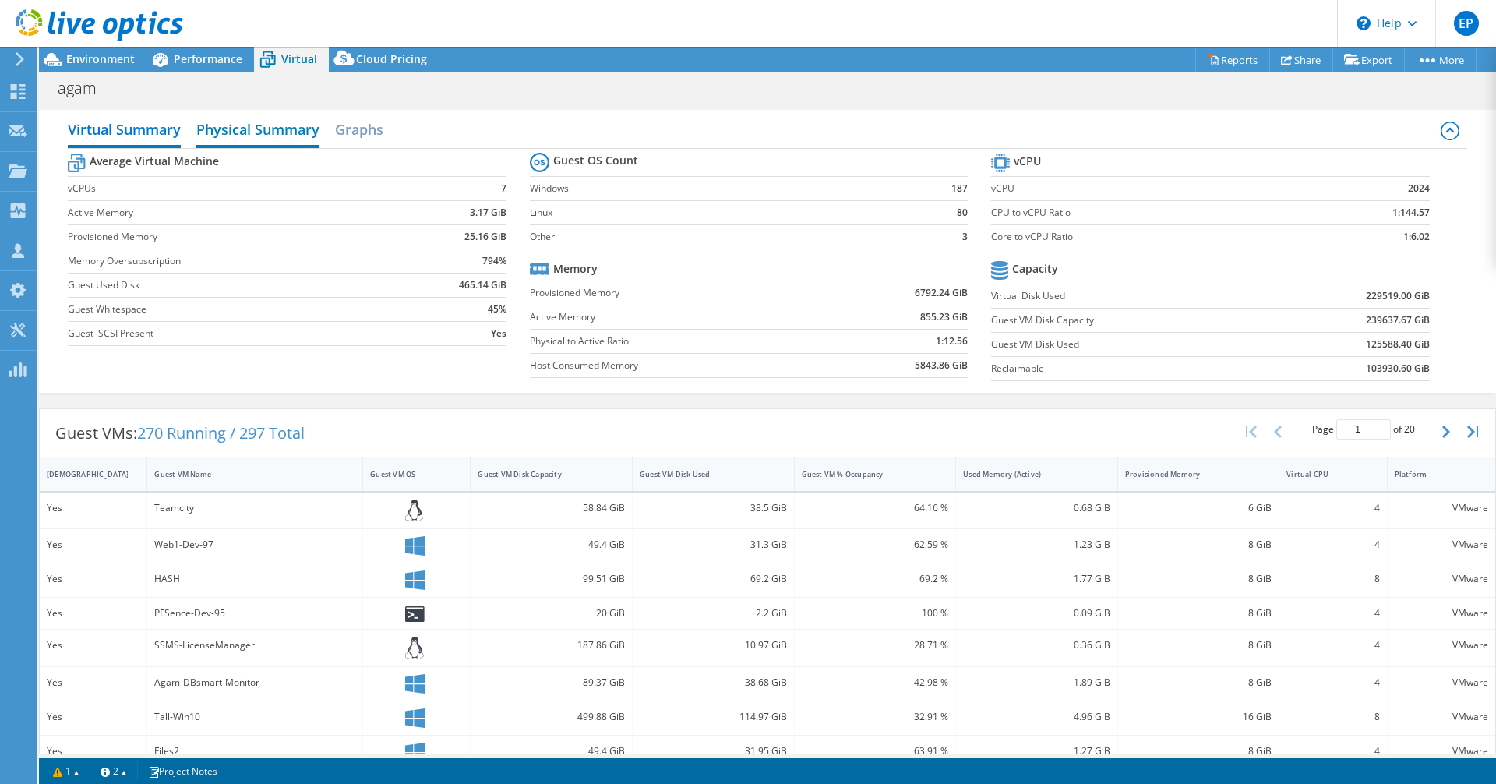
click at [280, 127] on h2 "Physical Summary" at bounding box center [257, 131] width 123 height 34
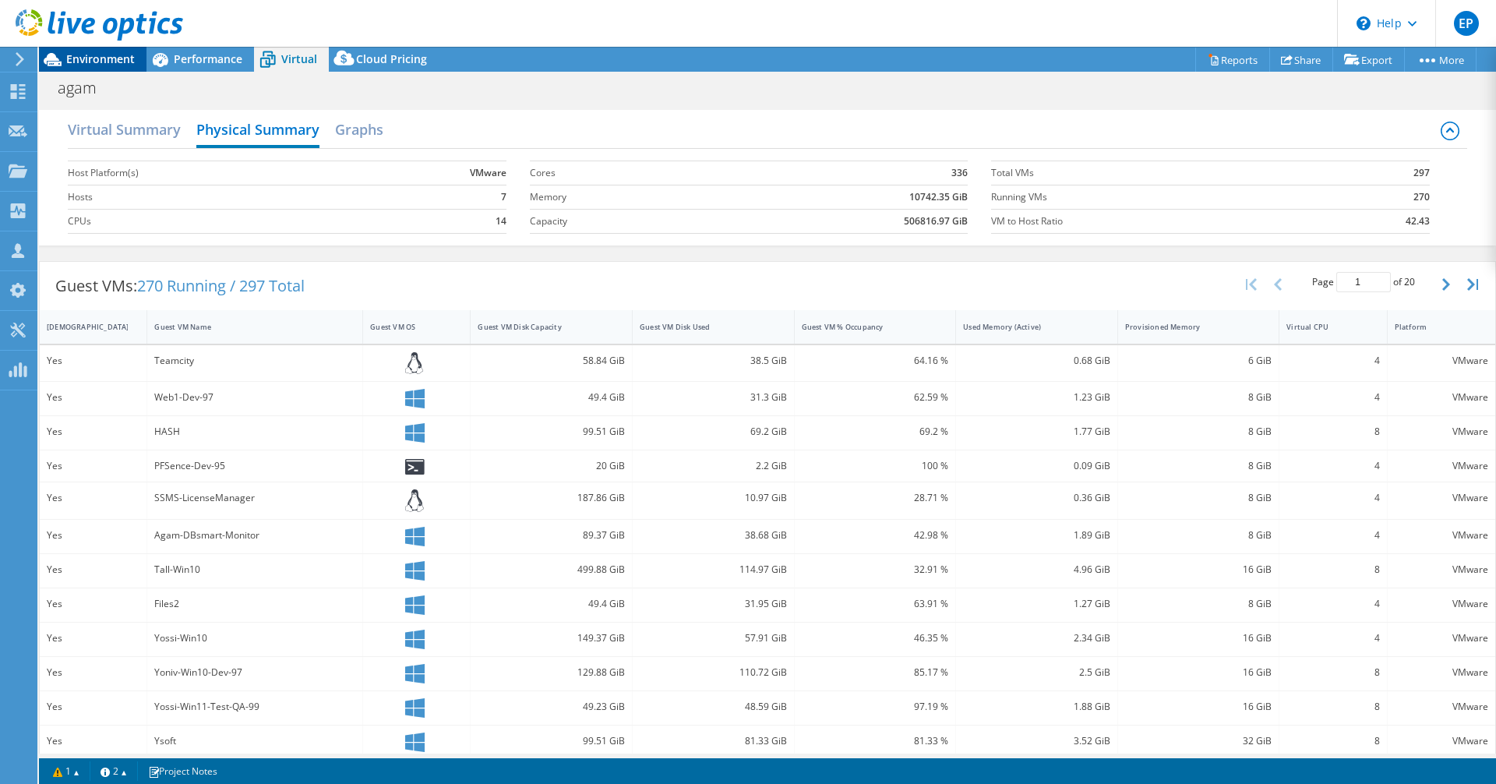
click at [117, 62] on span "Environment" at bounding box center [100, 58] width 69 height 15
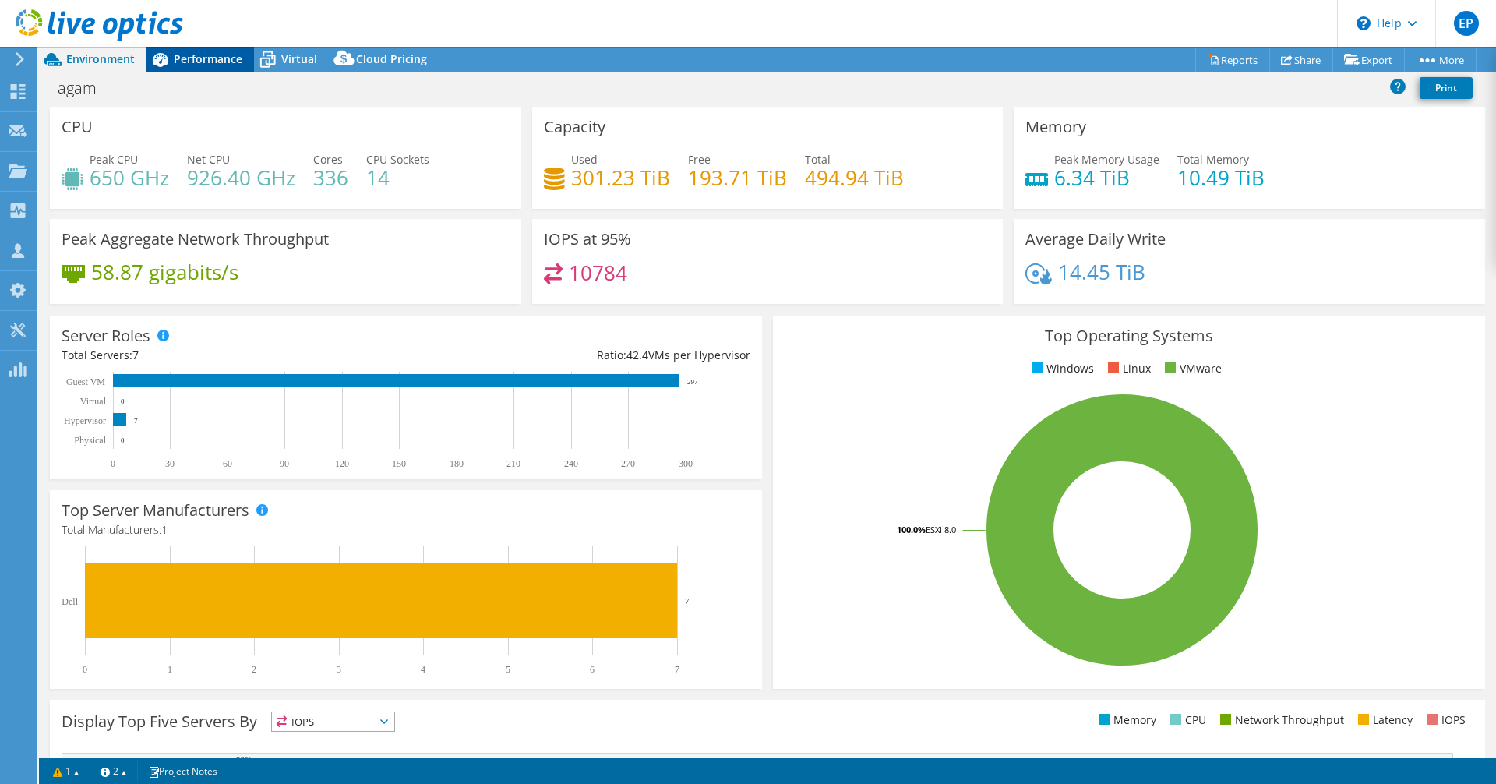
click at [192, 55] on span "Performance" at bounding box center [208, 58] width 69 height 15
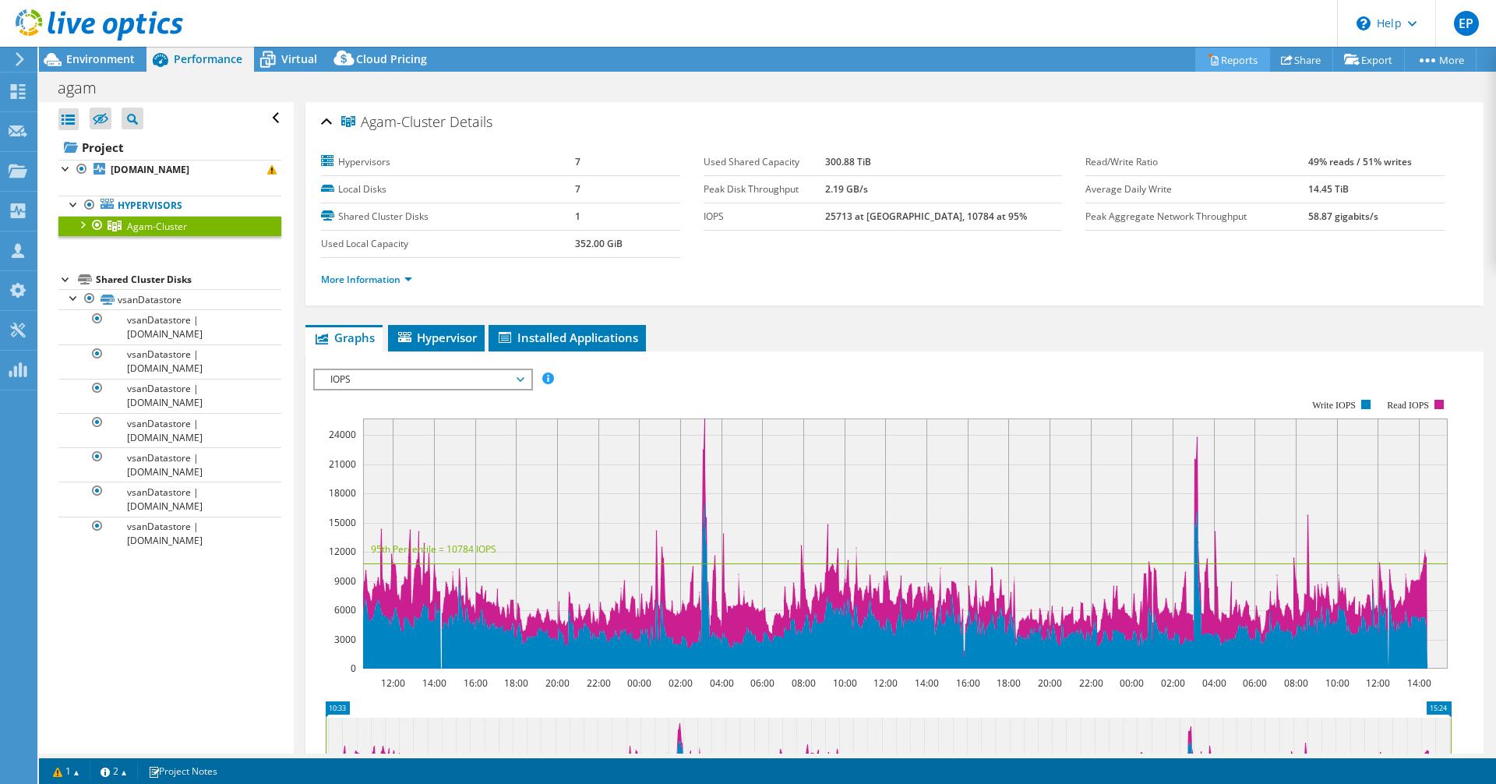
click at [1241, 60] on link "Reports" at bounding box center [1233, 60] width 75 height 24
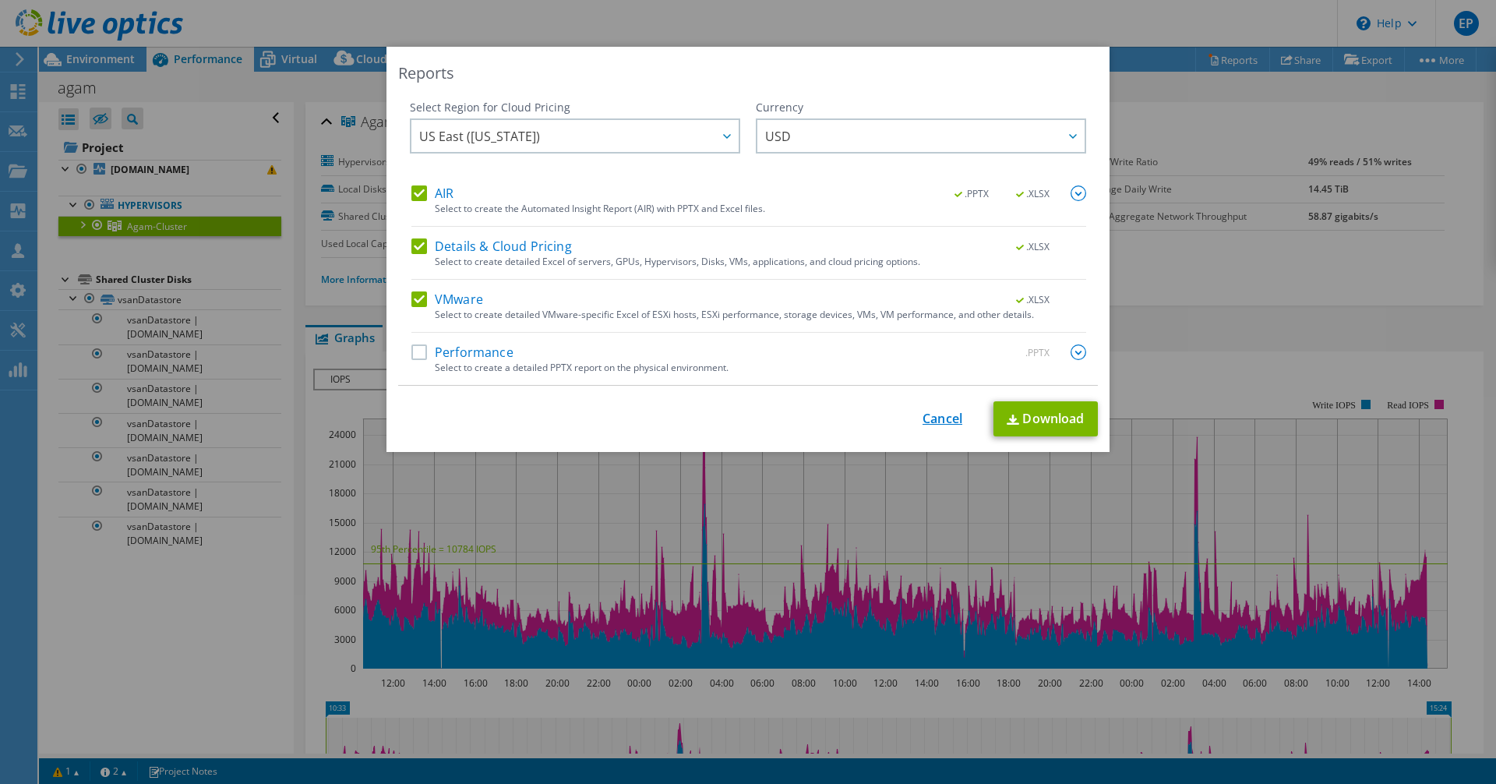
click at [942, 413] on link "Cancel" at bounding box center [943, 419] width 40 height 15
